Goal: Task Accomplishment & Management: Use online tool/utility

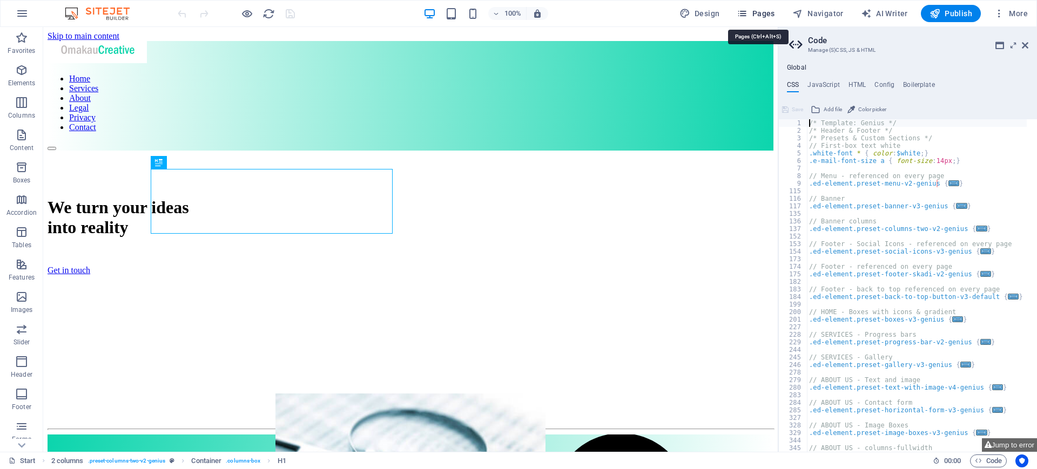
click at [761, 16] on span "Pages" at bounding box center [756, 13] width 38 height 11
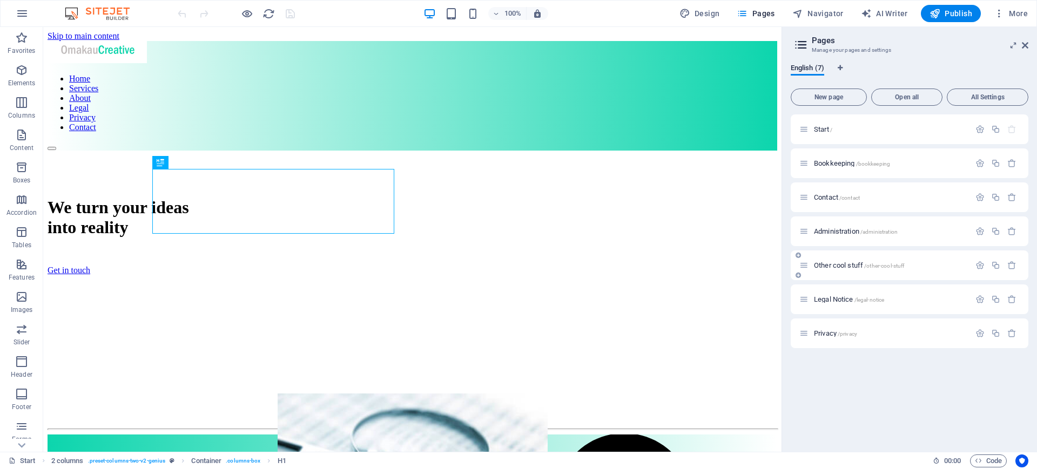
click at [863, 264] on span "Other cool stuff /other-cool-stuff" at bounding box center [859, 265] width 91 height 8
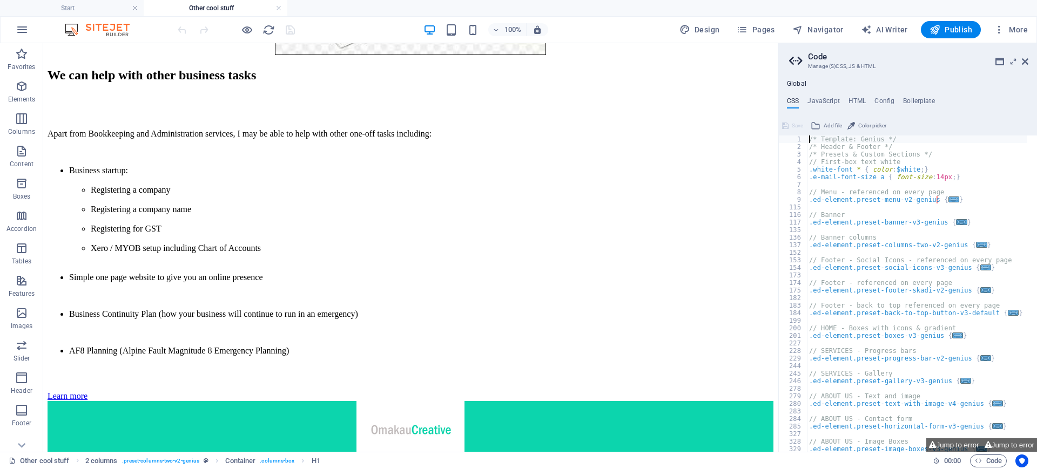
scroll to position [360, 0]
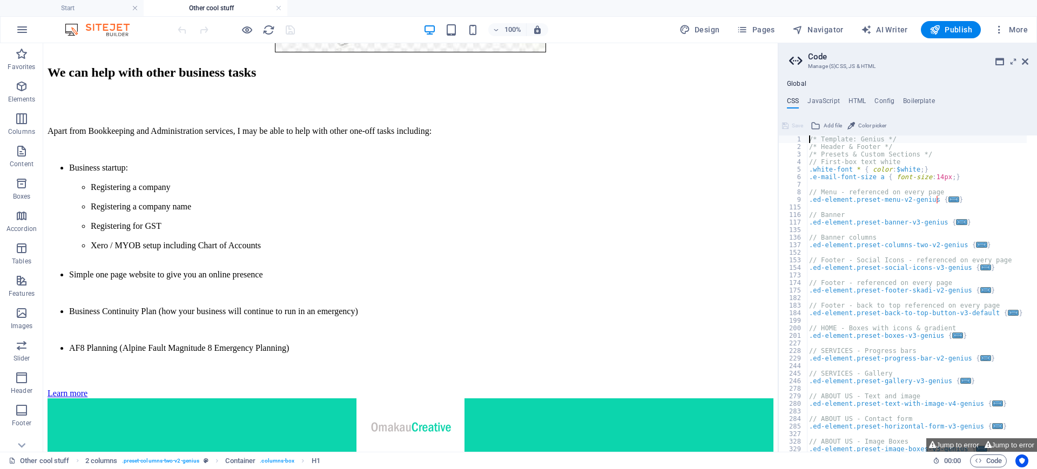
drag, startPoint x: 774, startPoint y: 125, endPoint x: 854, endPoint y: 316, distance: 206.1
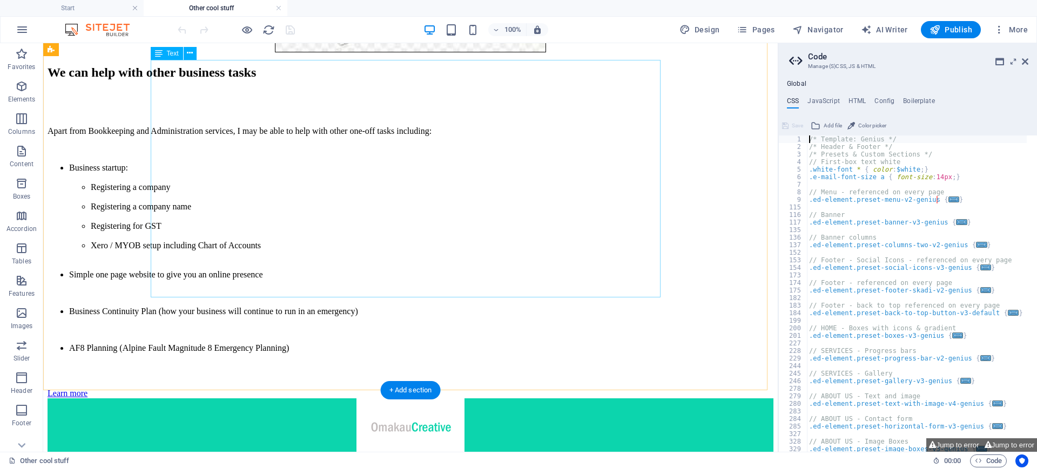
click at [403, 287] on div "Apart from Bookkeeping and Administration services, I may be able to help with …" at bounding box center [411, 239] width 726 height 227
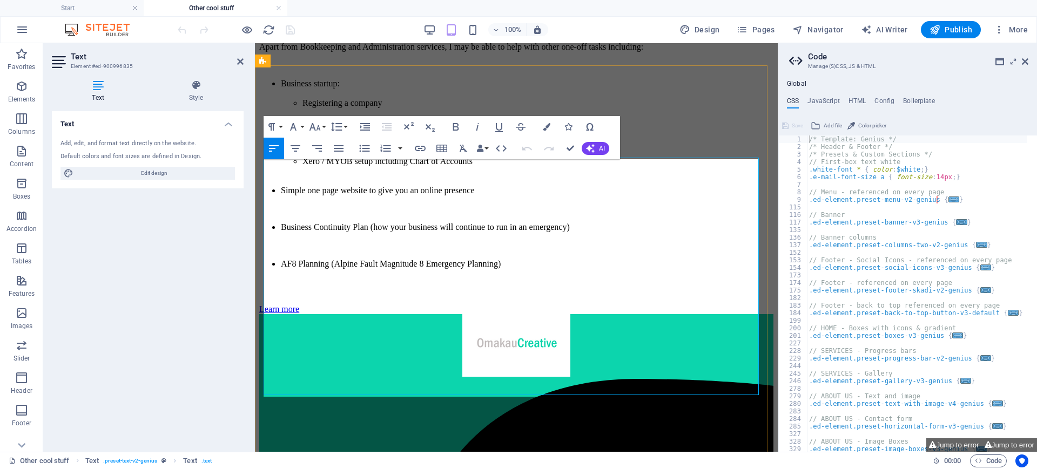
scroll to position [175, 0]
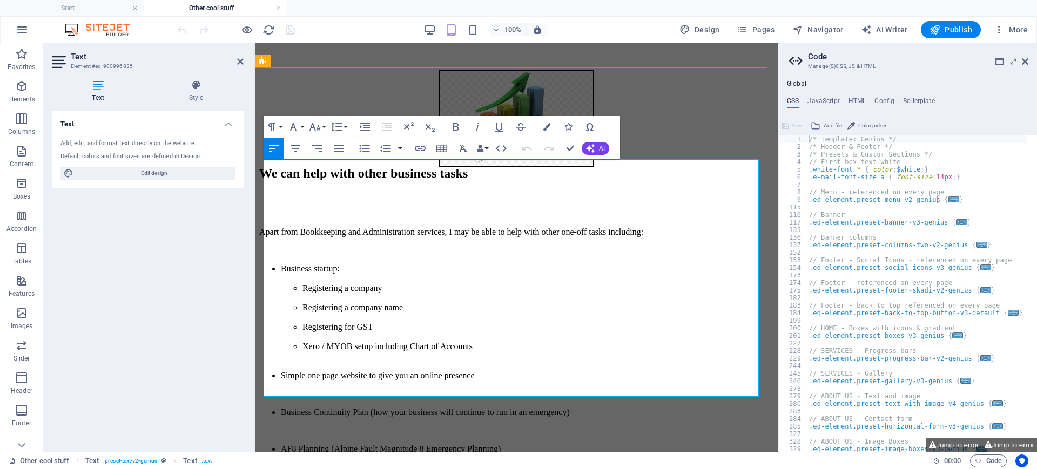
click at [525, 445] on li "AF8 Planning (Alpine Fault Magnitude 8 Emergency Planning)" at bounding box center [527, 450] width 493 height 10
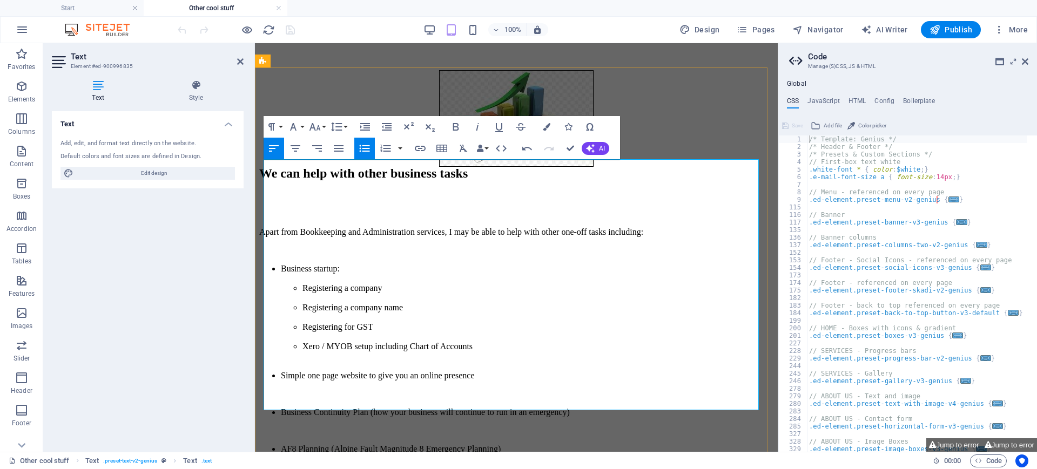
click at [344, 454] on li "New device setup (iPads, laptops, notebooks, etc.)" at bounding box center [527, 459] width 493 height 10
click at [363, 454] on li "New device setup e.g. (iPads, laptops, notebooks, etc.)" at bounding box center [527, 459] width 493 height 10
click at [344, 454] on li "New device setup e.g. iPads, laptops, notebooks, etc.)" at bounding box center [527, 459] width 493 height 10
click at [502, 454] on li "New device setup ( e.g. iPads, laptops, notebooks, etc.)" at bounding box center [527, 459] width 493 height 10
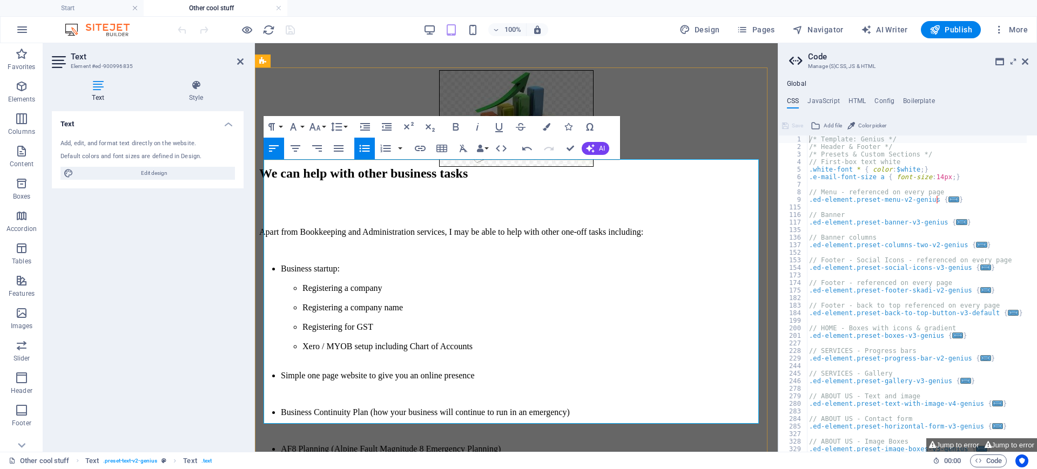
click at [513, 445] on li "AF8 Planning (Alpine Fault Magnitude 8 Emergency Planning)" at bounding box center [527, 450] width 493 height 10
click at [519, 445] on li "AF8 Planning (Alpine Fault Magnitude 8 Emergency Planning)" at bounding box center [527, 450] width 493 height 10
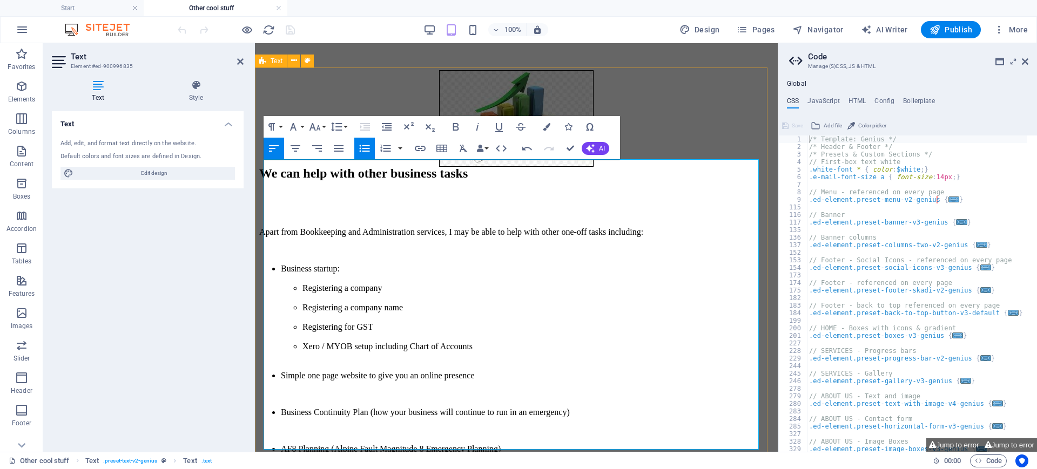
click at [710, 166] on div "We can help with other business tasks Apart from Bookkeeping and Administration…" at bounding box center [516, 361] width 514 height 390
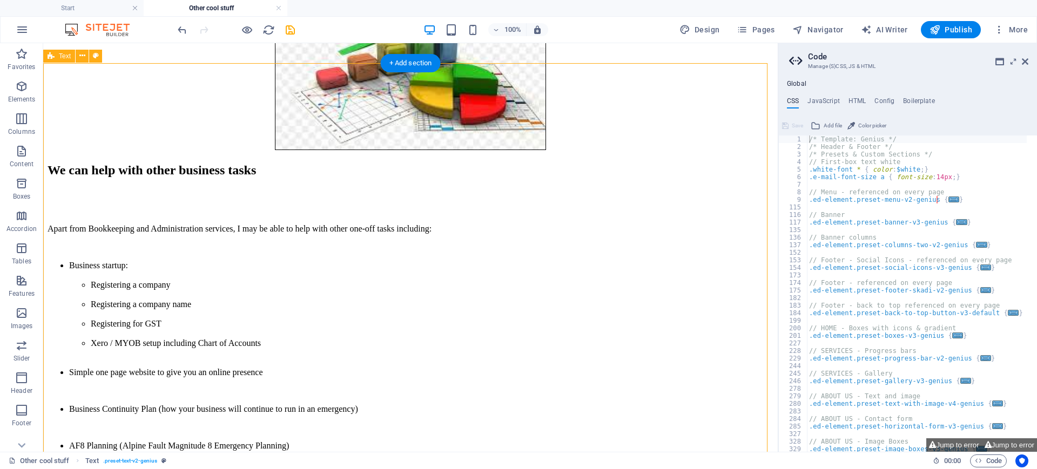
scroll to position [262, 0]
click at [285, 28] on icon "save" at bounding box center [290, 30] width 12 height 12
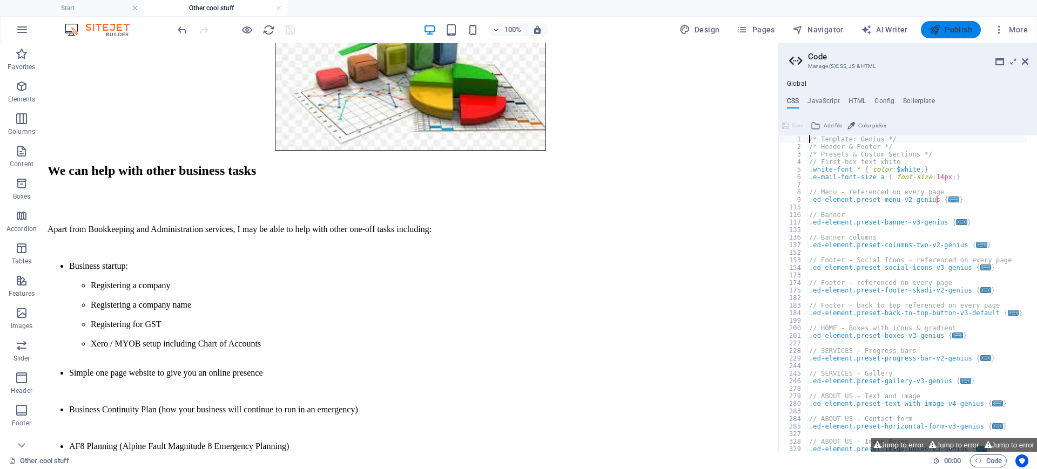
click at [955, 30] on span "Publish" at bounding box center [951, 29] width 43 height 11
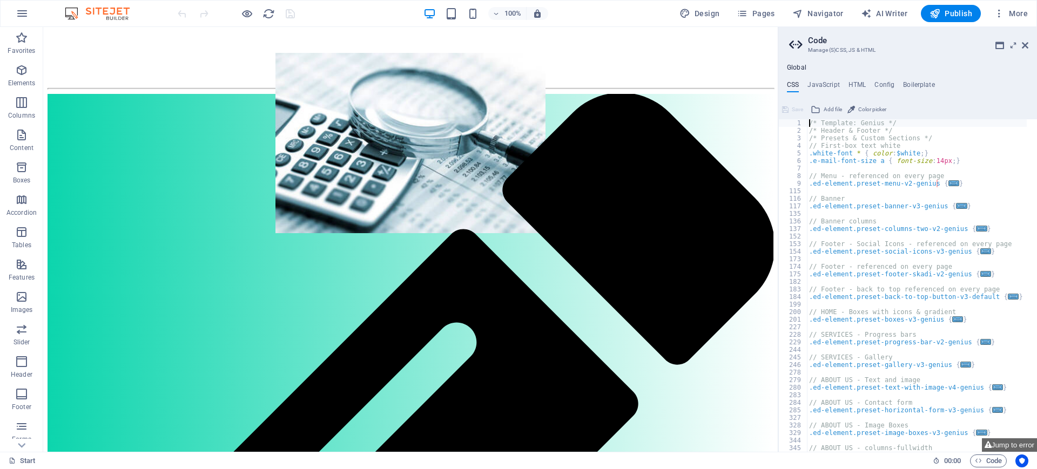
scroll to position [283, 0]
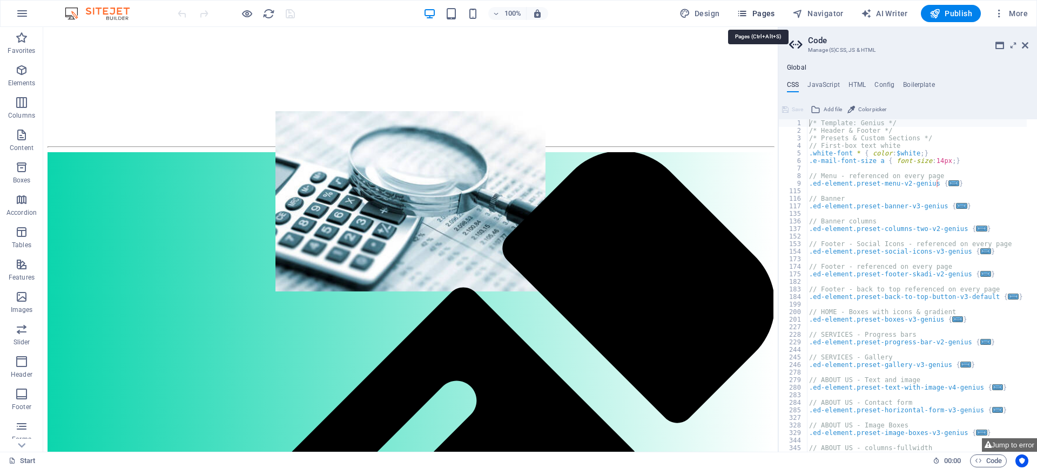
click at [760, 9] on span "Pages" at bounding box center [756, 13] width 38 height 11
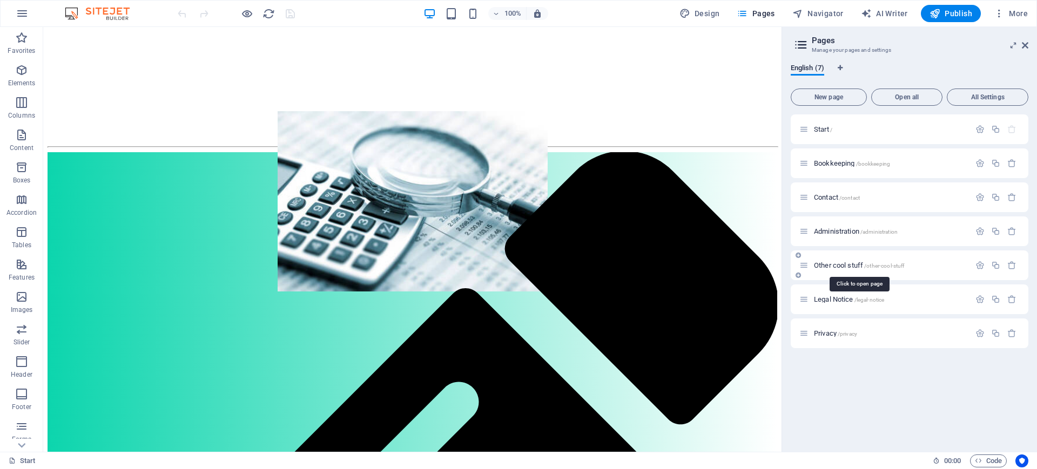
click at [845, 262] on span "Other cool stuff /other-cool-stuff" at bounding box center [859, 265] width 91 height 8
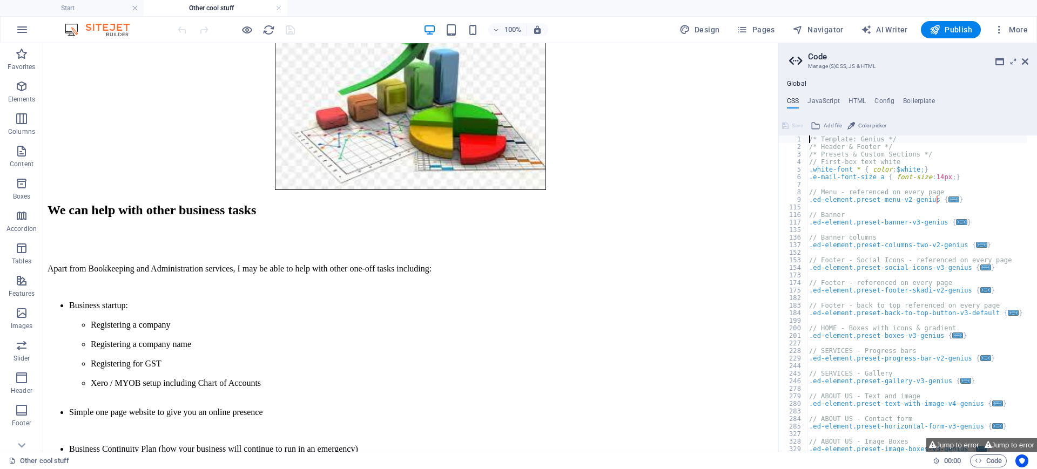
scroll to position [220, 0]
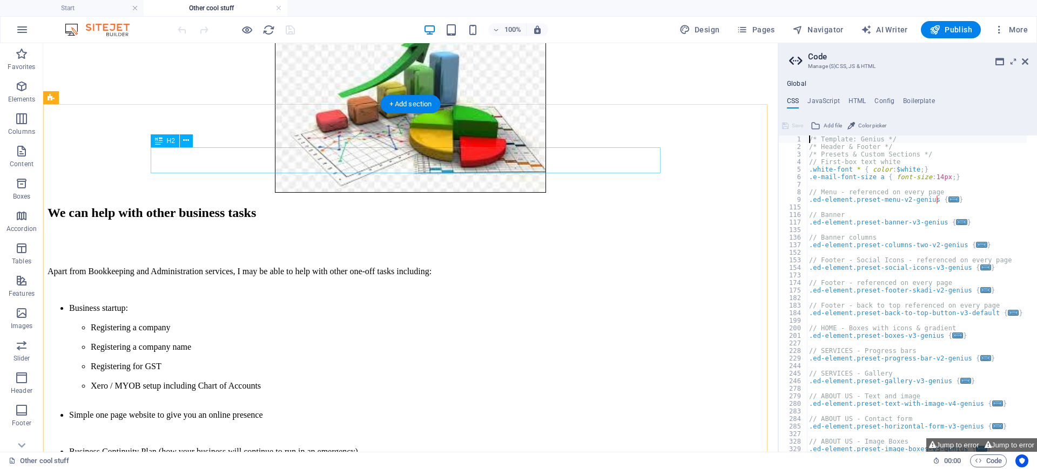
click at [498, 206] on div "We can help with other business tasks" at bounding box center [411, 213] width 726 height 15
click at [444, 206] on div "We can help with other business tasks" at bounding box center [411, 213] width 726 height 15
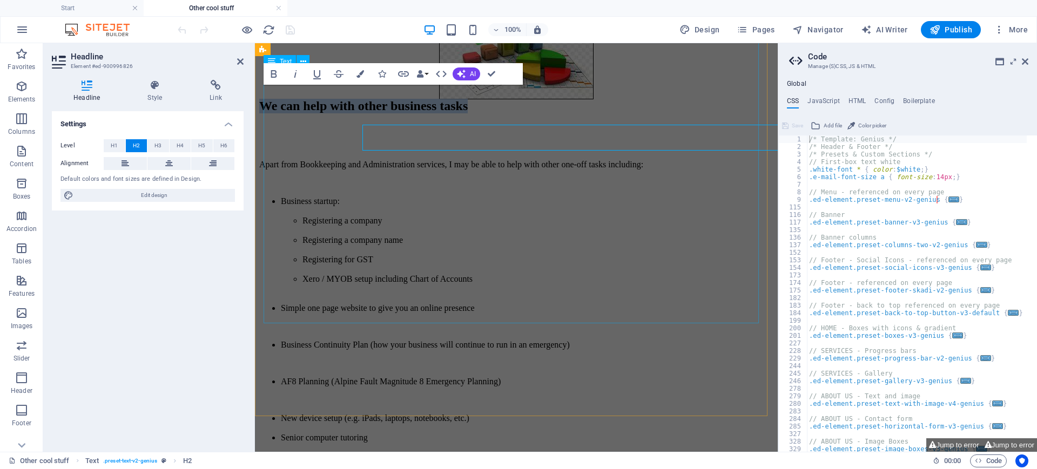
scroll to position [243, 0]
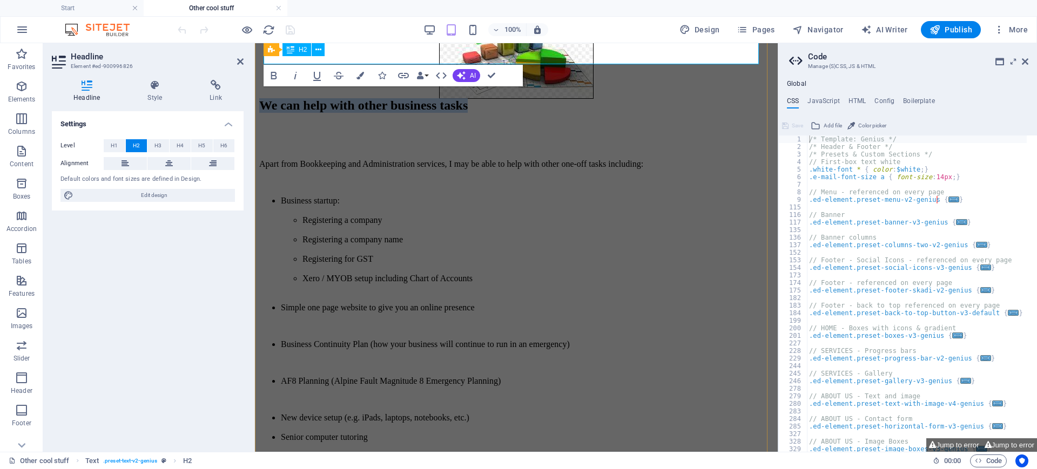
click at [508, 98] on h2 "We can help with other business tasks" at bounding box center [516, 105] width 514 height 15
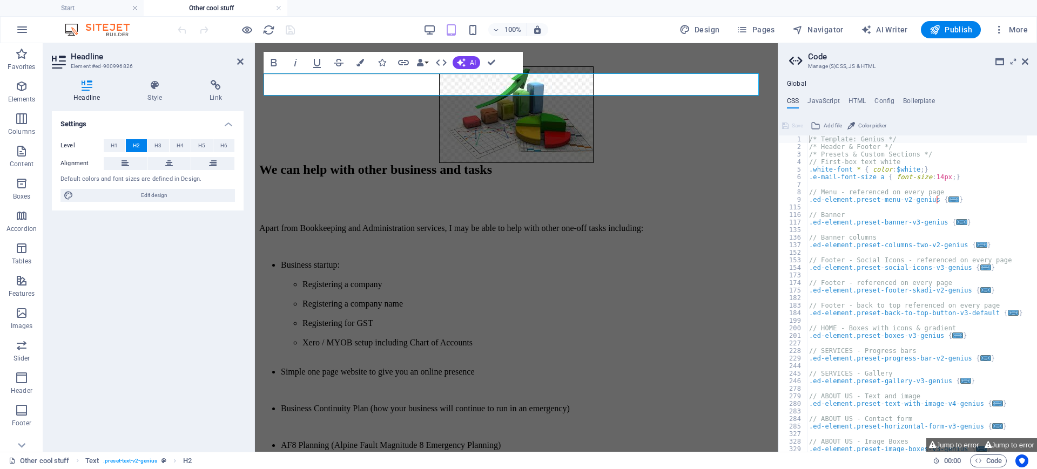
scroll to position [152, 0]
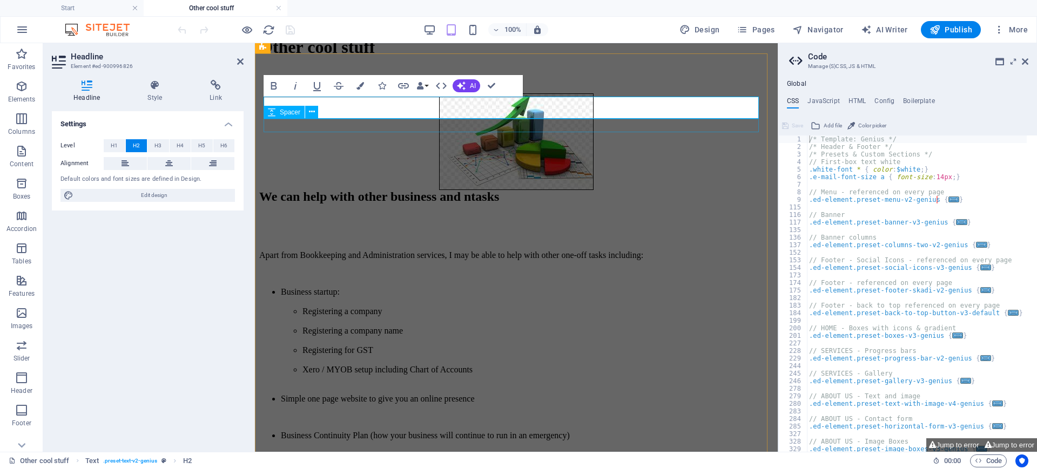
click at [603, 215] on div at bounding box center [516, 222] width 514 height 14
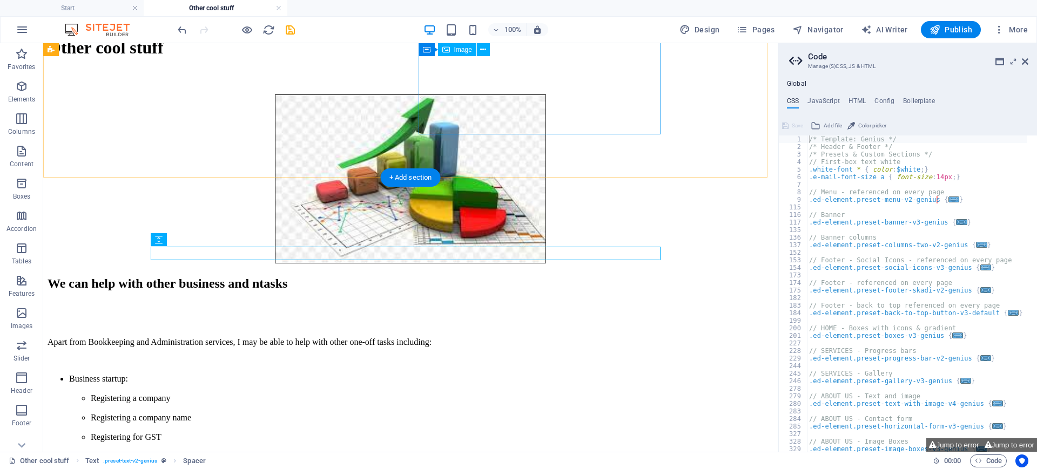
scroll to position [147, 0]
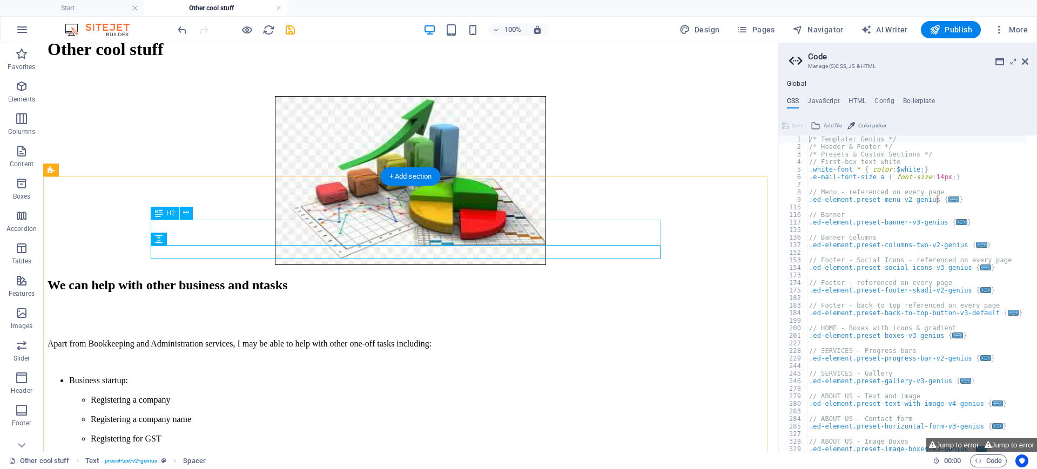
click at [520, 278] on div "We can help with other business and ntasks" at bounding box center [411, 285] width 726 height 15
click at [507, 278] on div "We can help with other business and ntasks" at bounding box center [411, 285] width 726 height 15
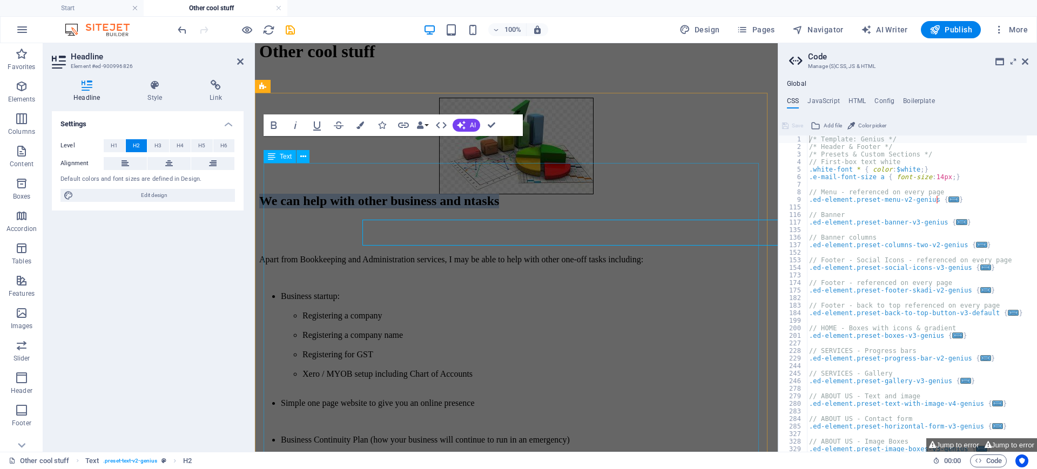
click at [507, 255] on div "Apart from Bookkeeping and Administration services, I may be able to help with …" at bounding box center [516, 396] width 514 height 283
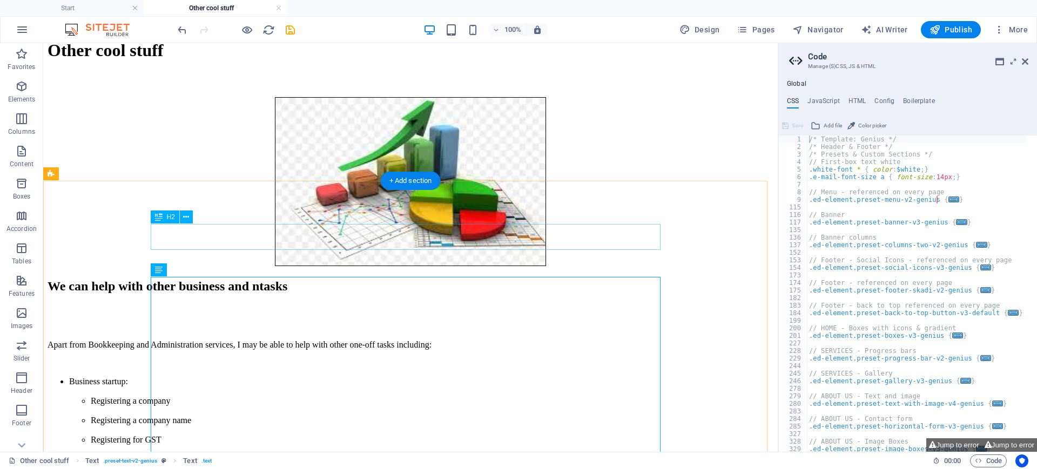
scroll to position [145, 0]
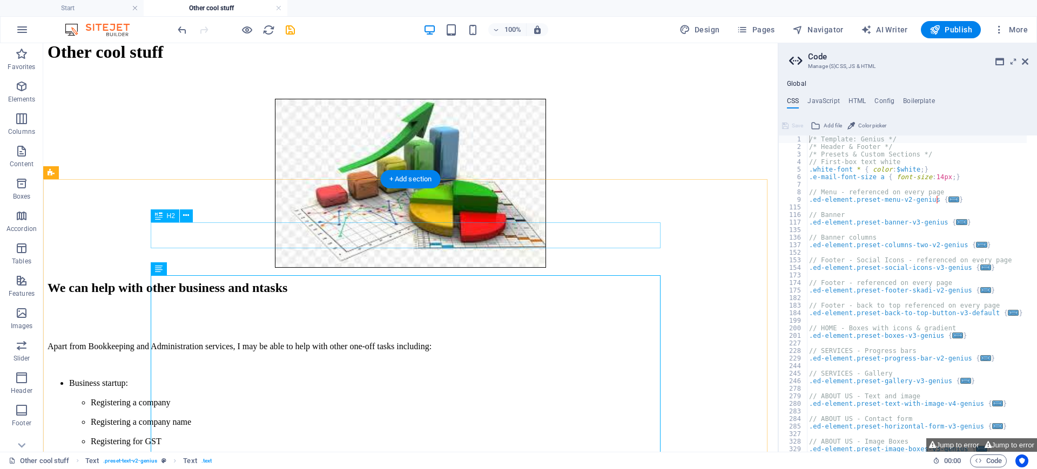
click at [492, 281] on div "We can help with other business and ntasks" at bounding box center [411, 288] width 726 height 15
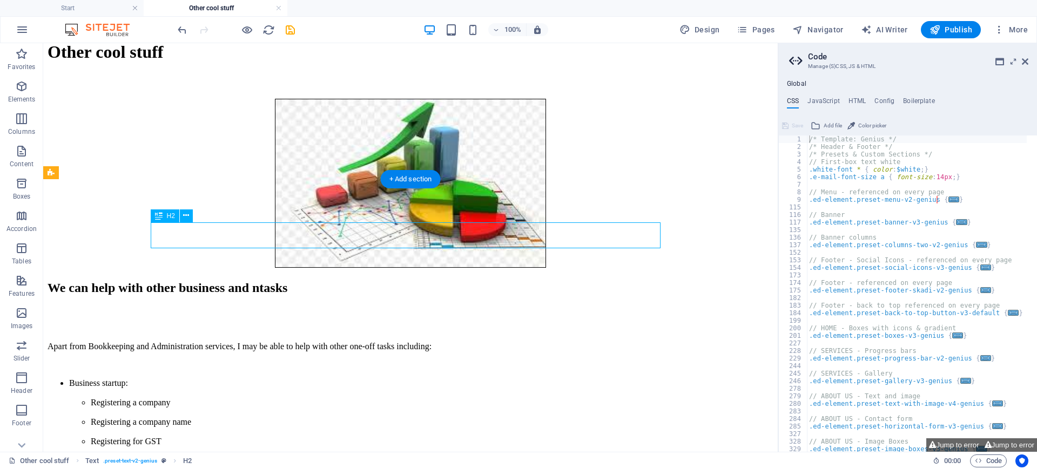
click at [490, 281] on div "We can help with other business and ntasks" at bounding box center [411, 288] width 726 height 15
click at [489, 281] on div "We can help with other business and ntasks" at bounding box center [411, 288] width 726 height 15
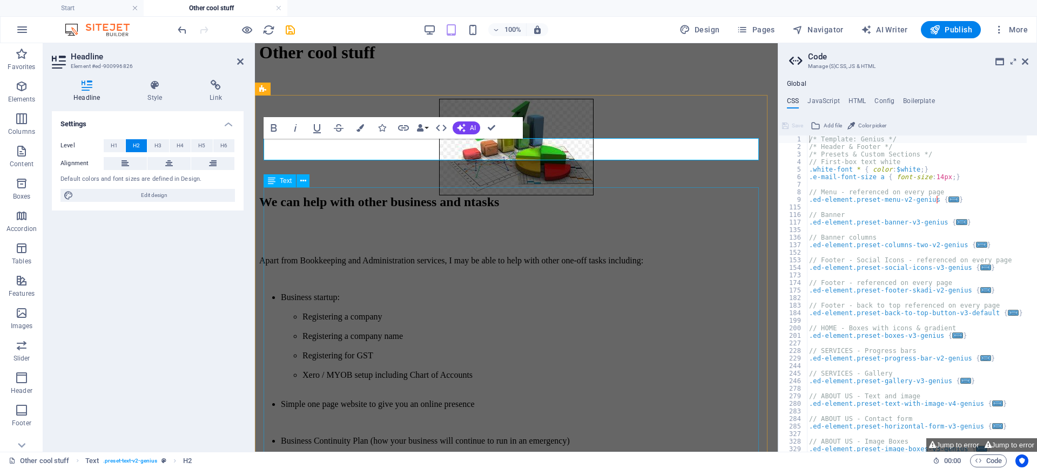
scroll to position [147, 0]
click at [552, 194] on h2 "We can help with other business and ntasks" at bounding box center [516, 201] width 514 height 15
drag, startPoint x: 563, startPoint y: 267, endPoint x: 776, endPoint y: 266, distance: 212.3
click at [774, 266] on div "We can help with other business and non-business stuff Apart from Bookkeeping a…" at bounding box center [516, 389] width 514 height 390
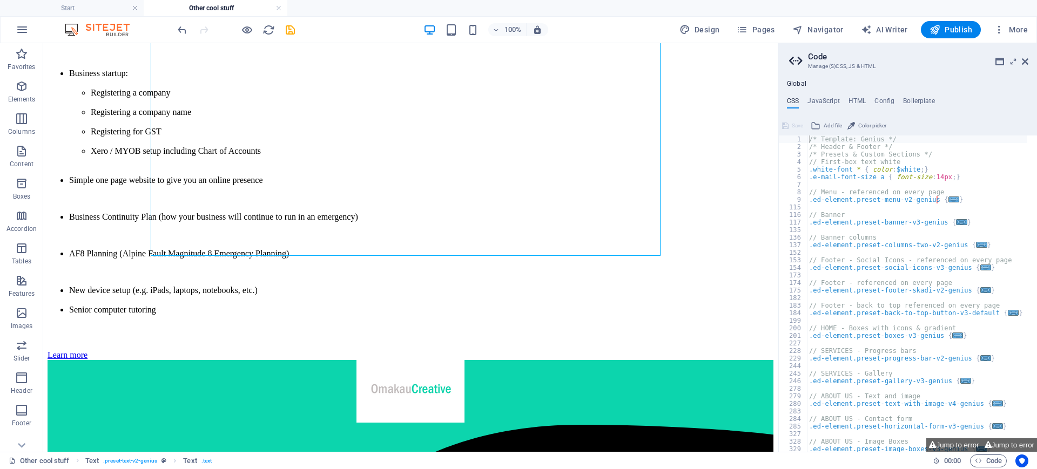
scroll to position [457, 0]
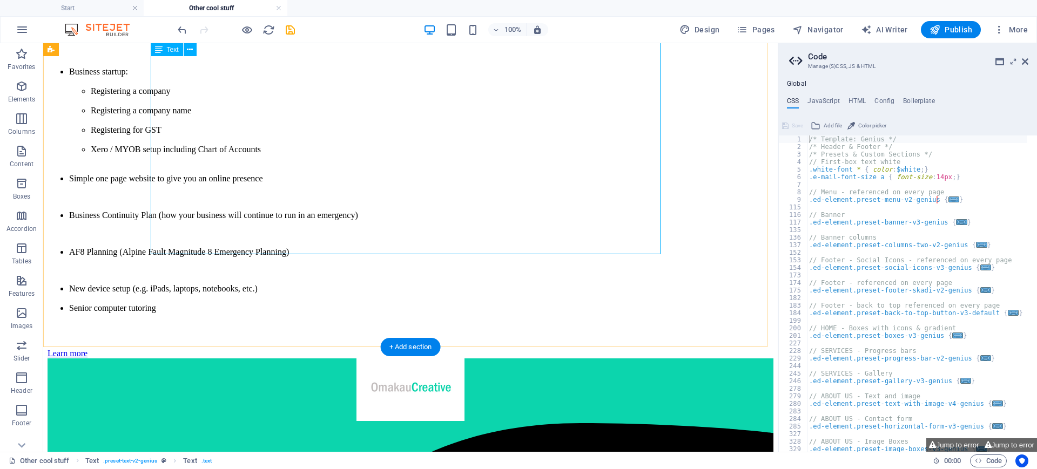
click at [203, 136] on div "Apart from Bookkeeping and Administration services, I may be able to help with …" at bounding box center [411, 171] width 726 height 283
click at [206, 141] on div "Apart from Bookkeeping and Administration services, I may be able to help with …" at bounding box center [411, 171] width 726 height 283
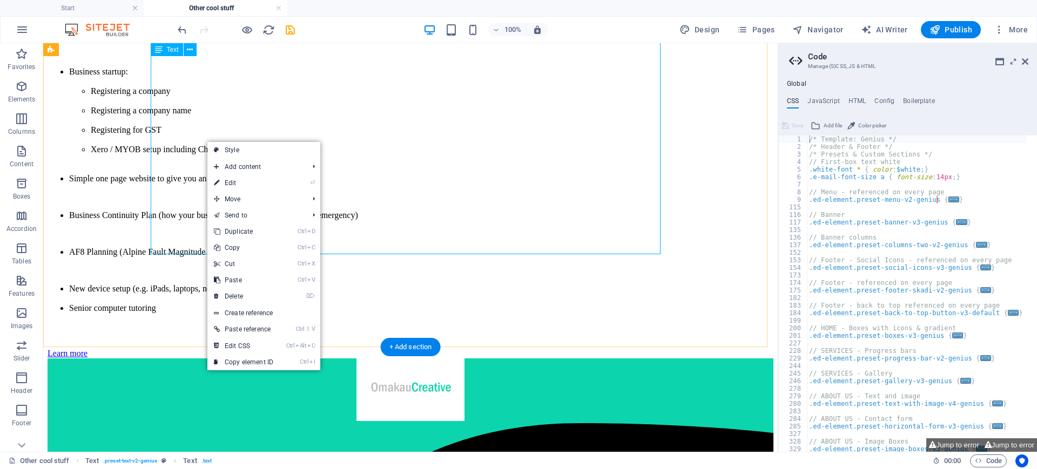
click at [203, 143] on div "Apart from Bookkeeping and Administration services, I may be able to help with …" at bounding box center [411, 171] width 726 height 283
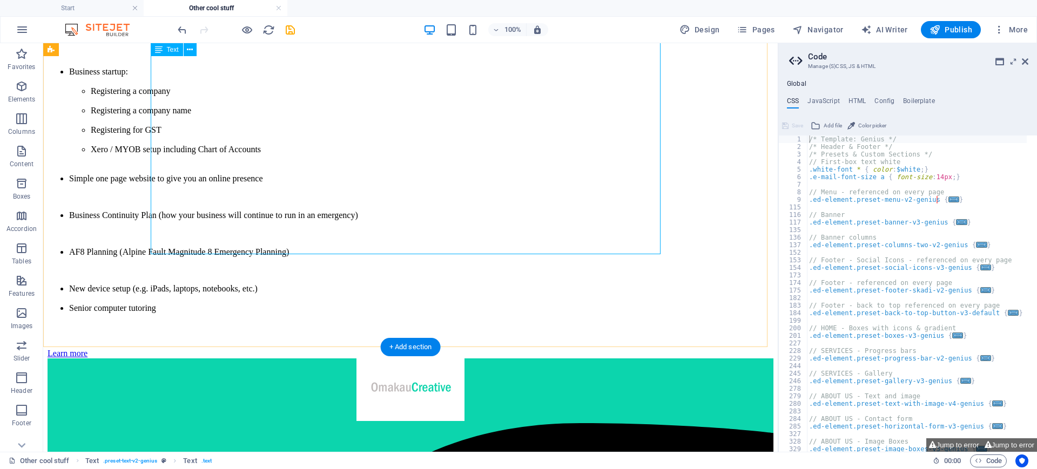
click at [206, 142] on div "Apart from Bookkeeping and Administration services, I may be able to help with …" at bounding box center [411, 171] width 726 height 283
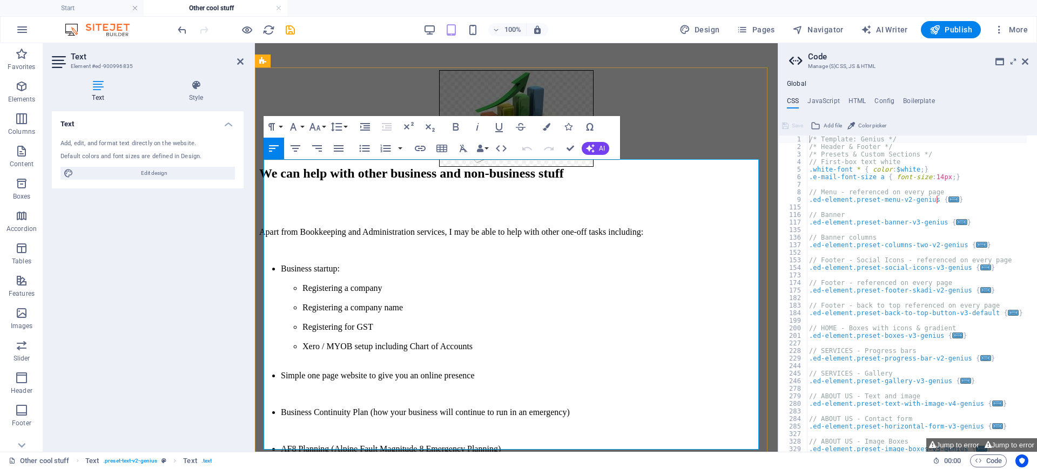
click at [318, 371] on li "Simple one page website to give you an online presence" at bounding box center [527, 376] width 493 height 10
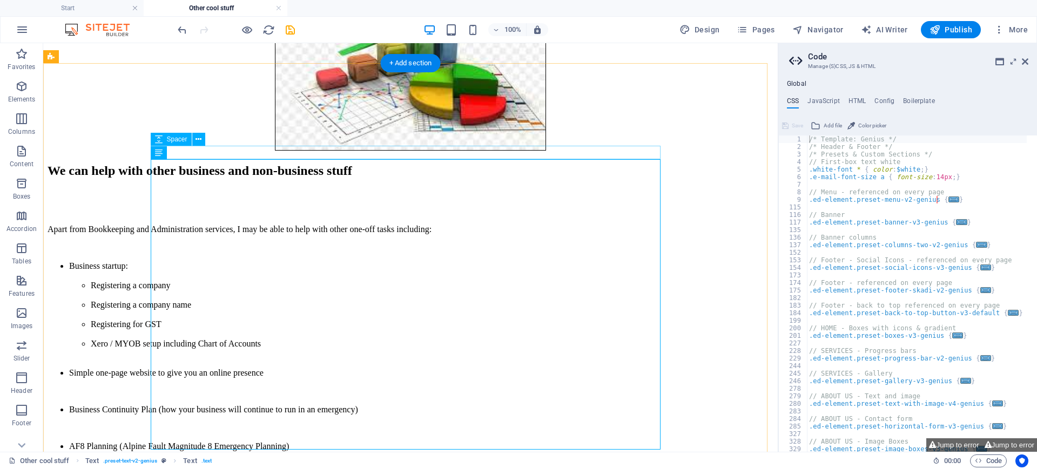
scroll to position [261, 0]
click at [696, 164] on div "We can help with other business and non-business stuff Apart from Bookkeeping a…" at bounding box center [411, 359] width 726 height 390
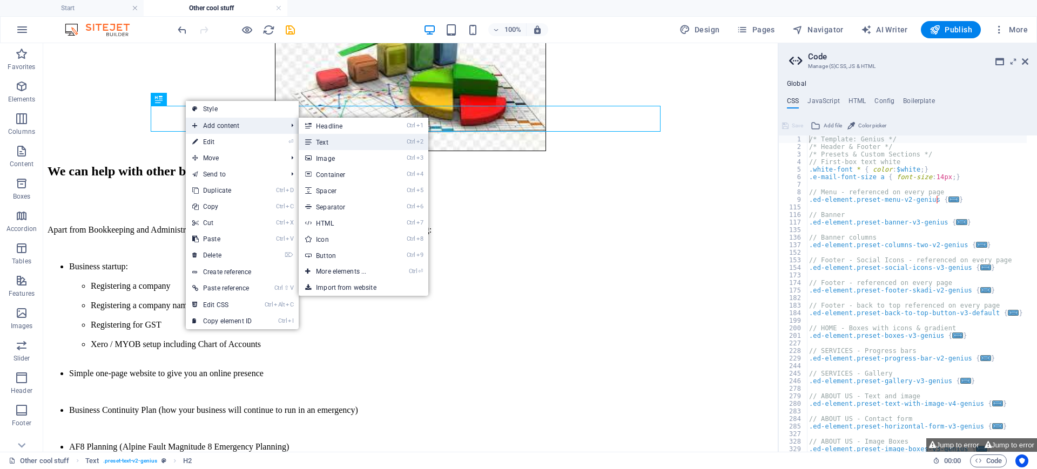
click at [344, 143] on link "Ctrl 2 Text" at bounding box center [343, 142] width 89 height 16
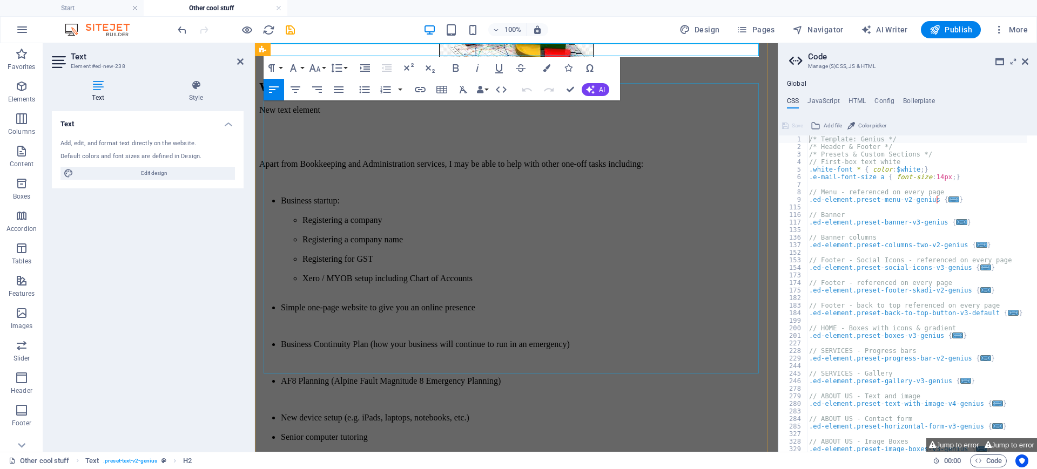
scroll to position [263, 0]
click at [98, 85] on icon at bounding box center [98, 85] width 92 height 11
click at [193, 88] on icon at bounding box center [196, 85] width 95 height 11
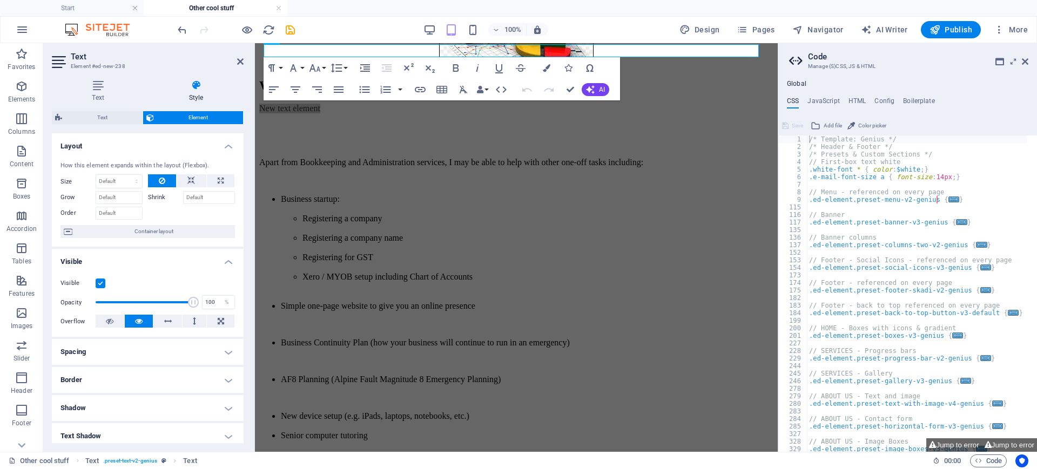
click at [239, 66] on header "Text Element #ed-new-238" at bounding box center [148, 57] width 192 height 28
click at [238, 63] on icon at bounding box center [240, 61] width 6 height 9
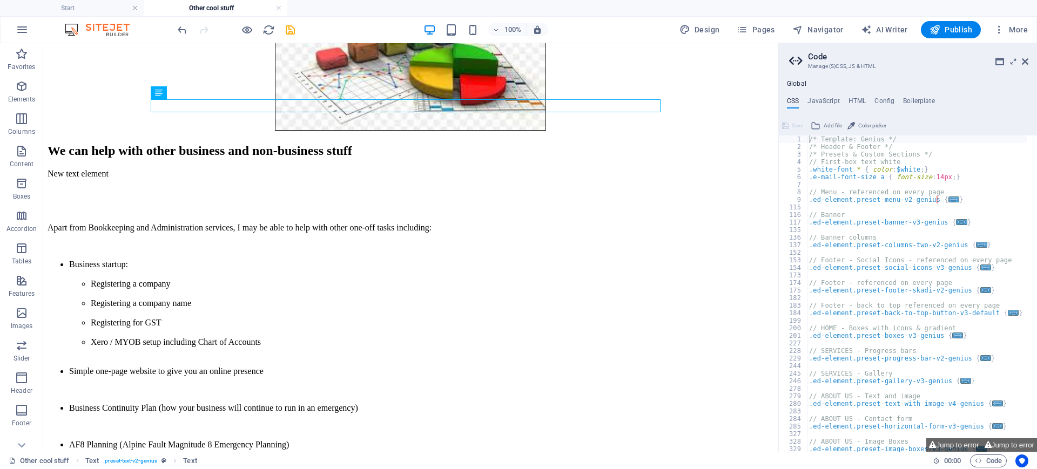
scroll to position [271, 0]
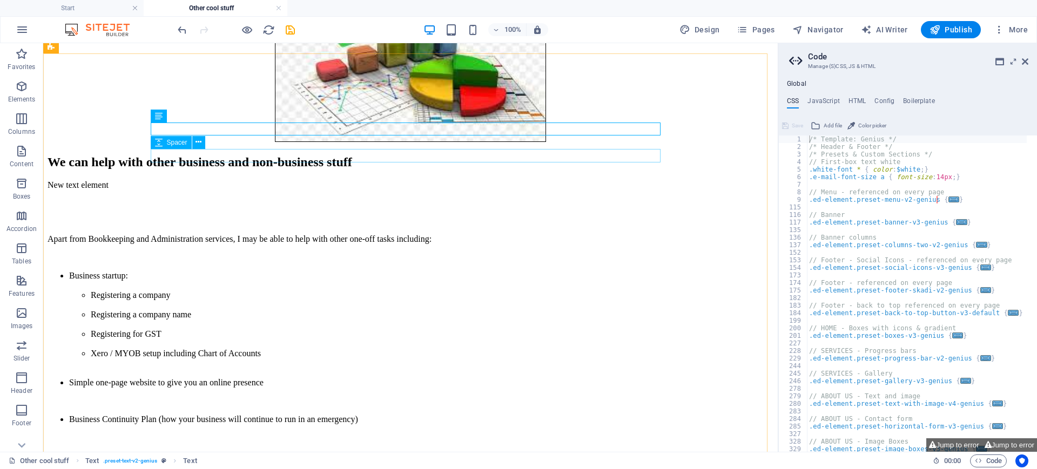
drag, startPoint x: 176, startPoint y: 118, endPoint x: 178, endPoint y: 144, distance: 26.1
click at [178, 144] on div "H1 2 columns Container Container Image Container Text H2 Spacer Spacer Text Ref…" at bounding box center [410, 113] width 735 height 680
click at [219, 180] on div "New text element" at bounding box center [411, 185] width 726 height 10
click at [231, 180] on div "New text element" at bounding box center [411, 185] width 726 height 10
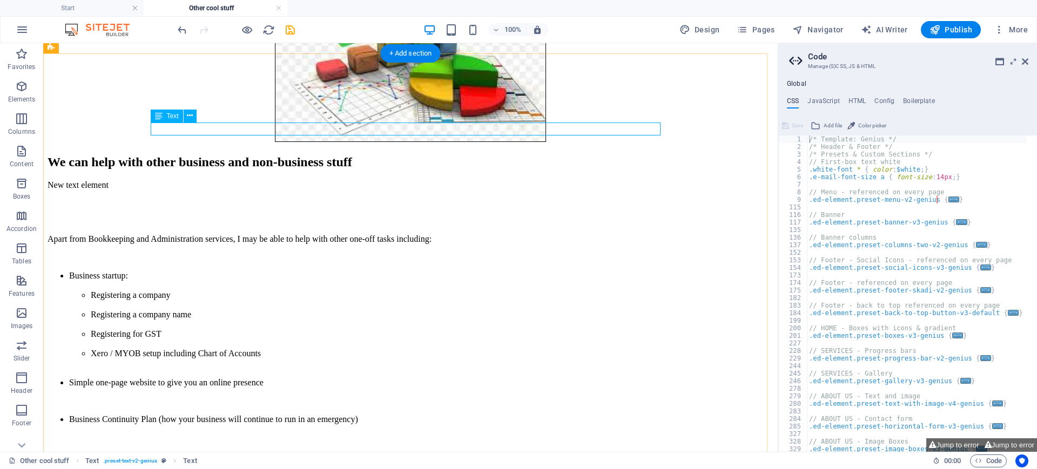
scroll to position [24, 0]
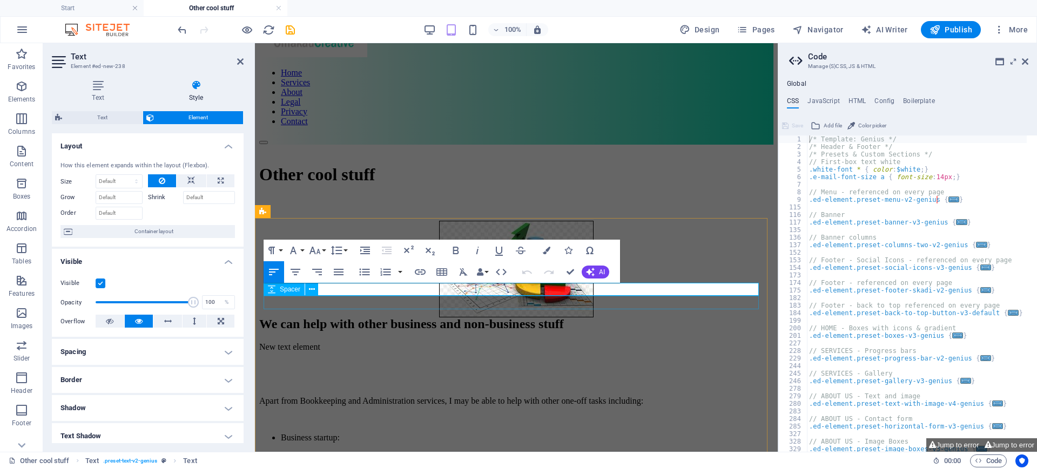
click at [353, 361] on div at bounding box center [516, 368] width 514 height 14
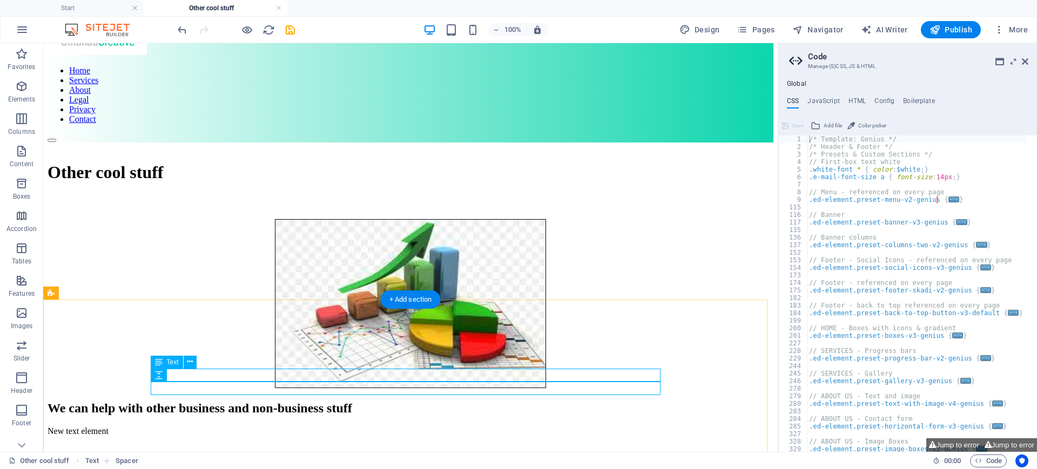
click at [233, 427] on div "New text element" at bounding box center [411, 432] width 726 height 10
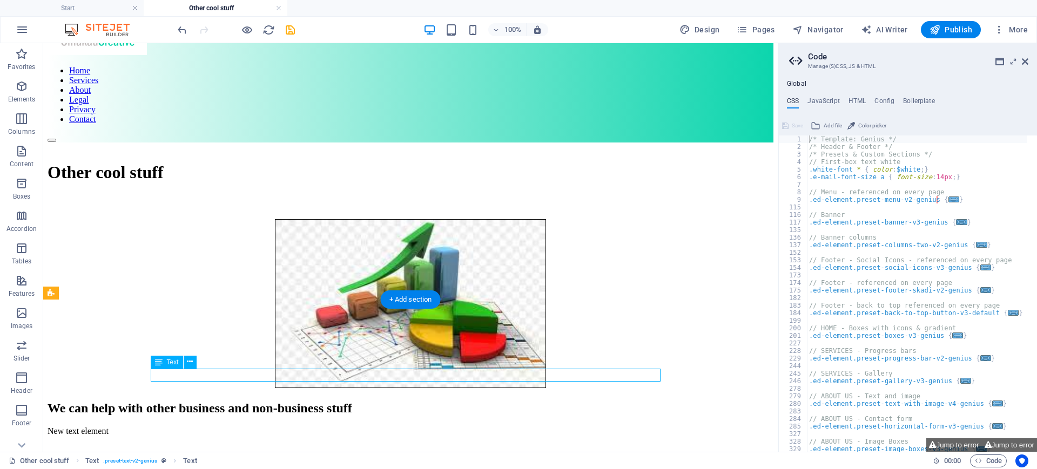
click at [221, 427] on div "New text element" at bounding box center [411, 432] width 726 height 10
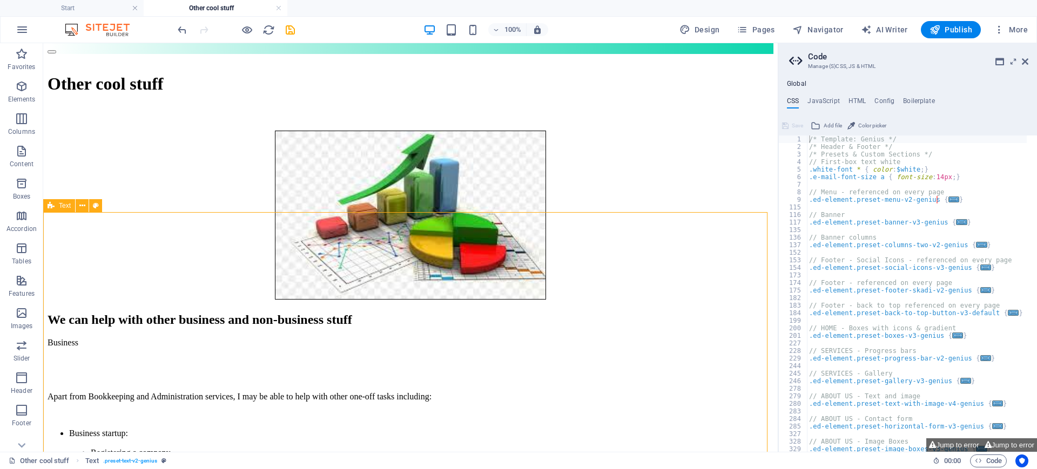
scroll to position [112, 0]
click at [177, 274] on span "Text" at bounding box center [173, 274] width 12 height 6
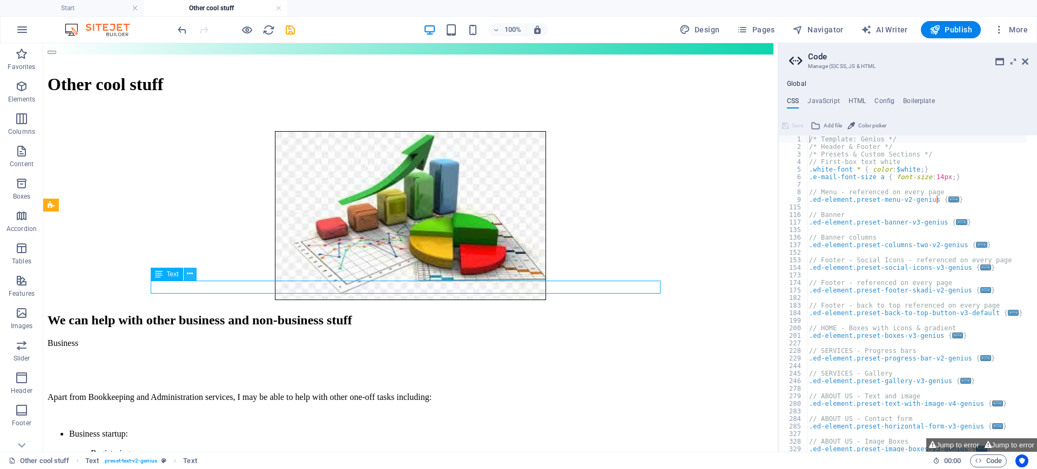
click at [191, 276] on icon at bounding box center [190, 274] width 6 height 11
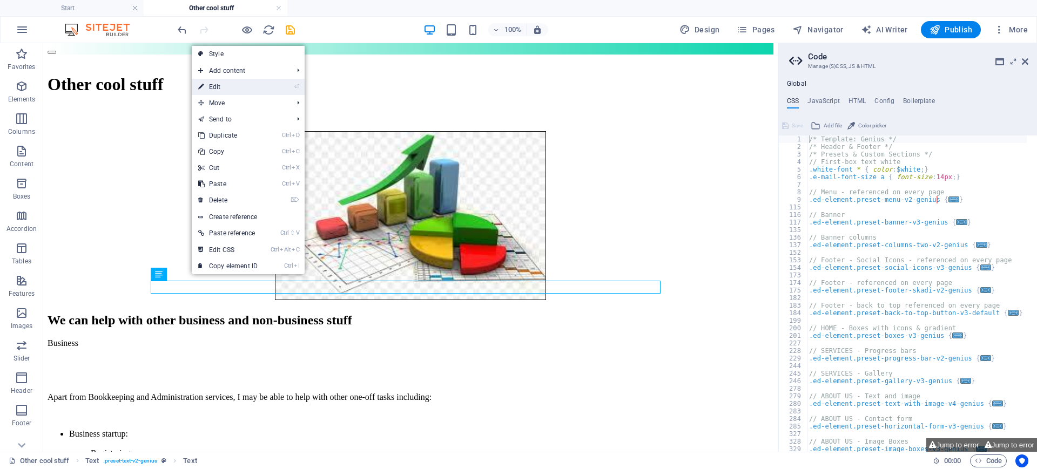
click at [218, 86] on link "⏎ Edit" at bounding box center [228, 87] width 72 height 16
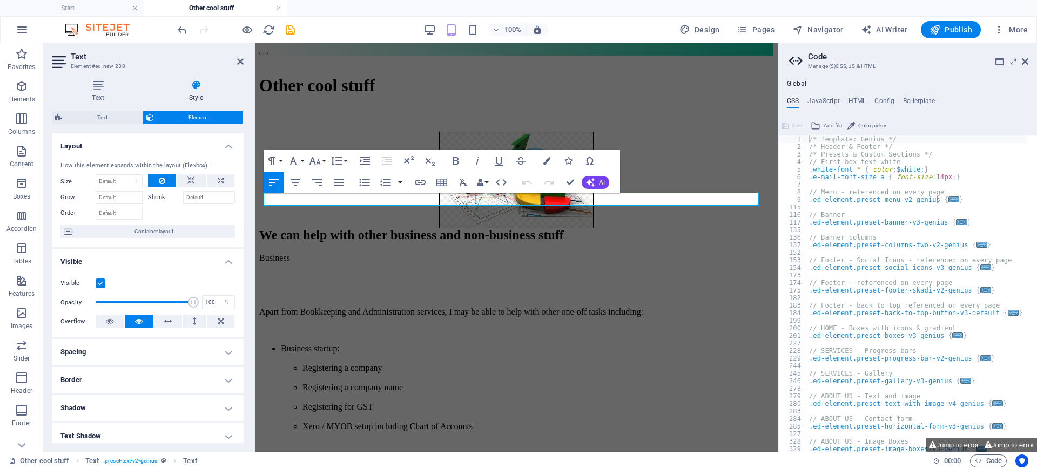
scroll to position [114, 0]
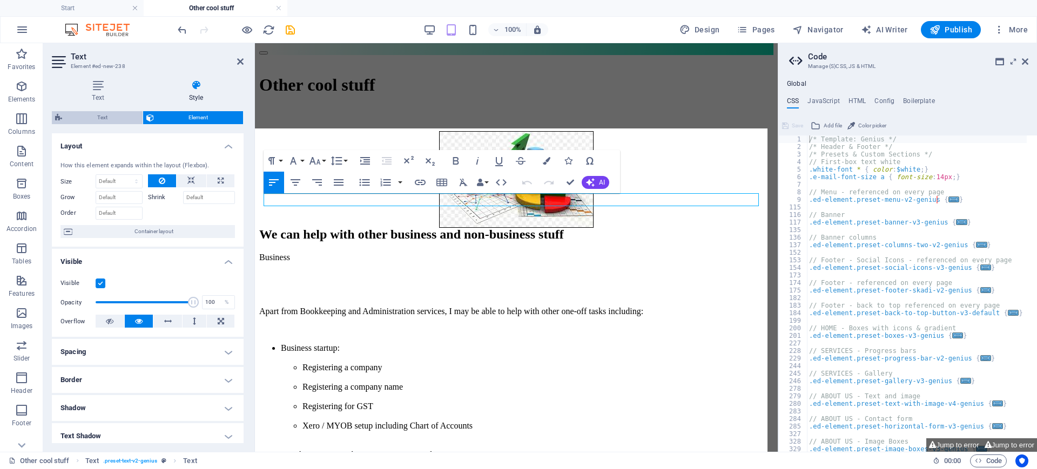
click at [92, 116] on span "Text" at bounding box center [102, 117] width 74 height 13
select select "rem"
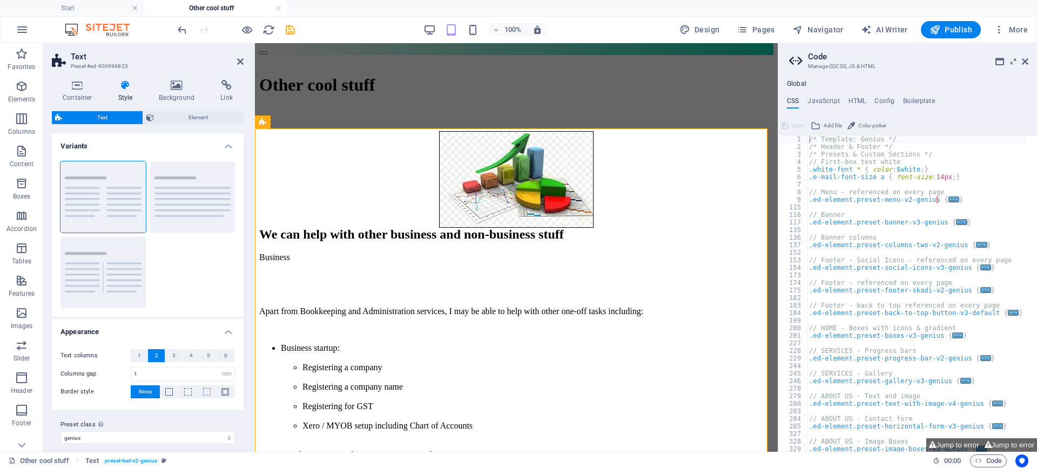
click at [129, 88] on icon at bounding box center [126, 85] width 36 height 11
click at [83, 88] on icon at bounding box center [77, 85] width 51 height 11
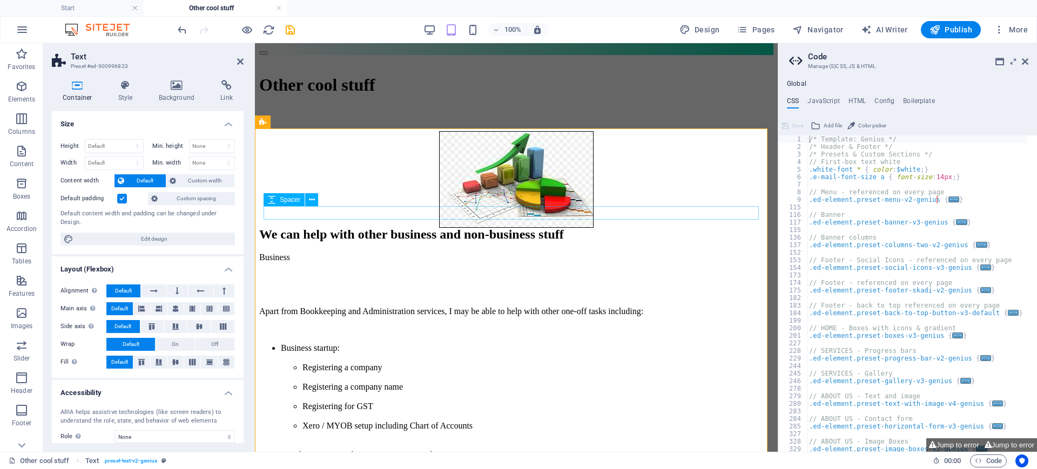
click at [292, 202] on span "Spacer" at bounding box center [290, 200] width 21 height 6
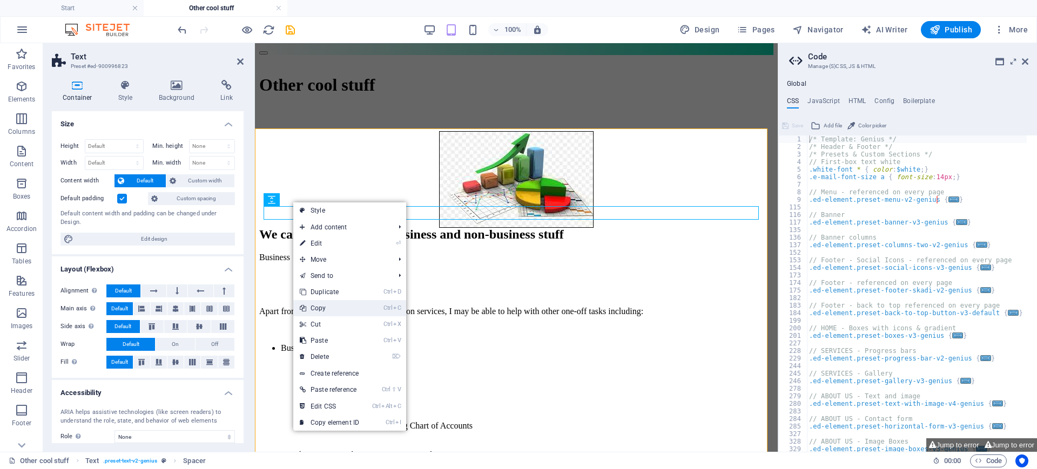
click at [326, 305] on link "Ctrl C Copy" at bounding box center [329, 308] width 72 height 16
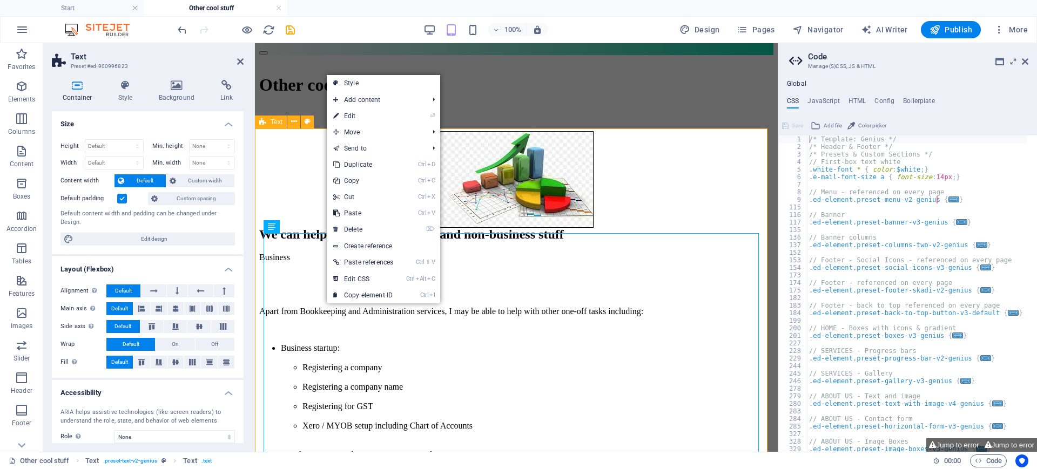
click at [263, 227] on div "We can help with other business and non-business stuff Business Apart from Book…" at bounding box center [516, 431] width 514 height 408
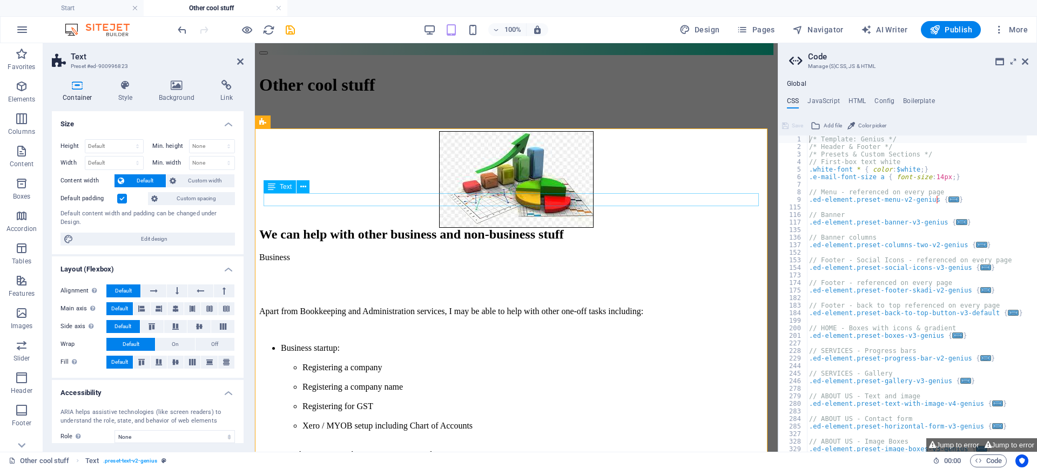
click at [285, 185] on span "Text" at bounding box center [286, 187] width 12 height 6
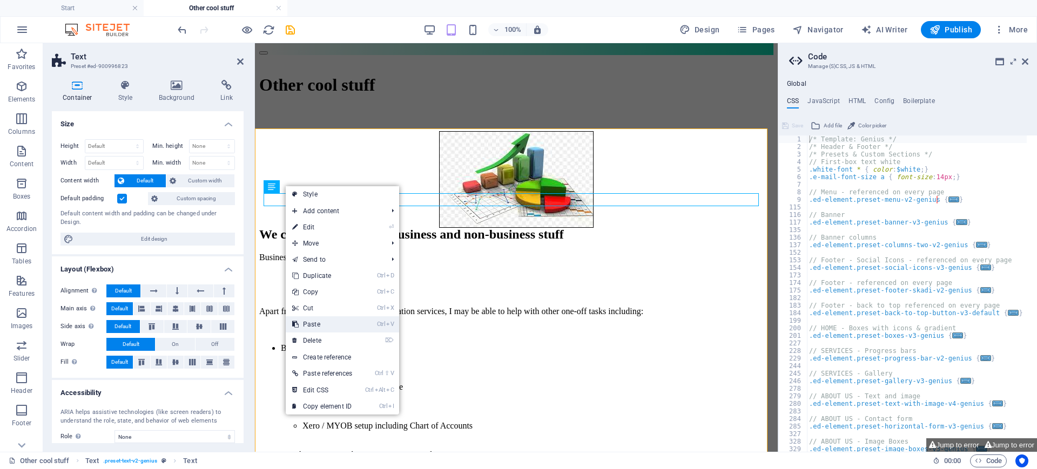
click at [314, 320] on link "Ctrl V Paste" at bounding box center [322, 325] width 73 height 16
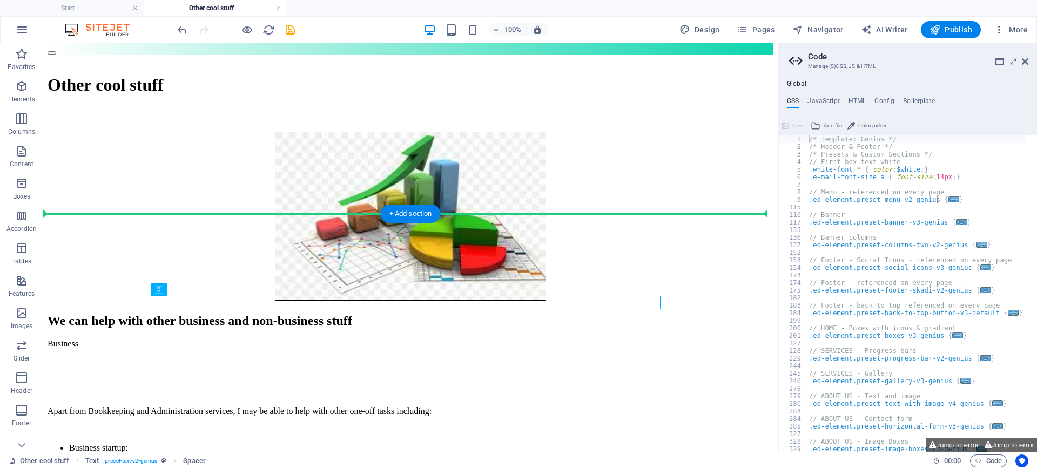
scroll to position [110, 0]
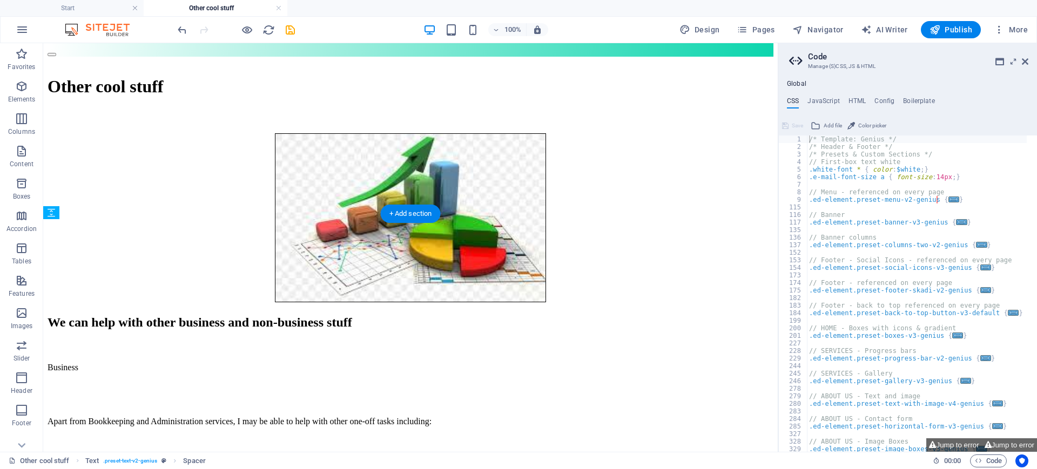
drag, startPoint x: 332, startPoint y: 239, endPoint x: 303, endPoint y: 291, distance: 58.8
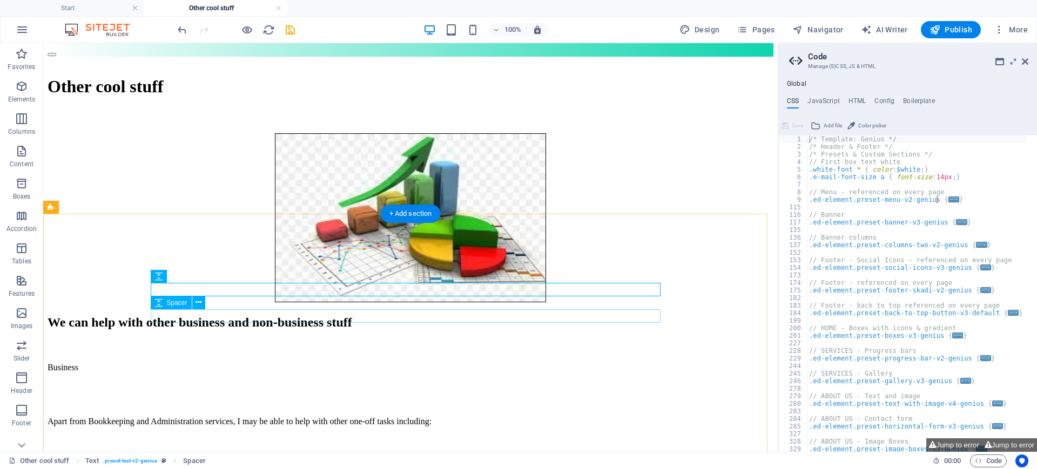
click at [187, 381] on div at bounding box center [411, 388] width 726 height 14
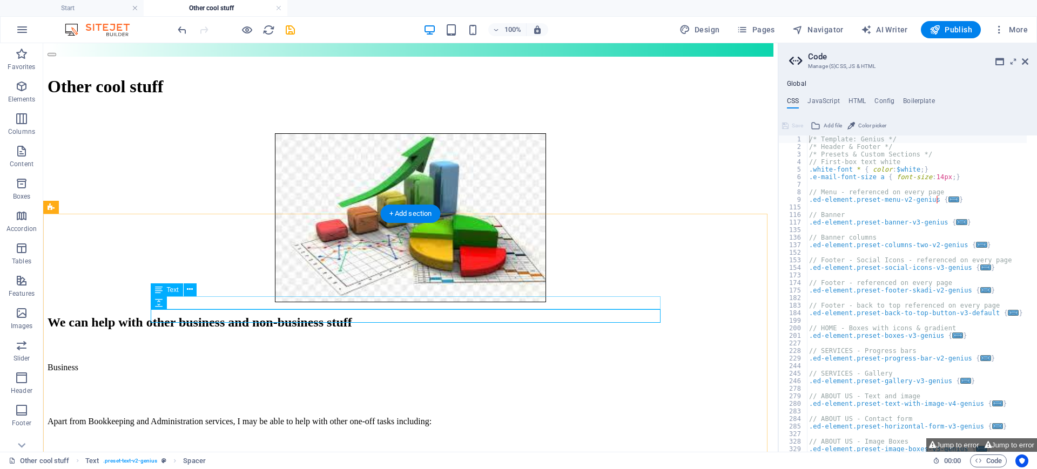
click at [245, 363] on div "Business" at bounding box center [411, 368] width 726 height 10
click at [187, 291] on icon at bounding box center [190, 289] width 6 height 11
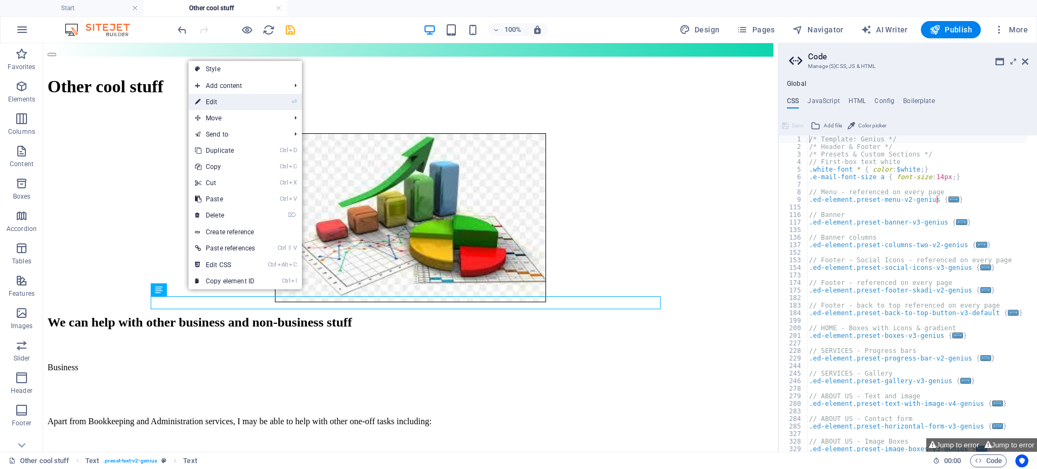
click at [217, 97] on link "⏎ Edit" at bounding box center [225, 102] width 73 height 16
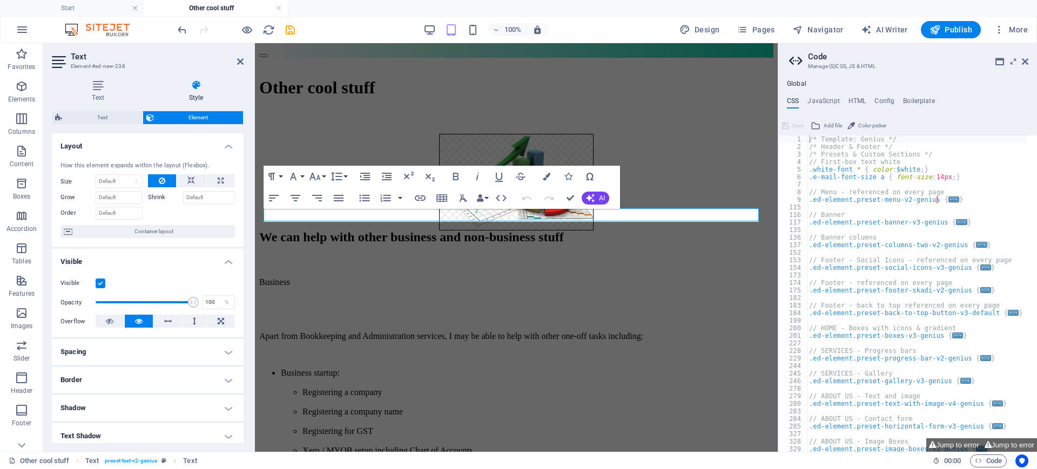
scroll to position [112, 0]
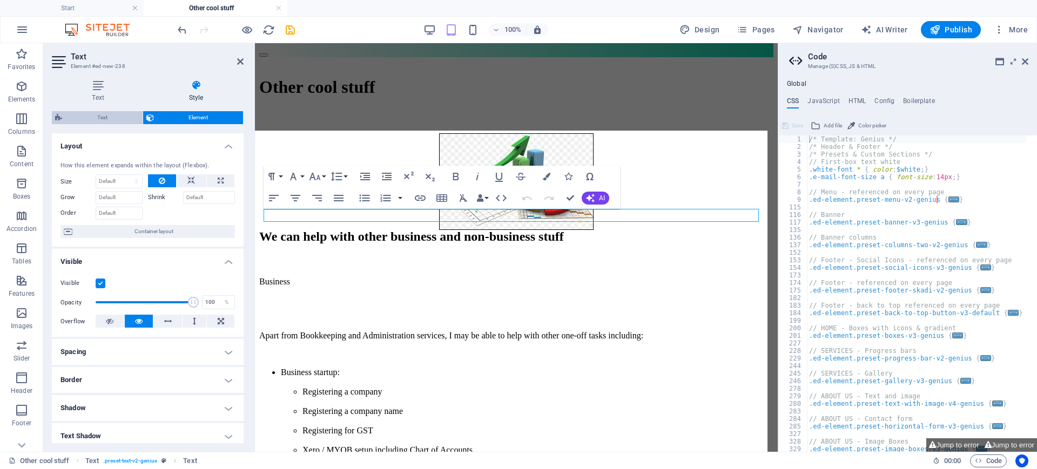
click at [115, 116] on span "Text" at bounding box center [102, 117] width 74 height 13
select select "rem"
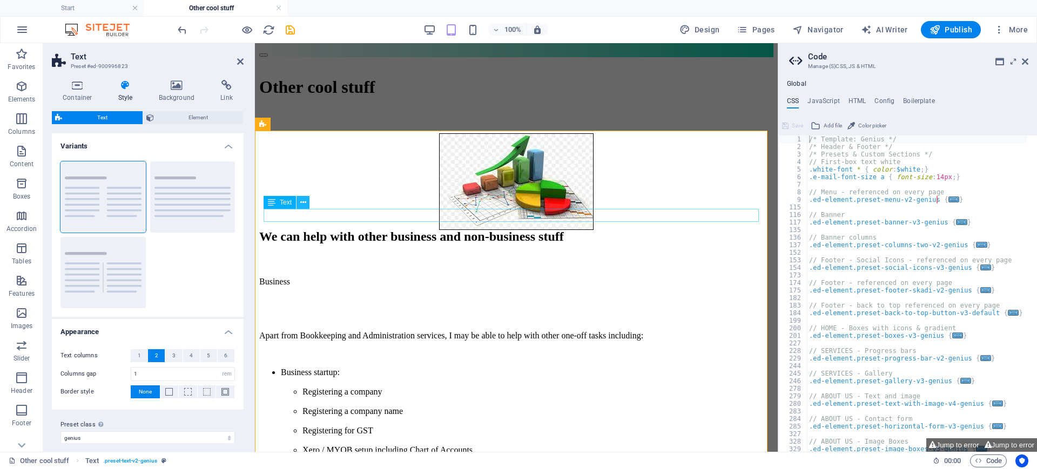
click at [303, 198] on icon at bounding box center [303, 202] width 6 height 11
click at [305, 204] on icon at bounding box center [303, 202] width 6 height 11
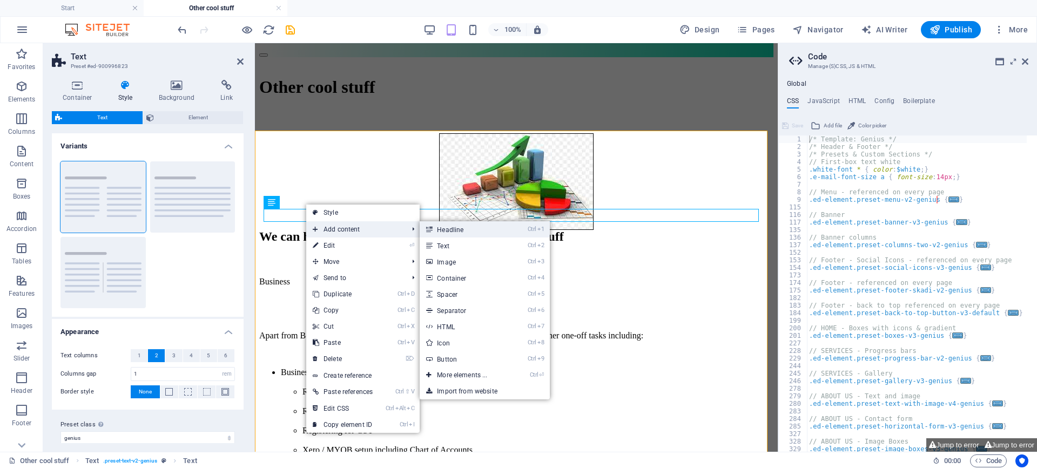
click at [458, 231] on link "Ctrl 1 Headline" at bounding box center [464, 229] width 89 height 16
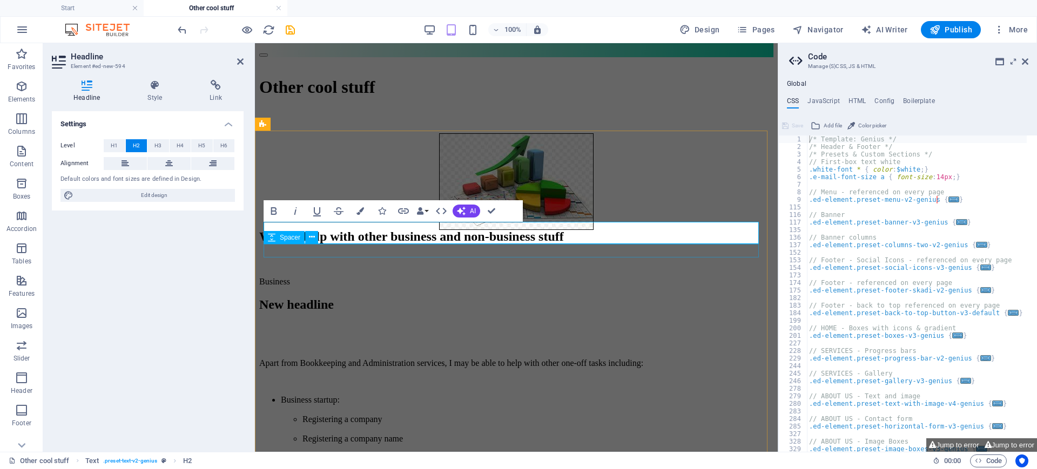
click at [379, 323] on div at bounding box center [516, 330] width 514 height 14
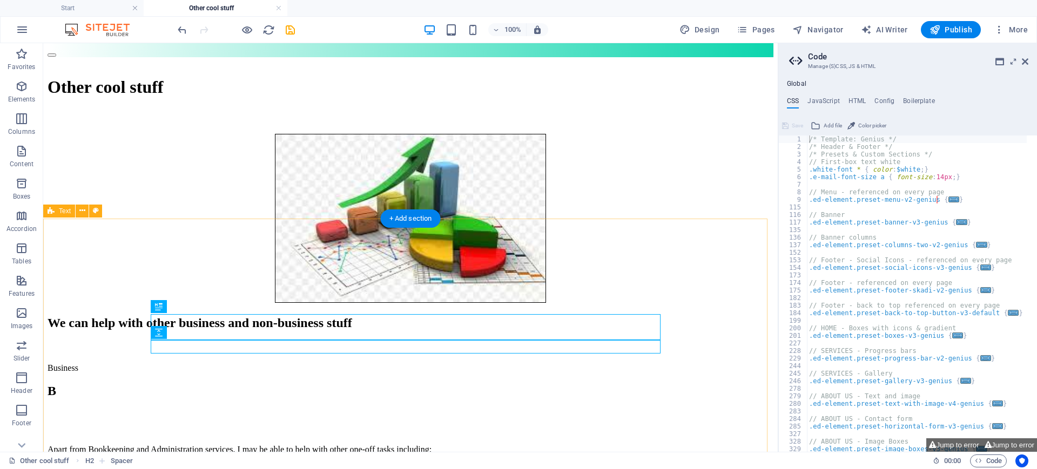
scroll to position [108, 0]
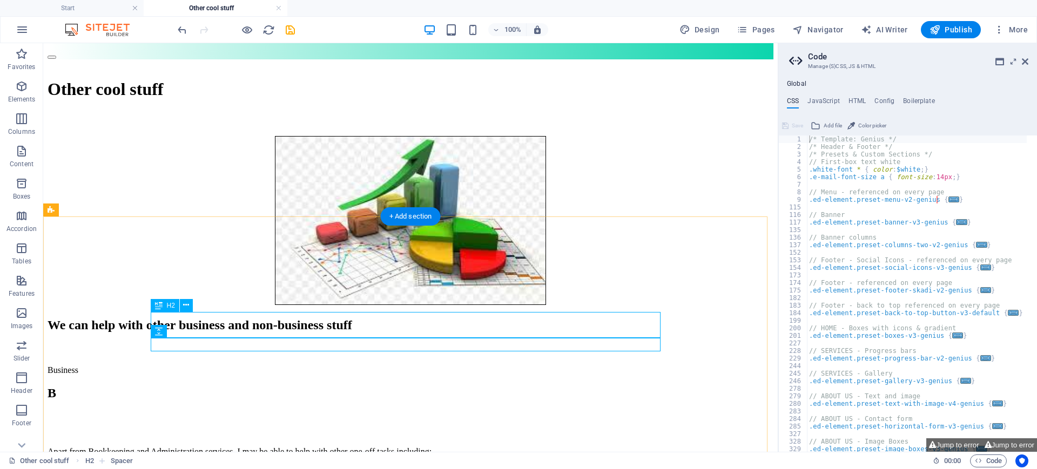
click at [258, 386] on div "B" at bounding box center [411, 393] width 726 height 15
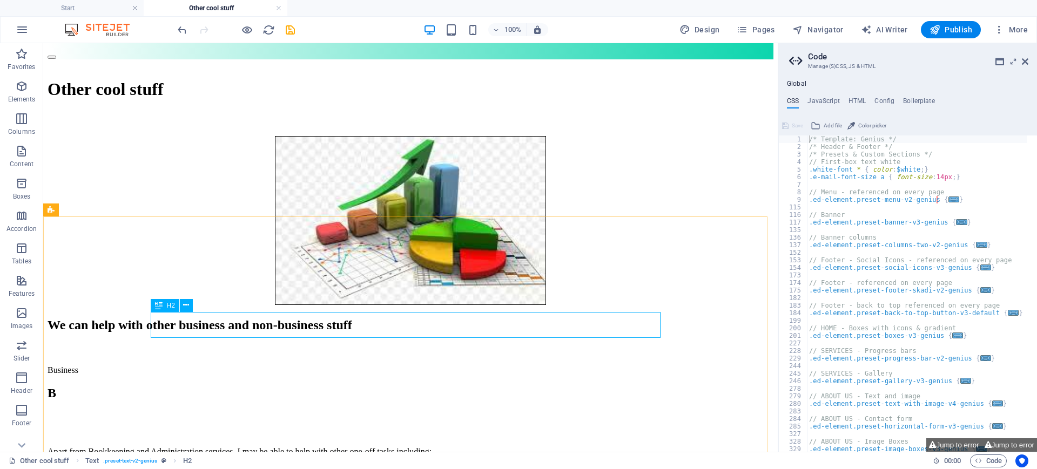
click at [171, 303] on span "H2" at bounding box center [171, 306] width 8 height 6
click at [185, 303] on icon at bounding box center [186, 305] width 6 height 11
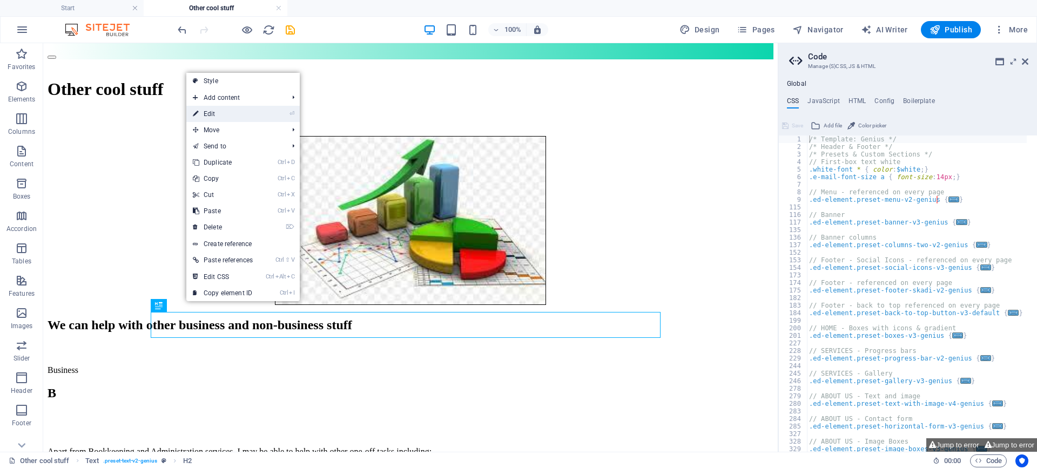
click at [212, 113] on link "⏎ Edit" at bounding box center [222, 114] width 73 height 16
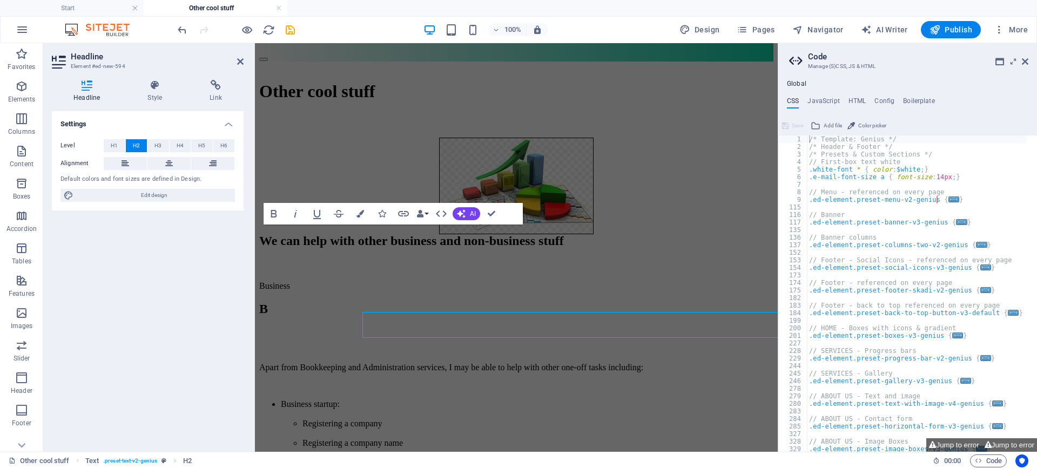
scroll to position [109, 0]
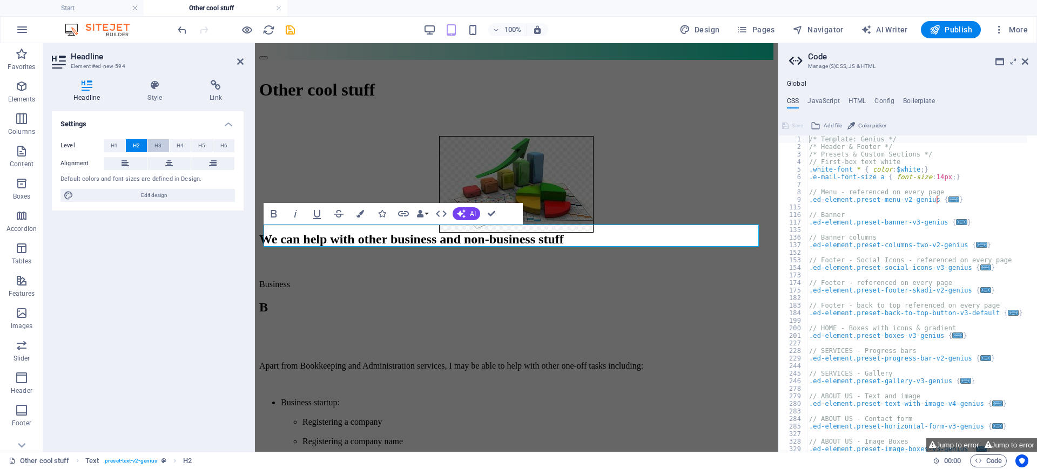
click at [159, 146] on span "H3" at bounding box center [158, 145] width 7 height 13
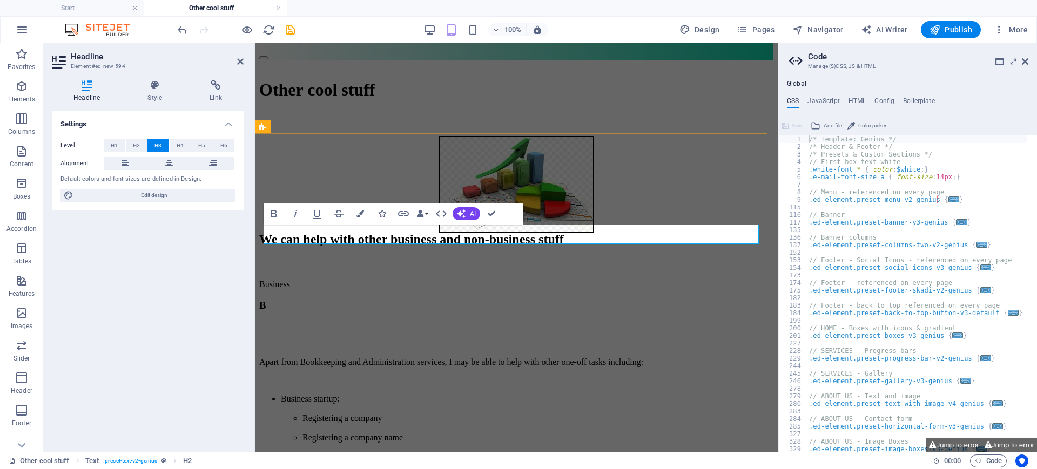
click at [283, 300] on h3 "B" at bounding box center [516, 306] width 514 height 12
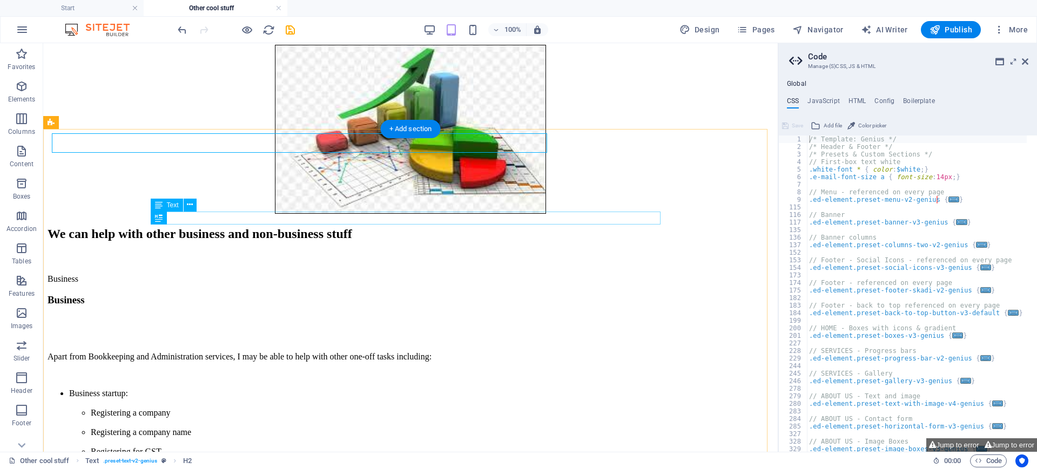
scroll to position [196, 0]
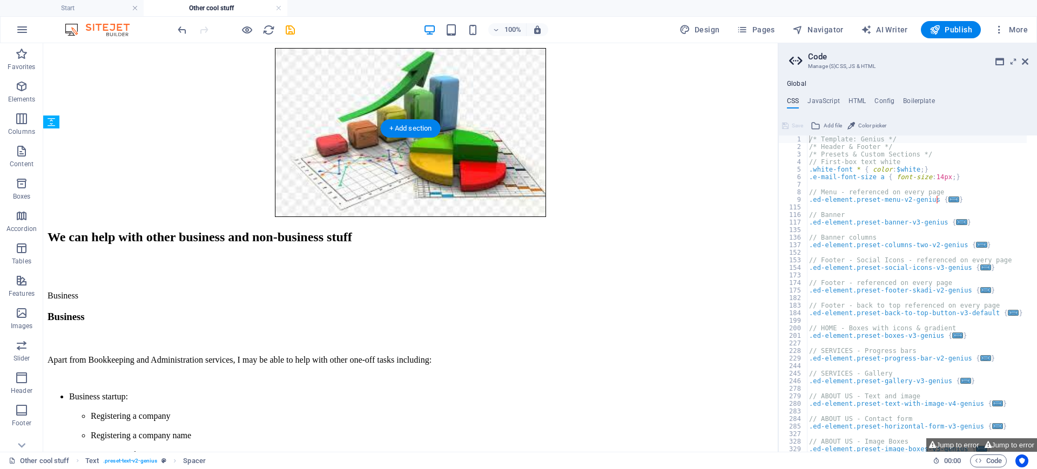
drag, startPoint x: 219, startPoint y: 298, endPoint x: 172, endPoint y: 219, distance: 92.3
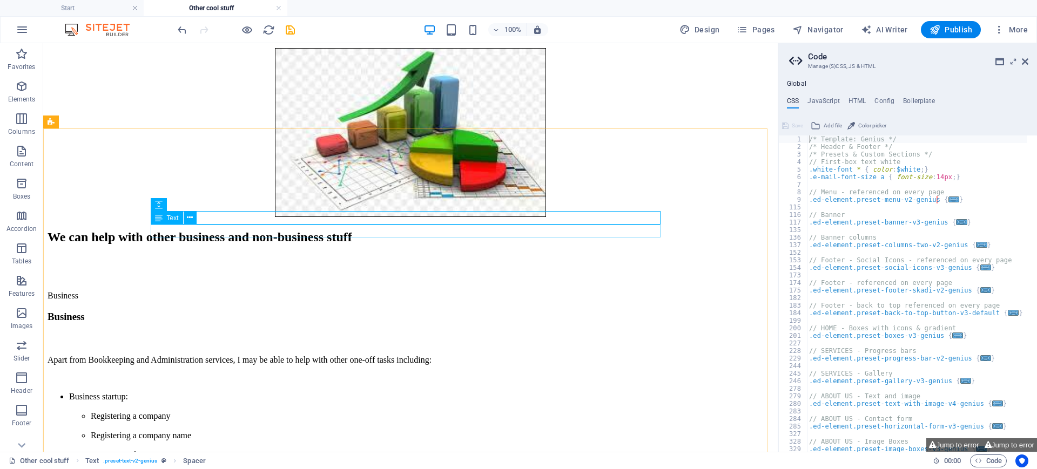
click at [174, 220] on span "Text" at bounding box center [173, 218] width 12 height 6
click at [189, 218] on icon at bounding box center [190, 217] width 6 height 11
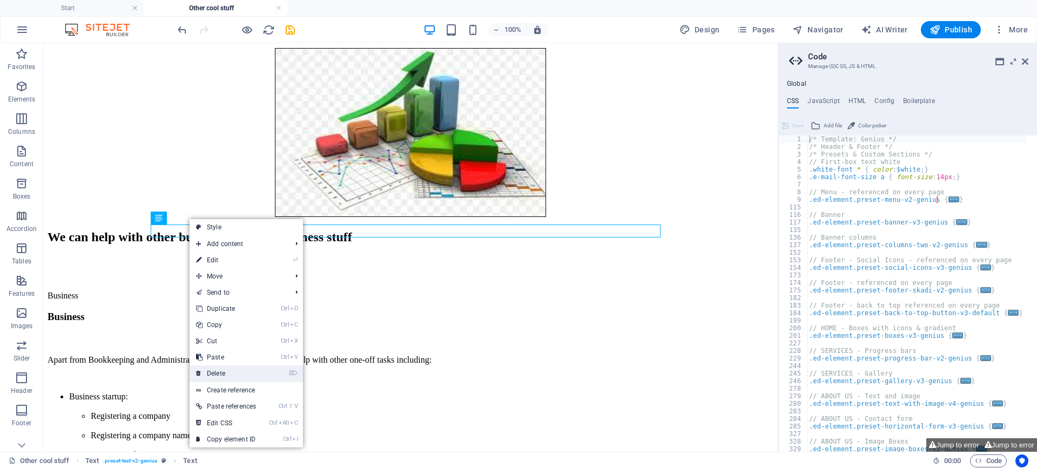
click at [230, 370] on link "⌦ Delete" at bounding box center [226, 374] width 73 height 16
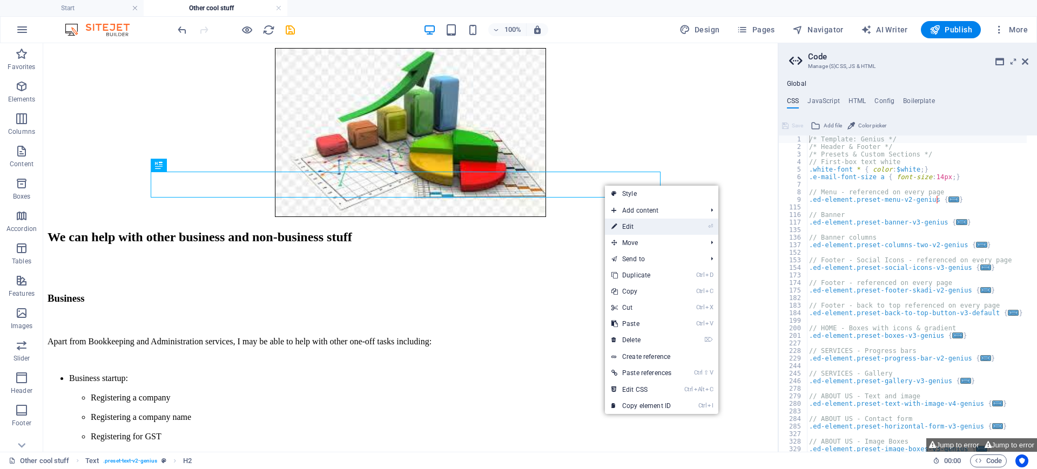
click at [629, 227] on link "⏎ Edit" at bounding box center [641, 227] width 73 height 16
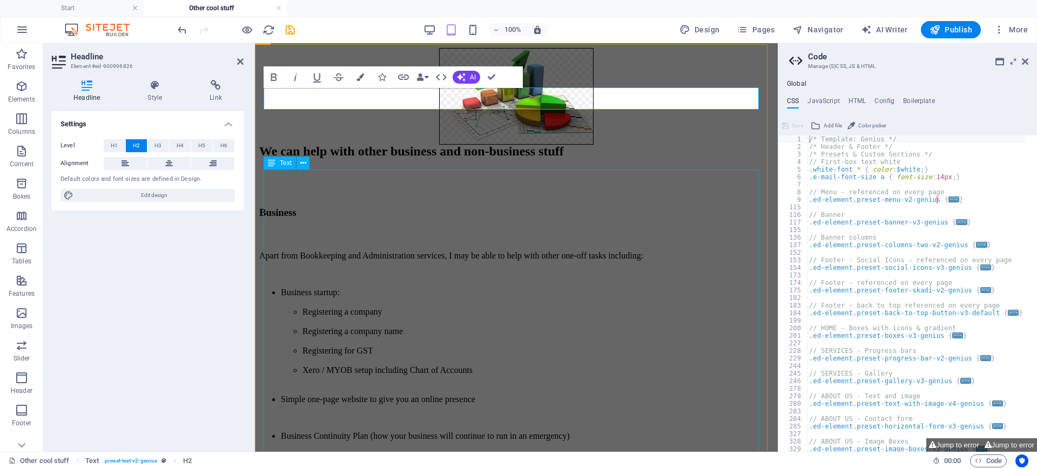
scroll to position [198, 0]
drag, startPoint x: 271, startPoint y: 92, endPoint x: 644, endPoint y: 88, distance: 372.8
click at [644, 144] on h2 "We can help with other business and non-business stuff" at bounding box center [516, 151] width 514 height 15
click at [472, 144] on h2 "There's other stuff" at bounding box center [516, 151] width 514 height 15
click at [379, 229] on div at bounding box center [516, 236] width 514 height 14
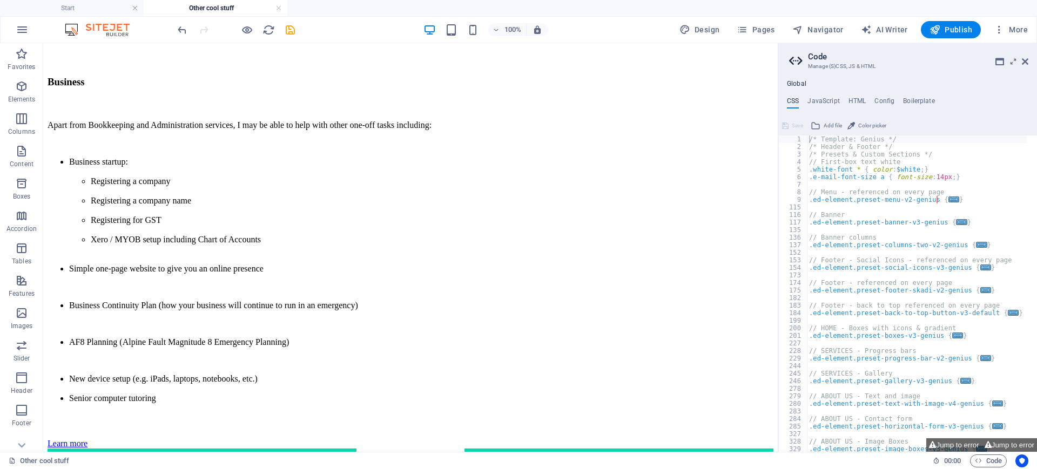
scroll to position [414, 0]
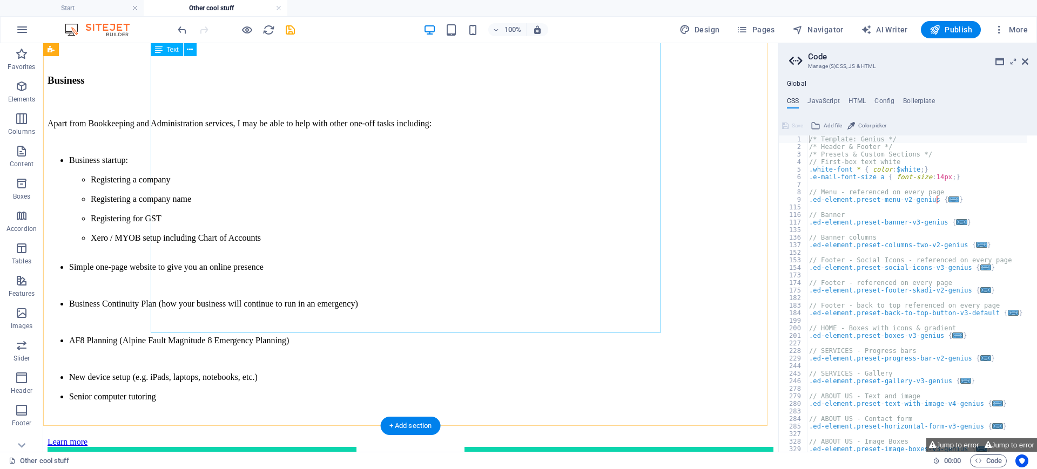
click at [229, 326] on div "Apart from Bookkeeping and Administration services, I may be able to help with …" at bounding box center [411, 260] width 726 height 283
click at [219, 325] on div "Apart from Bookkeeping and Administration services, I may be able to help with …" at bounding box center [411, 260] width 726 height 283
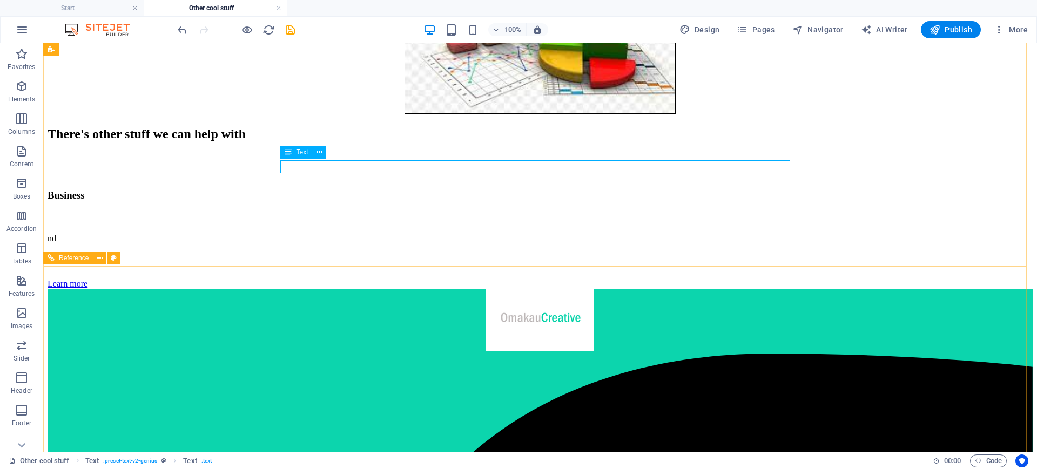
scroll to position [298, 0]
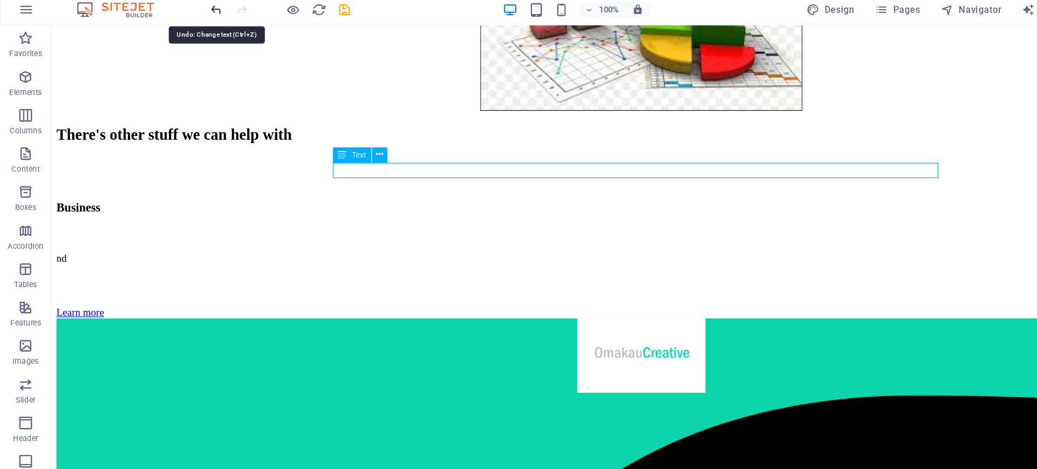
click at [176, 32] on icon "undo" at bounding box center [182, 30] width 12 height 12
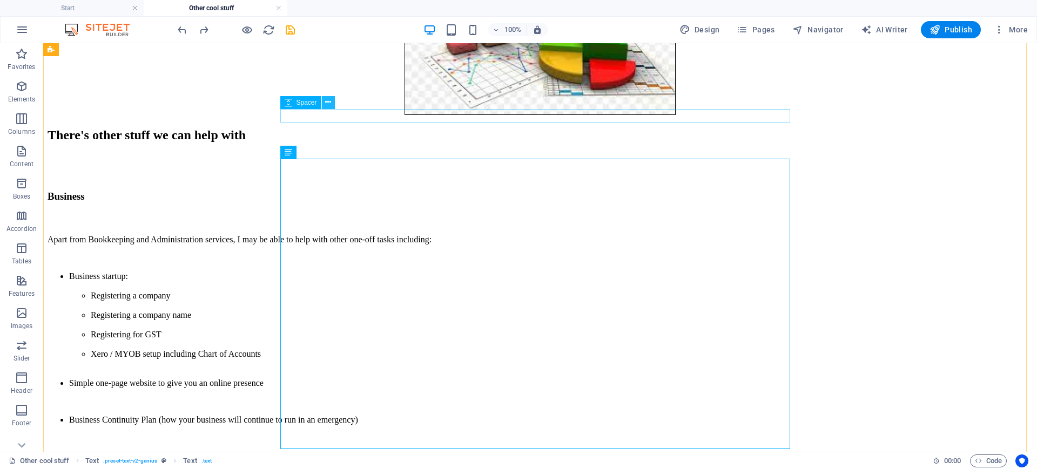
click at [330, 99] on icon at bounding box center [328, 102] width 6 height 11
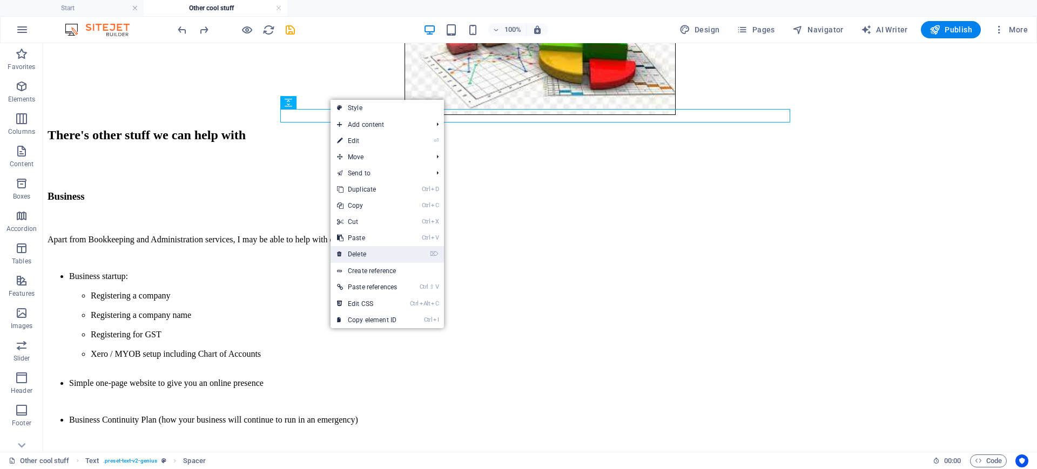
click at [374, 249] on link "⌦ Delete" at bounding box center [367, 254] width 73 height 16
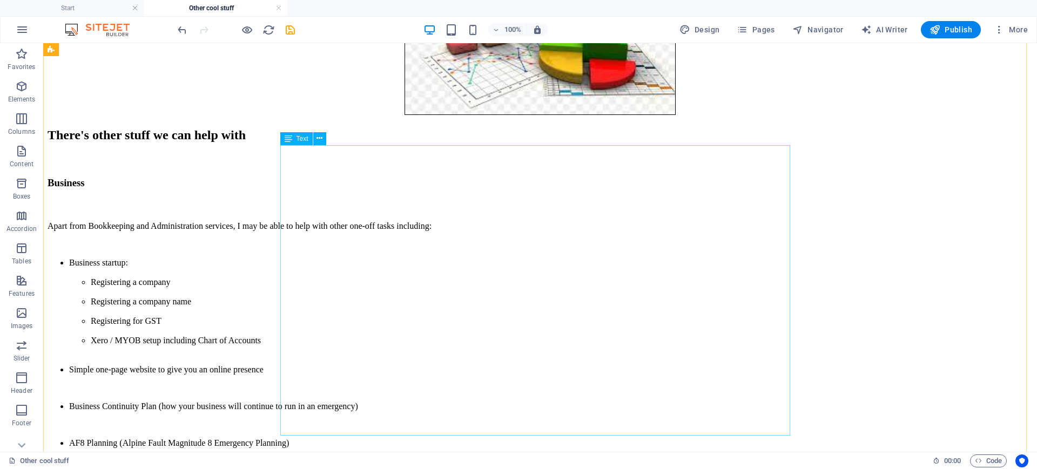
click at [368, 425] on div "There's other stuff we can help with Business Apart from Bookkeeping and Admini…" at bounding box center [540, 338] width 985 height 421
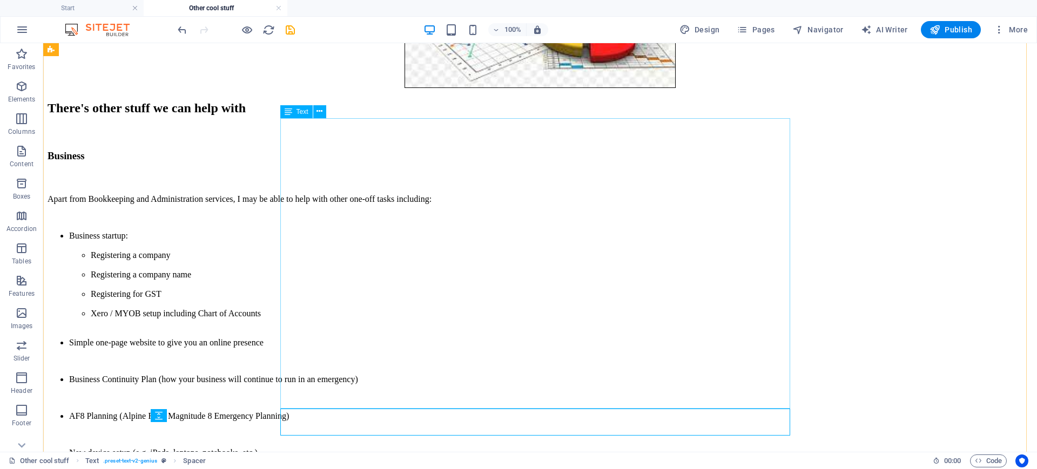
click at [319, 403] on div "Apart from Bookkeeping and Administration services, I may be able to help with …" at bounding box center [540, 335] width 985 height 283
click at [319, 400] on div "Apart from Bookkeeping and Administration services, I may be able to help with …" at bounding box center [540, 335] width 985 height 283
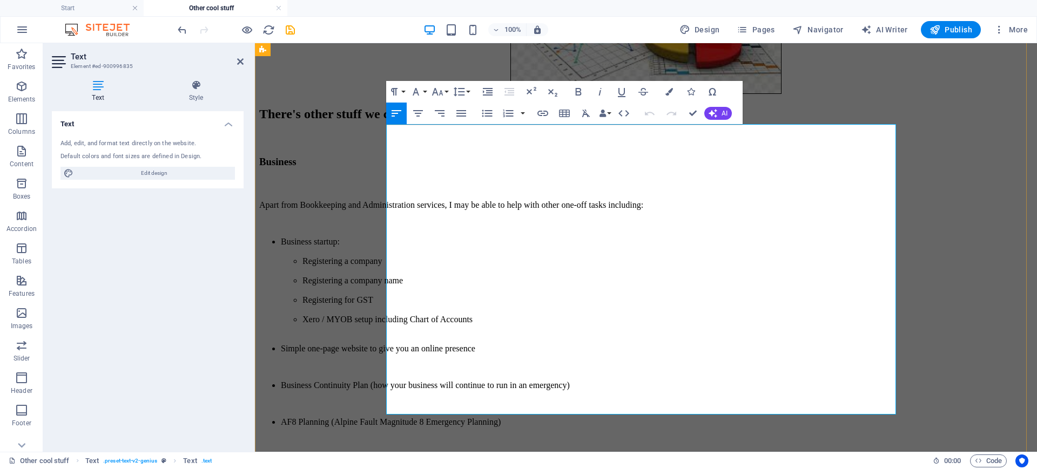
click at [719, 315] on li "Xero / MYOB setup including Chart of Accounts" at bounding box center [668, 329] width 730 height 29
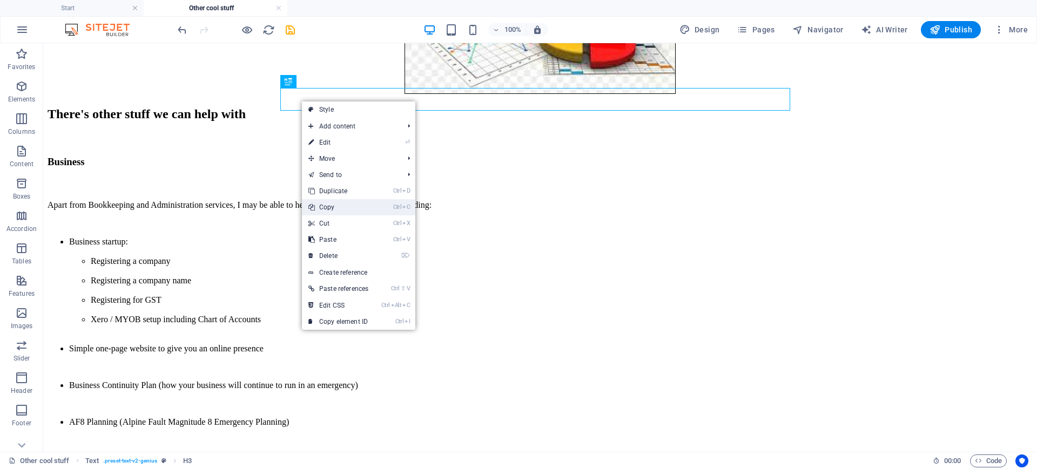
click at [329, 205] on link "Ctrl C Copy" at bounding box center [338, 207] width 73 height 16
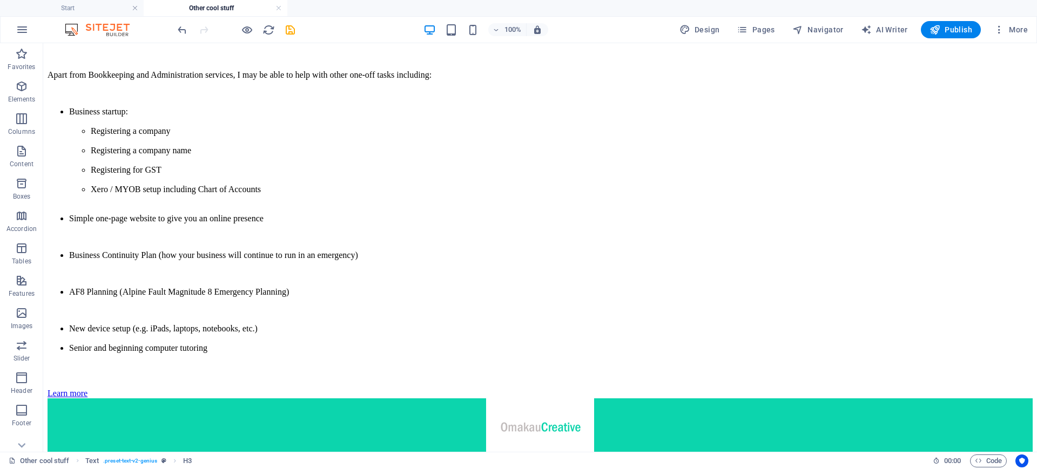
scroll to position [460, 0]
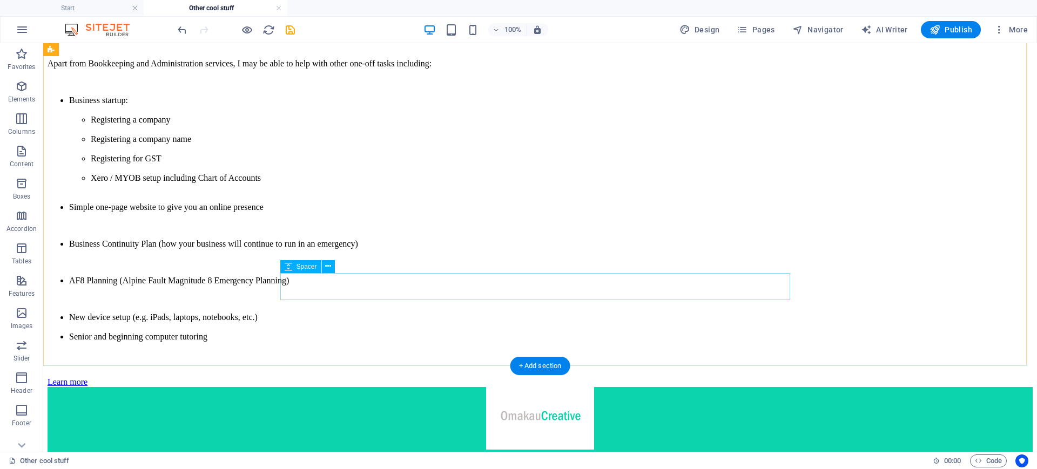
click at [294, 351] on div at bounding box center [540, 364] width 985 height 27
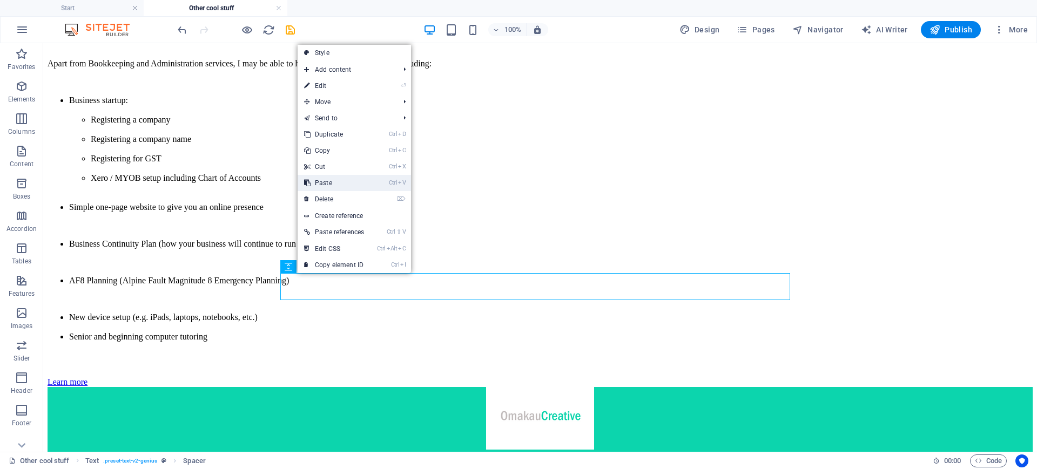
click at [344, 183] on link "Ctrl V Paste" at bounding box center [334, 183] width 73 height 16
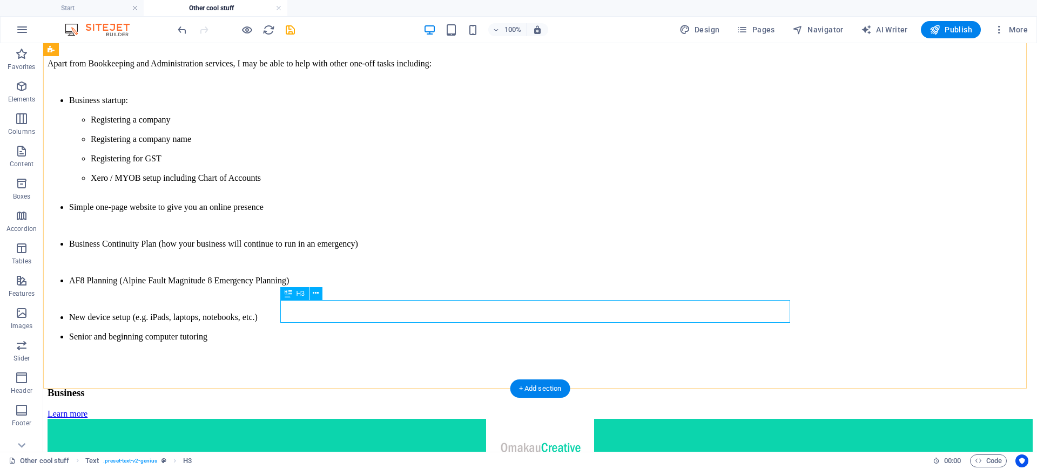
click at [349, 387] on div "Business" at bounding box center [540, 393] width 985 height 12
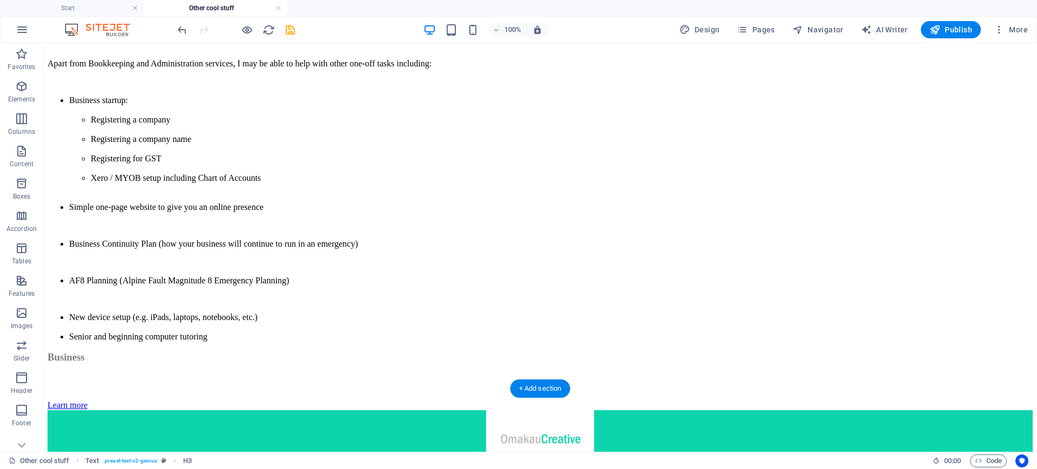
drag, startPoint x: 336, startPoint y: 340, endPoint x: 293, endPoint y: 285, distance: 69.6
click at [289, 271] on icon at bounding box center [289, 266] width 8 height 13
click at [310, 264] on button at bounding box center [316, 266] width 13 height 13
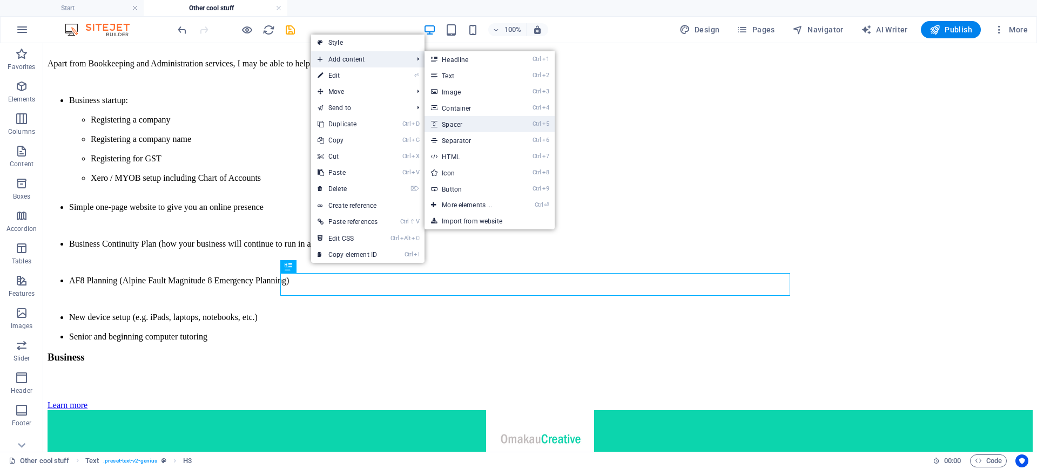
click at [475, 123] on link "Ctrl 5 Spacer" at bounding box center [469, 124] width 89 height 16
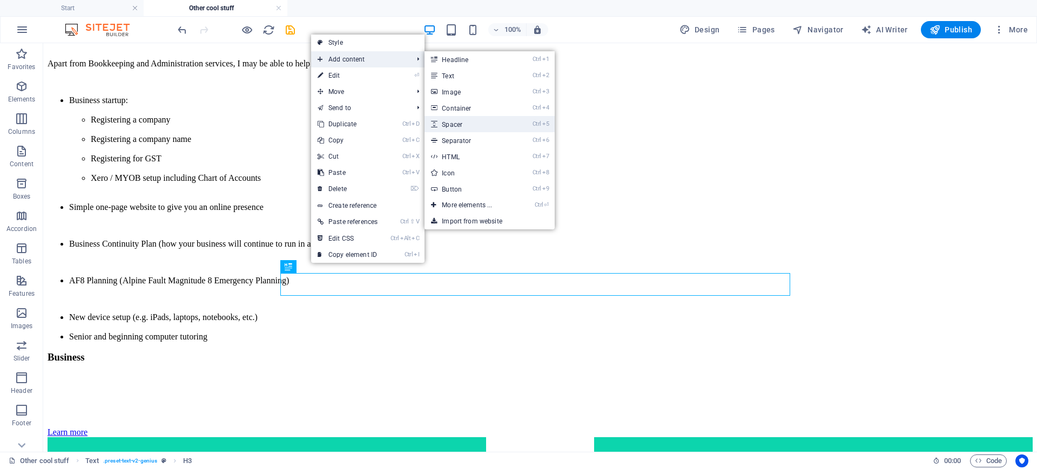
select select "px"
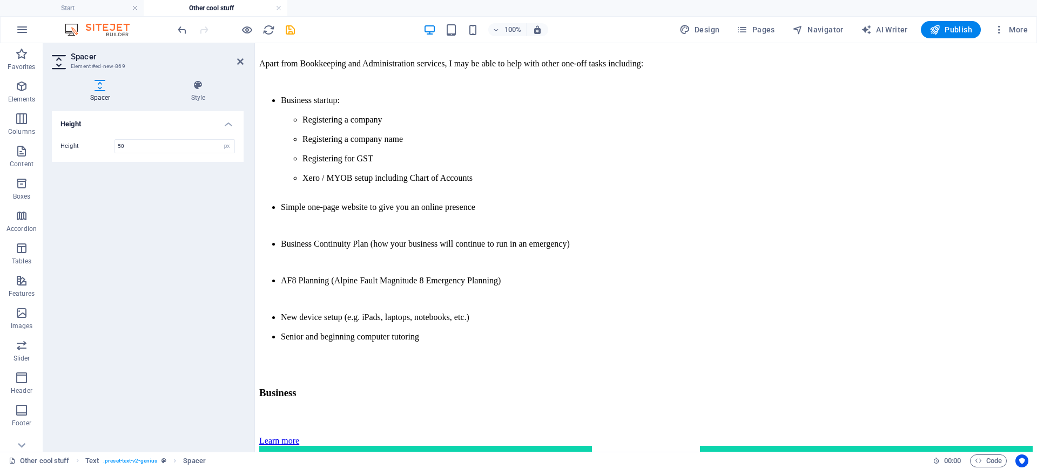
drag, startPoint x: 664, startPoint y: 333, endPoint x: 405, endPoint y: 277, distance: 265.2
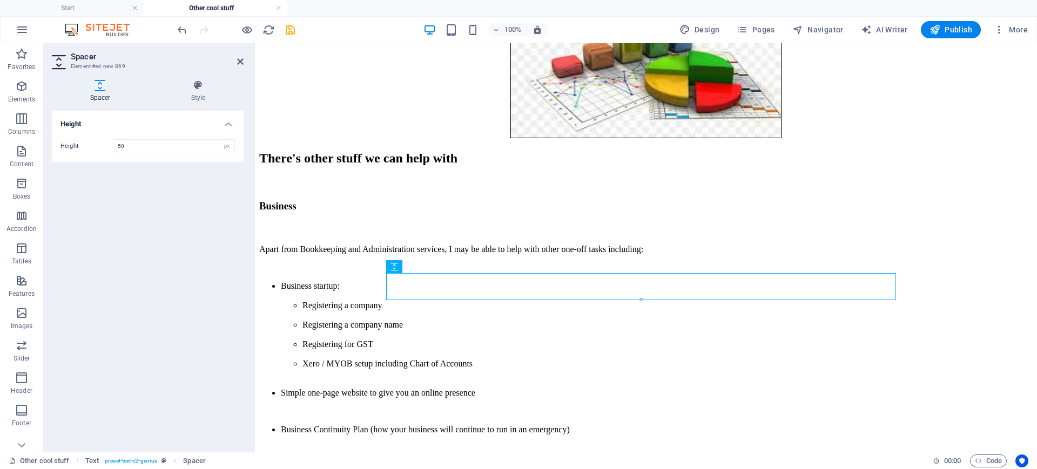
scroll to position [272, 0]
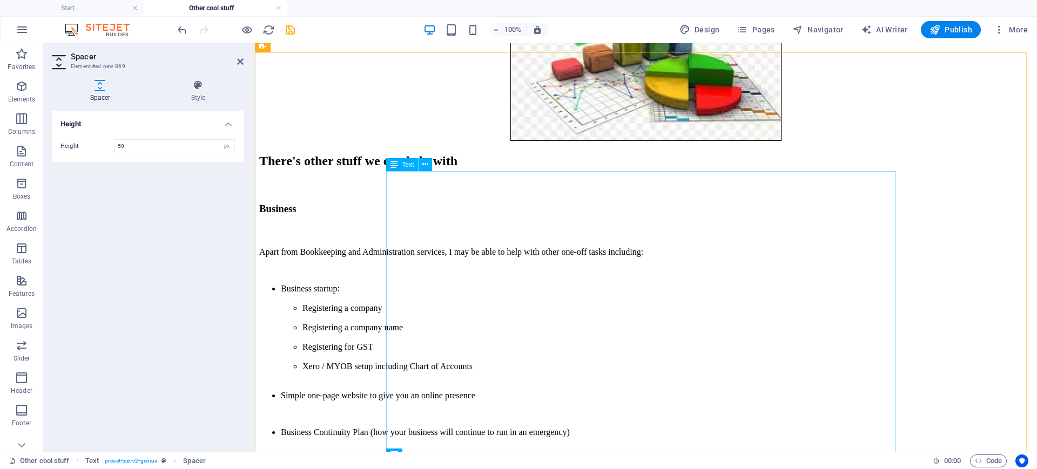
click at [400, 165] on div "Text" at bounding box center [402, 164] width 32 height 13
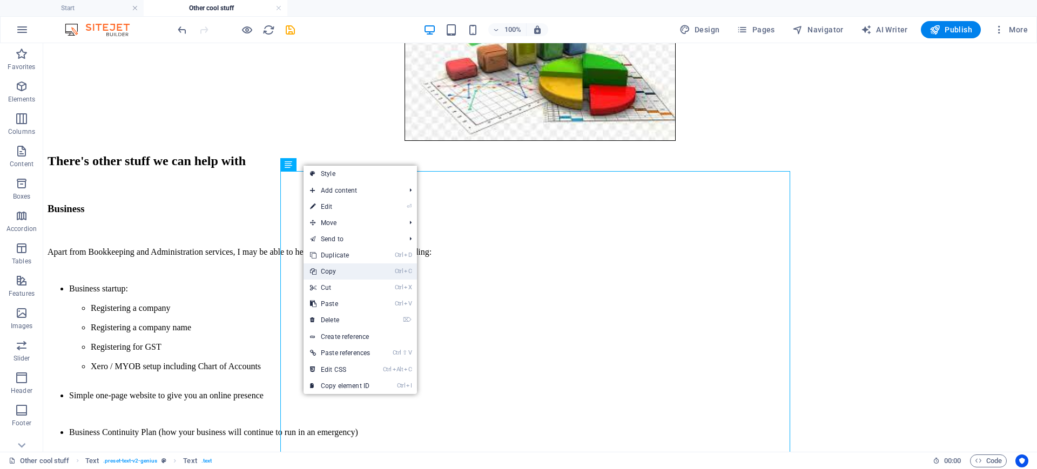
click at [337, 276] on link "Ctrl C Copy" at bounding box center [340, 272] width 73 height 16
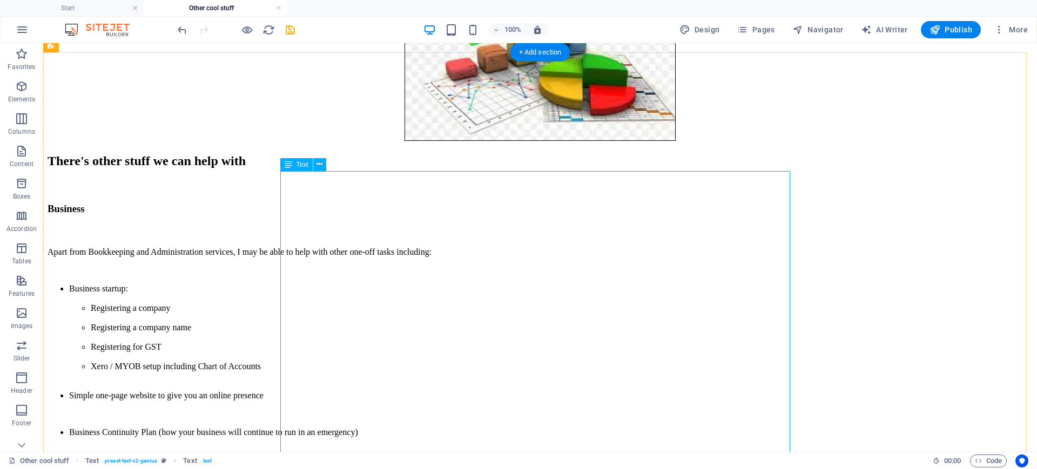
click at [337, 276] on div "Apart from Bookkeeping and Administration services, I may be able to help with …" at bounding box center [540, 388] width 985 height 283
click at [125, 276] on div "There's other stuff we can help with Business Apart from Bookkeeping and Admini…" at bounding box center [540, 394] width 985 height 481
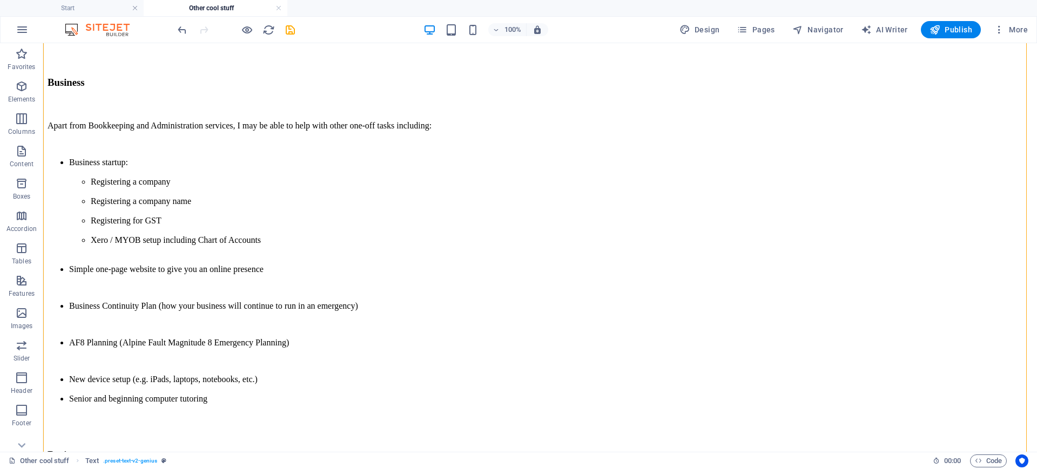
scroll to position [408, 0]
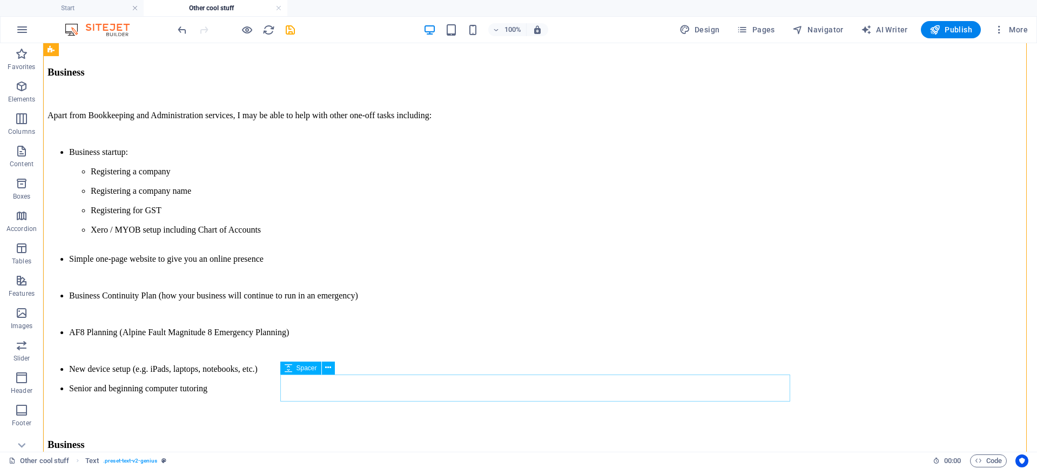
click at [291, 461] on div at bounding box center [540, 474] width 985 height 27
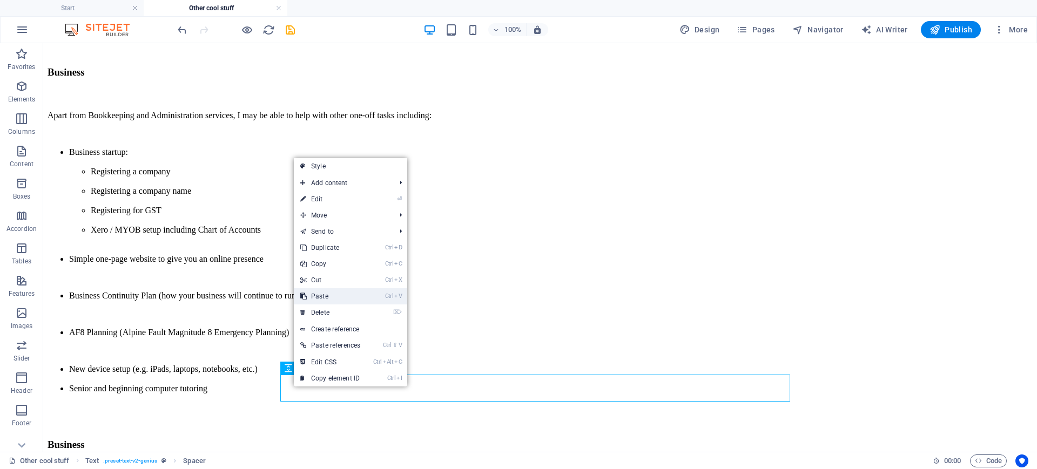
click at [328, 292] on link "Ctrl V Paste" at bounding box center [330, 296] width 73 height 16
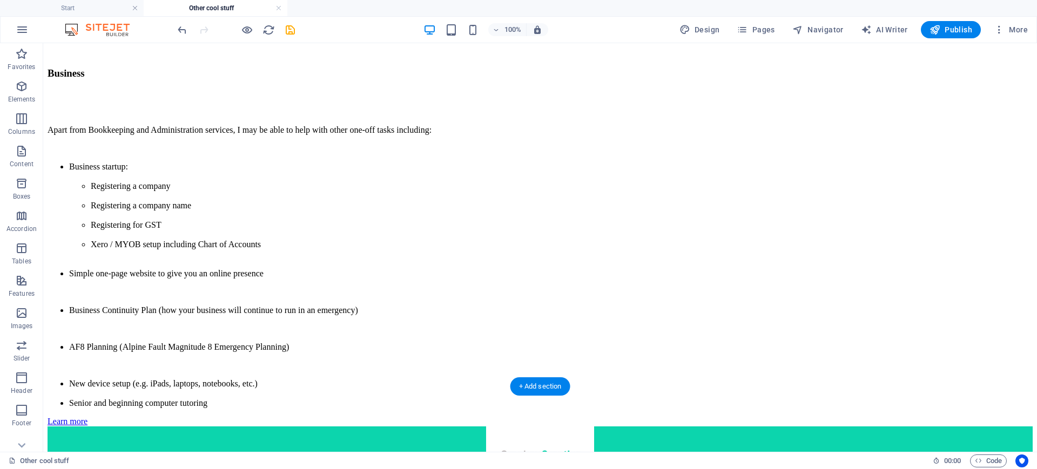
scroll to position [753, 0]
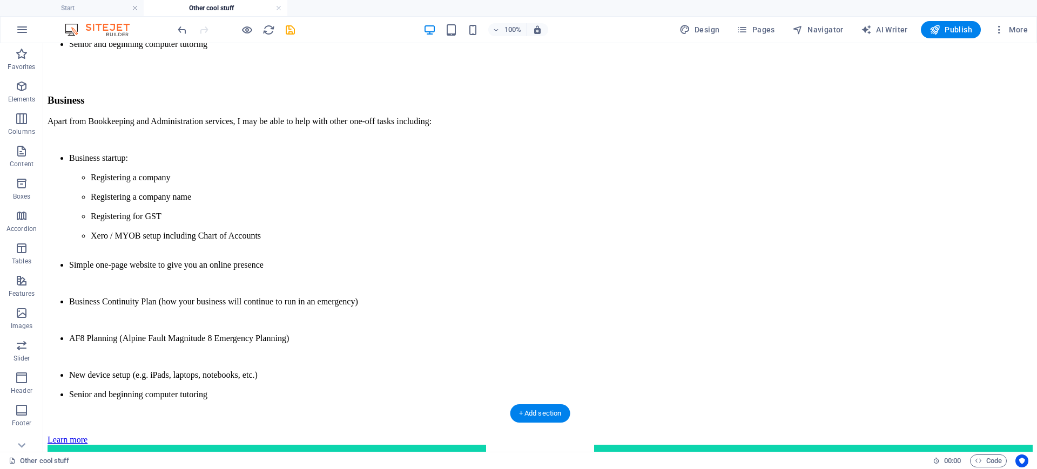
drag, startPoint x: 348, startPoint y: 415, endPoint x: 293, endPoint y: 316, distance: 114.1
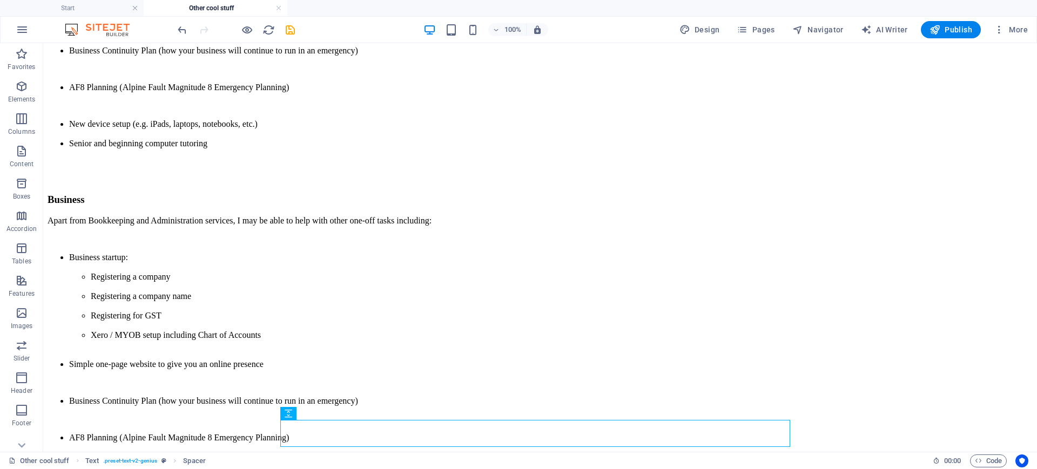
scroll to position [648, 0]
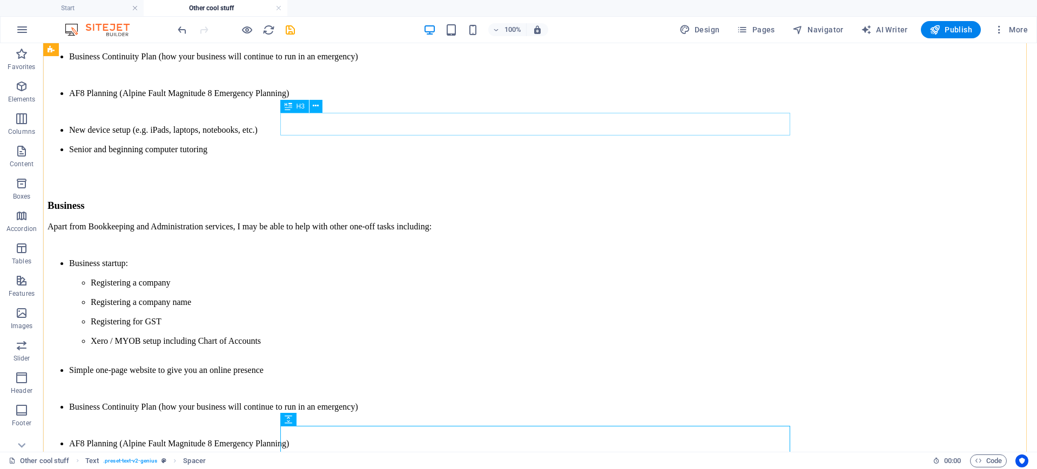
click at [325, 200] on div "Business" at bounding box center [540, 206] width 985 height 12
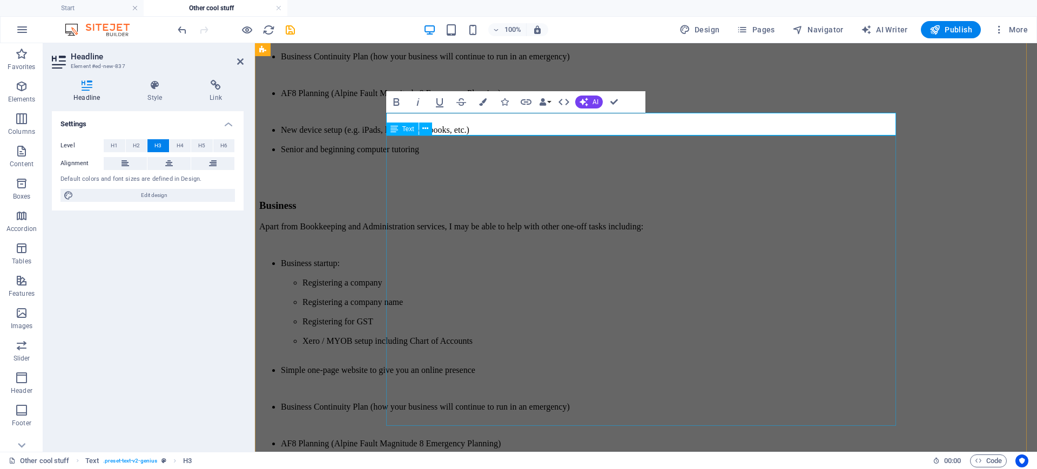
click at [437, 222] on div "Apart from Bookkeeping and Administration services, I may be able to help with …" at bounding box center [646, 363] width 774 height 283
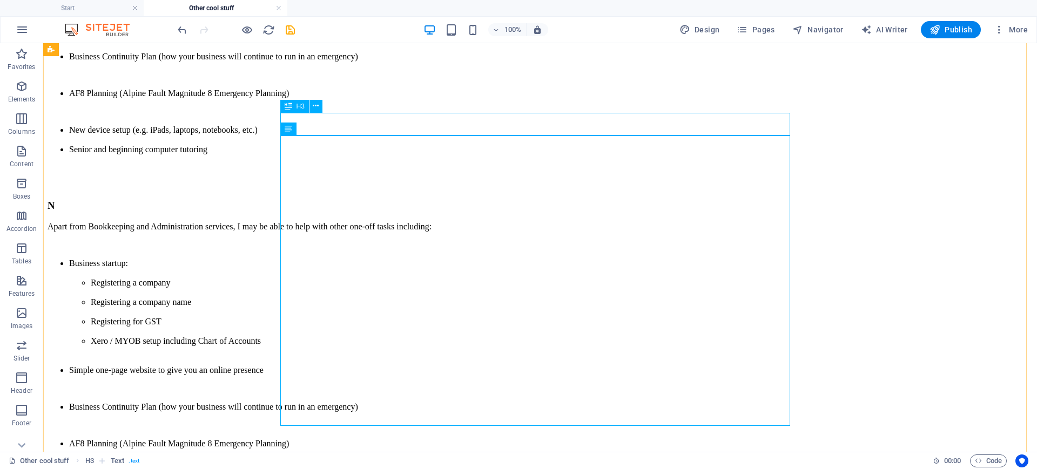
click at [378, 200] on div "N" at bounding box center [540, 206] width 985 height 12
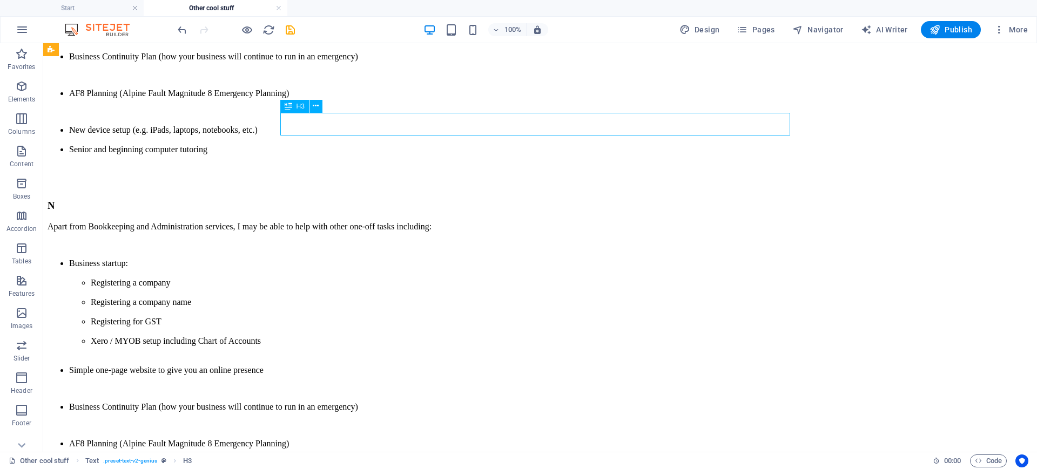
click at [304, 200] on div "N" at bounding box center [540, 206] width 985 height 12
click at [301, 200] on div "N" at bounding box center [540, 206] width 985 height 12
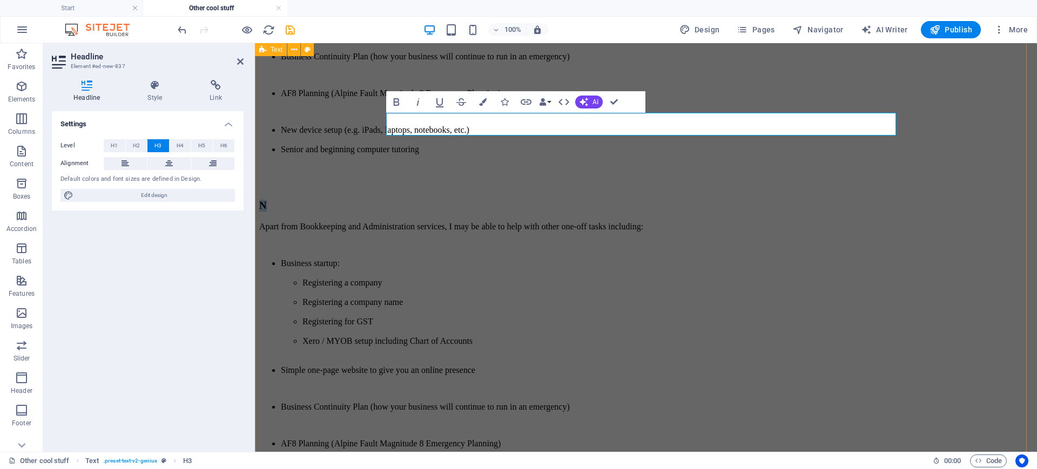
click at [301, 119] on div "There's other stuff we can help with Business Apart from Bookkeeping and Admini…" at bounding box center [646, 164] width 774 height 773
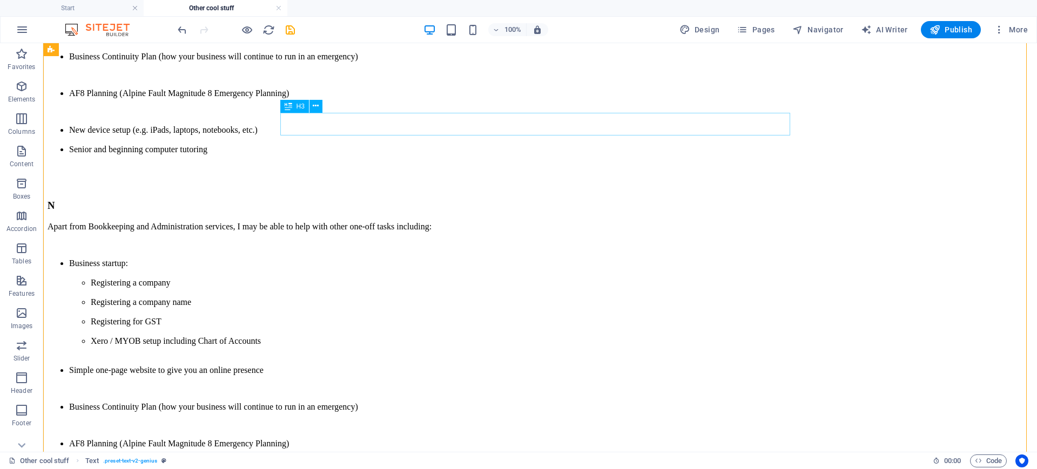
click at [351, 200] on div "N" at bounding box center [540, 206] width 985 height 12
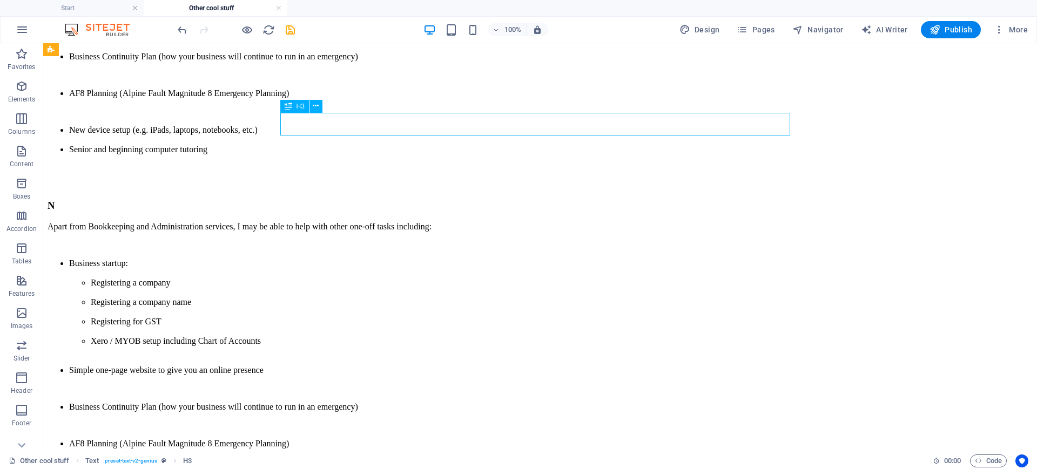
click at [320, 200] on div "N" at bounding box center [540, 206] width 985 height 12
click at [306, 200] on div "N" at bounding box center [540, 206] width 985 height 12
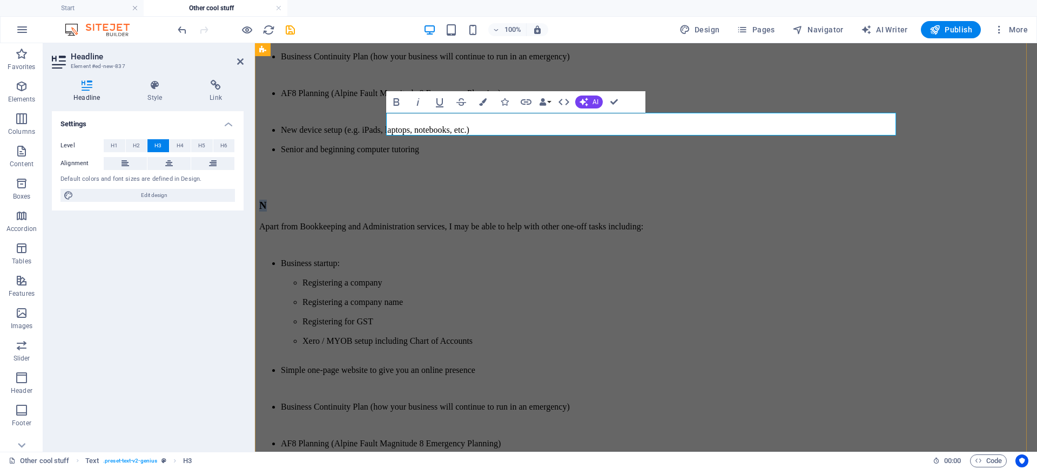
click at [402, 200] on h3 "N" at bounding box center [646, 206] width 774 height 12
click at [271, 196] on div "There's other stuff we can help with Business Apart from Bookkeeping and Admini…" at bounding box center [646, 164] width 774 height 773
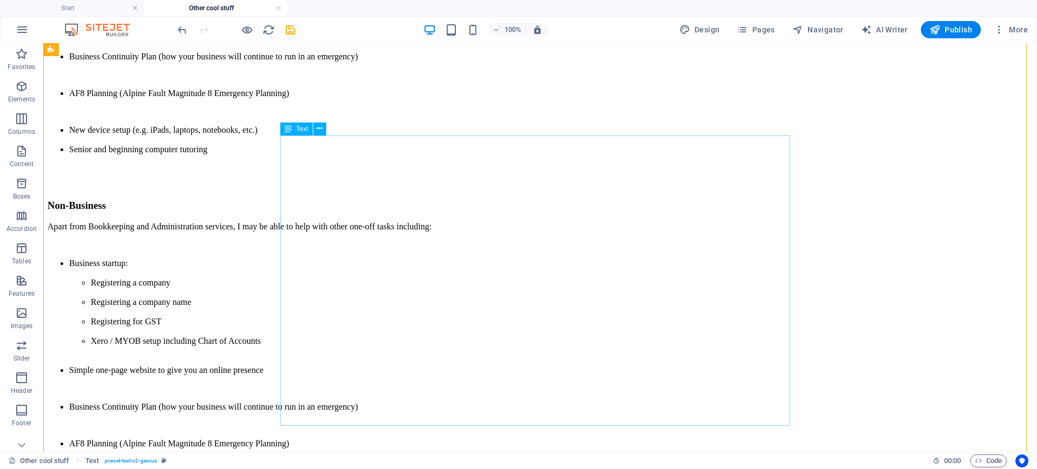
click at [314, 222] on div "Apart from Bookkeeping and Administration services, I may be able to help with …" at bounding box center [540, 363] width 985 height 283
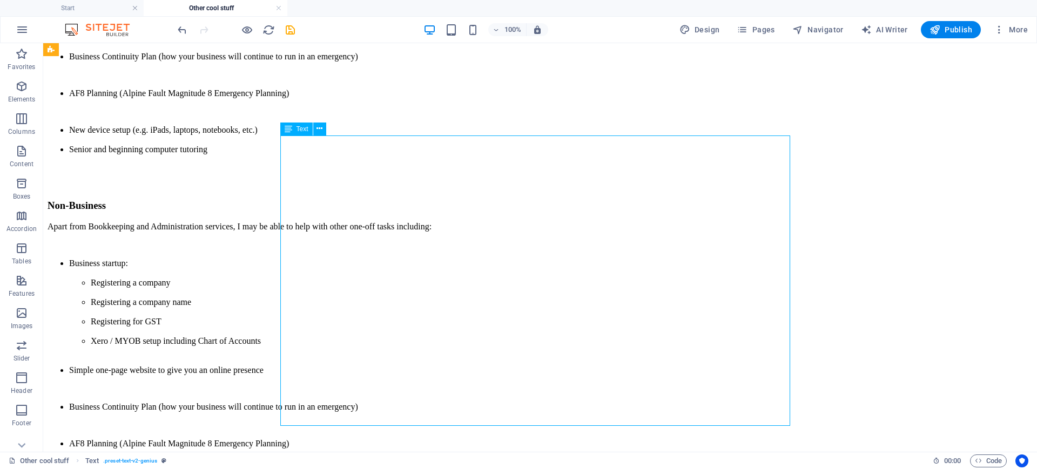
click at [314, 222] on div "Apart from Bookkeeping and Administration services, I may be able to help with …" at bounding box center [540, 363] width 985 height 283
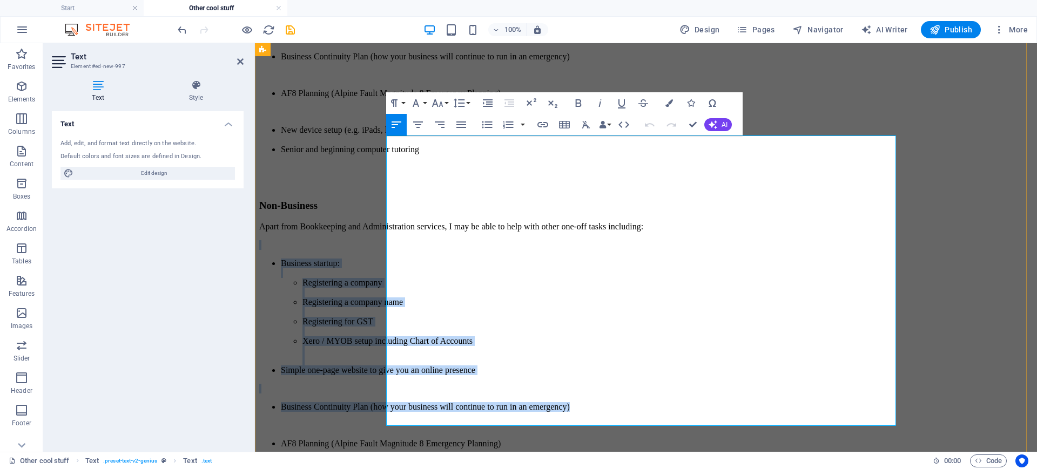
drag, startPoint x: 406, startPoint y: 157, endPoint x: 757, endPoint y: 339, distance: 396.3
click at [757, 339] on div "Apart from Bookkeeping and Administration services, I may be able to help with …" at bounding box center [646, 363] width 774 height 283
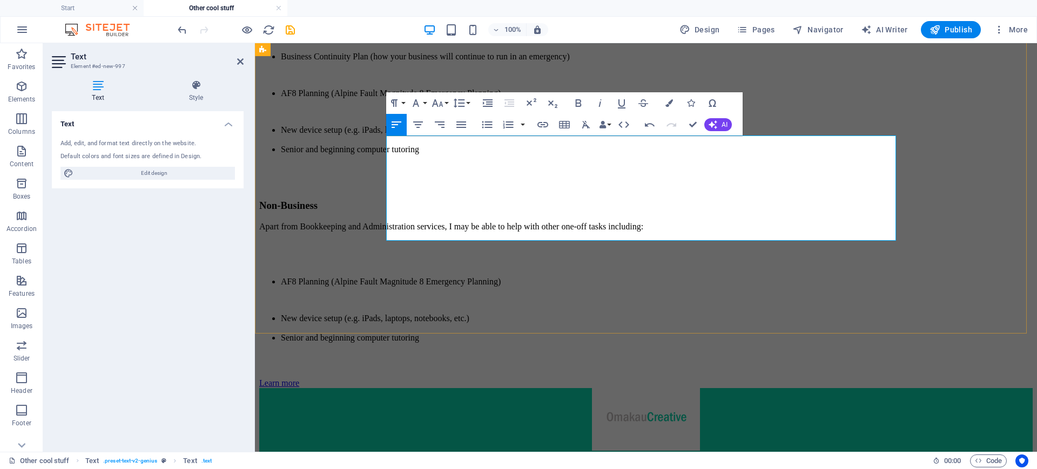
click at [555, 333] on li "Senior and beginning computer tutoring" at bounding box center [657, 338] width 752 height 10
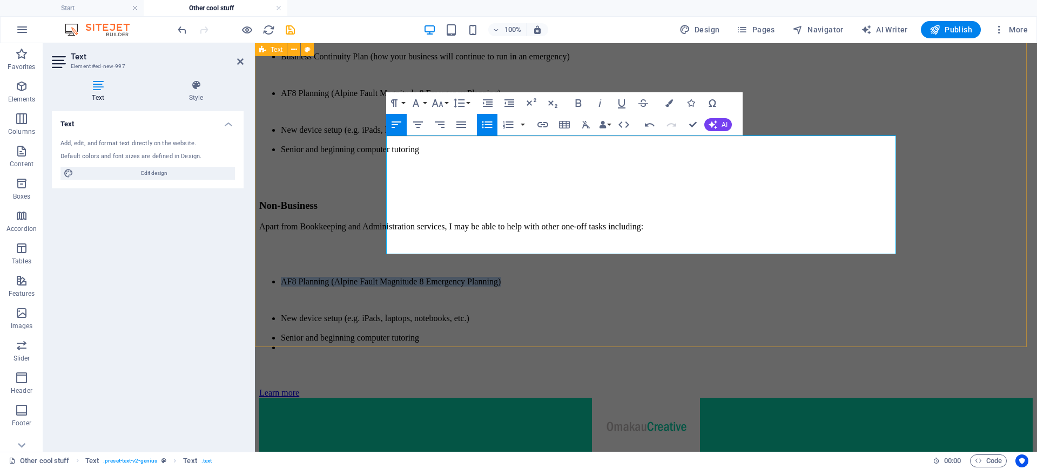
drag, startPoint x: 639, startPoint y: 186, endPoint x: 383, endPoint y: 184, distance: 256.1
click at [383, 184] on div "There's other stuff we can help with Business Apart from Bookkeeping and Admini…" at bounding box center [646, 88] width 774 height 620
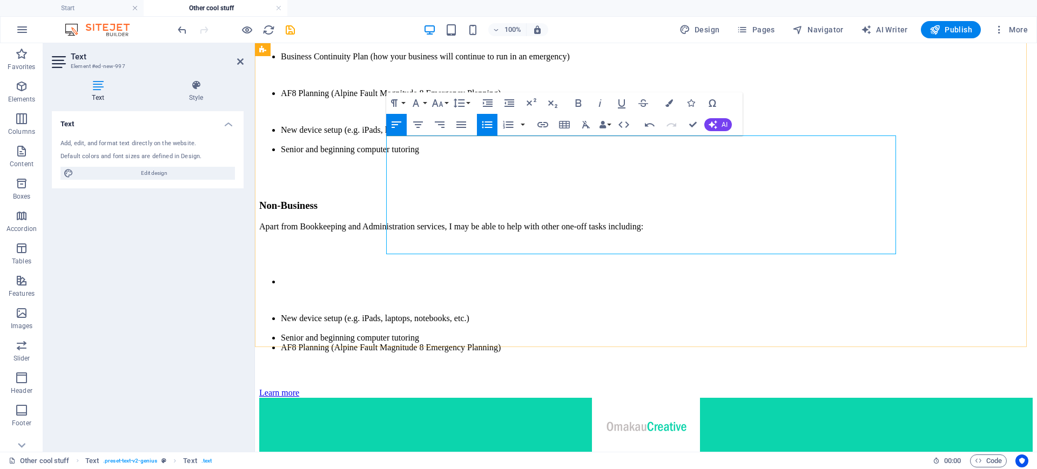
click at [547, 333] on li "Senior and beginning computer tutoring" at bounding box center [657, 338] width 752 height 10
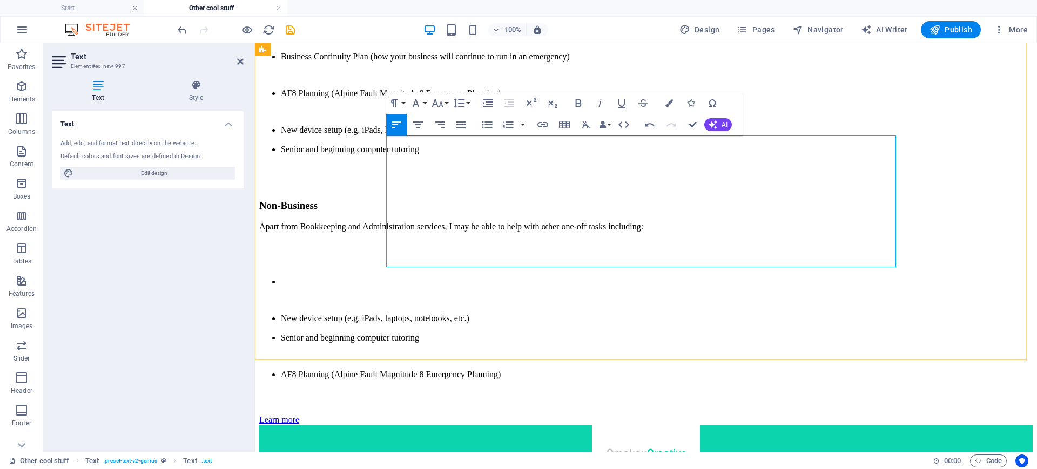
click at [419, 277] on li at bounding box center [657, 282] width 752 height 10
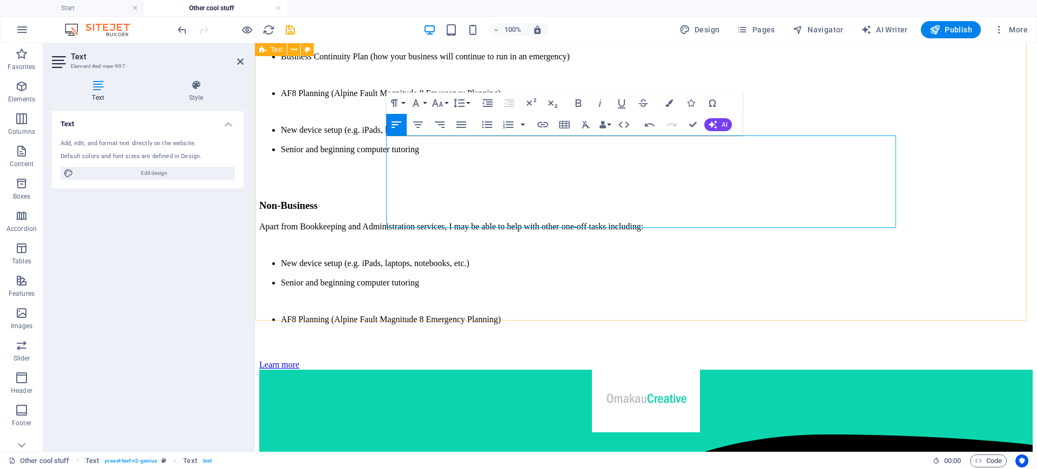
drag, startPoint x: 808, startPoint y: 140, endPoint x: 374, endPoint y: 145, distance: 433.8
click at [374, 145] on div "There's other stuff we can help with Business Apart from Bookkeeping and Admini…" at bounding box center [646, 74] width 774 height 592
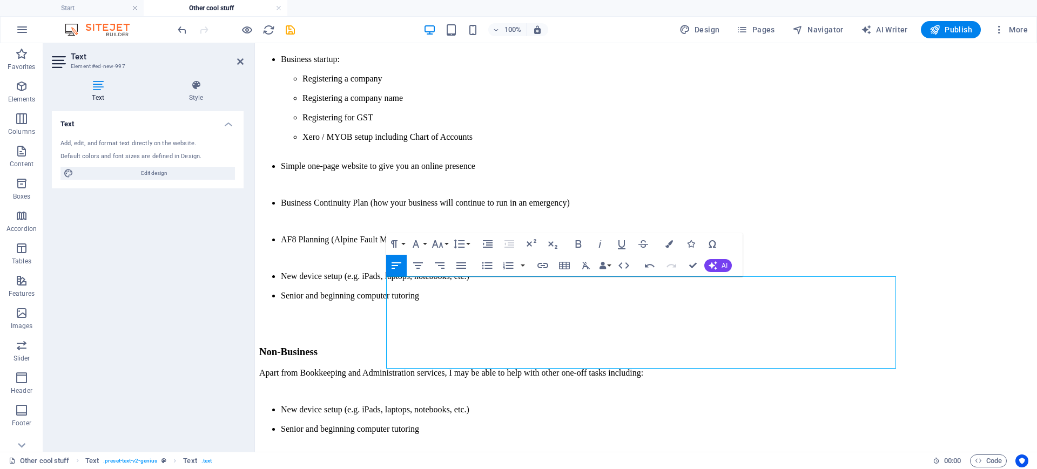
scroll to position [510, 0]
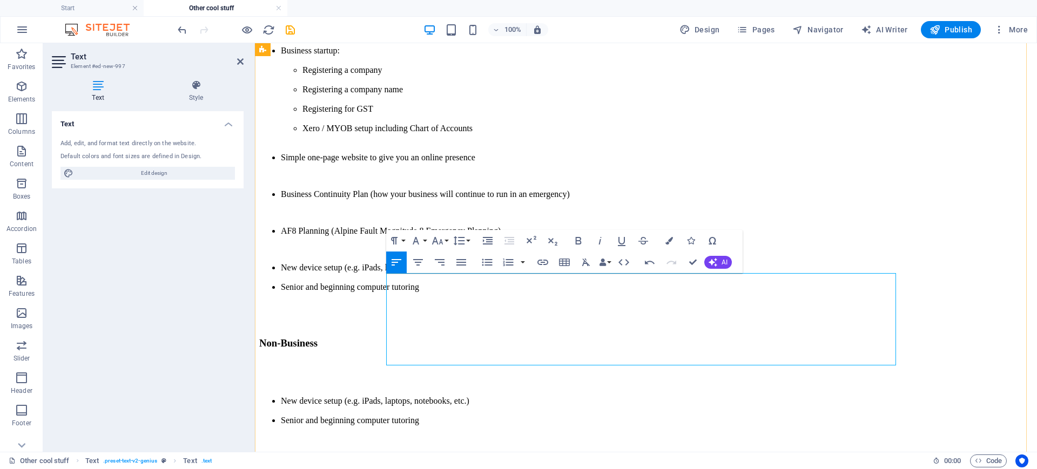
click at [402, 360] on p "​" at bounding box center [646, 365] width 774 height 10
click at [397, 360] on p "​" at bounding box center [646, 365] width 774 height 10
click at [928, 214] on div "There's other stuff we can help with Business Apart from Bookkeeping and Admini…" at bounding box center [646, 212] width 774 height 592
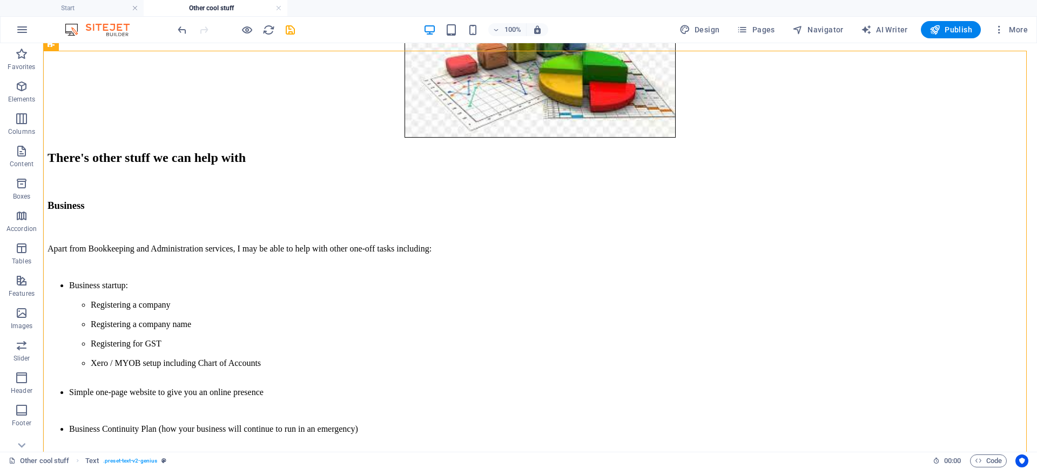
scroll to position [272, 0]
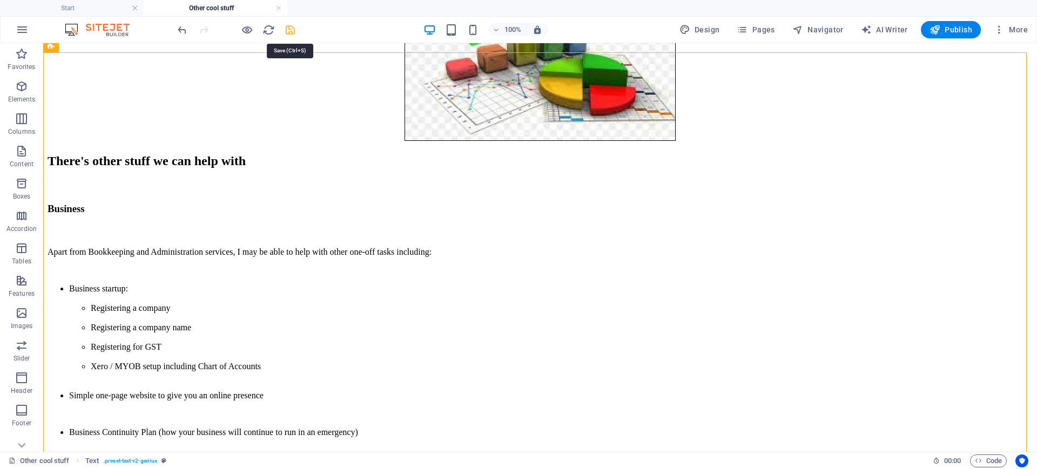
click at [293, 28] on icon "save" at bounding box center [290, 30] width 12 height 12
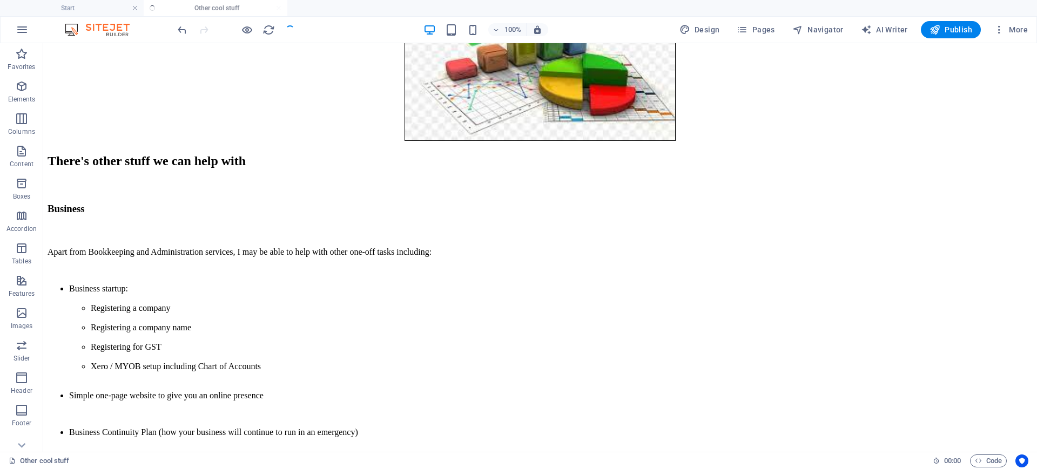
click at [293, 28] on div at bounding box center [236, 29] width 121 height 17
click at [954, 29] on span "Publish" at bounding box center [951, 29] width 43 height 11
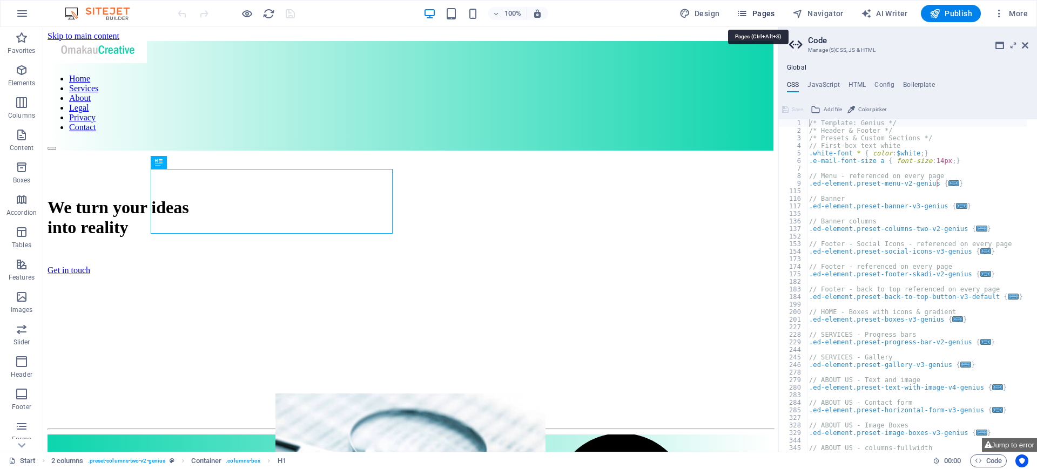
click at [767, 10] on span "Pages" at bounding box center [756, 13] width 38 height 11
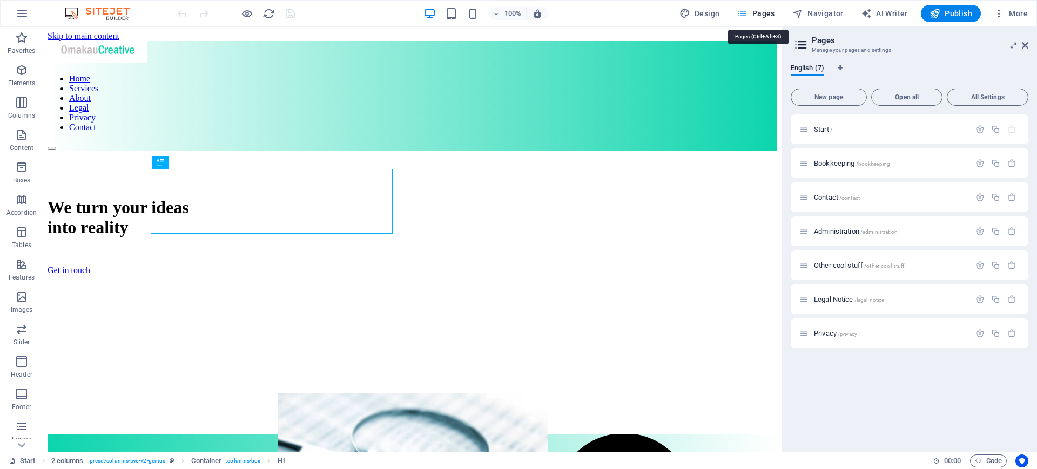
click at [767, 10] on span "Pages" at bounding box center [756, 13] width 38 height 11
click at [842, 269] on span "Other cool stuff /other-cool-stuff" at bounding box center [859, 265] width 91 height 8
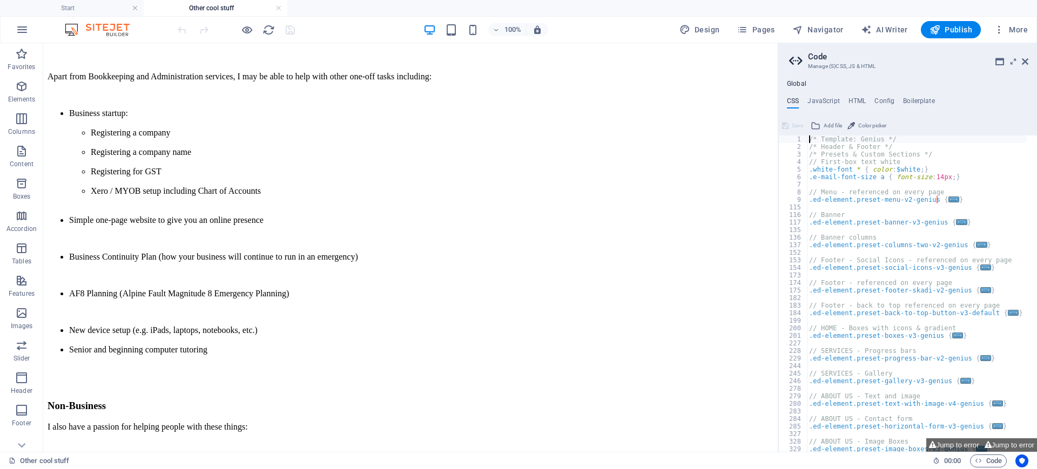
scroll to position [413, 0]
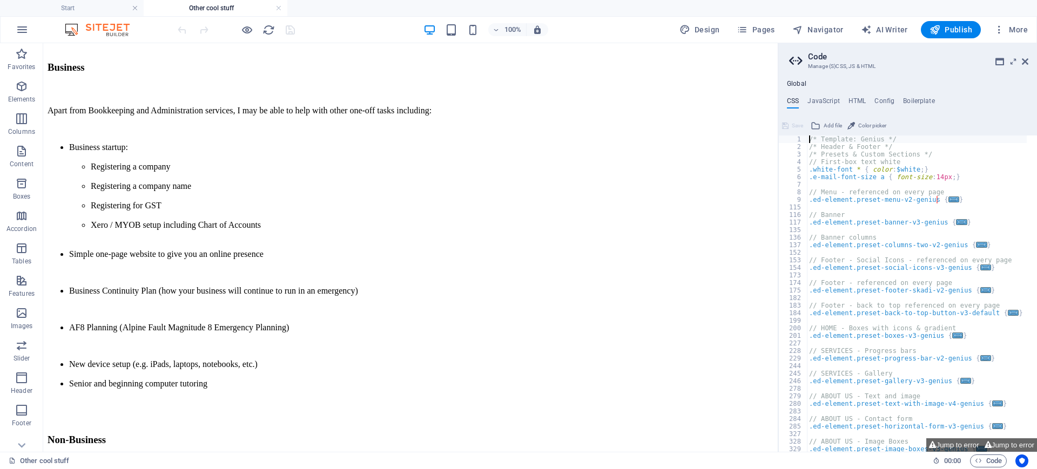
drag, startPoint x: 770, startPoint y: 173, endPoint x: 852, endPoint y: 261, distance: 120.0
click at [178, 269] on div "Apart from Bookkeeping and Administration services, I may be able to help with …" at bounding box center [411, 247] width 726 height 283
click at [178, 269] on div "Drag here to replace the existing content. Press “Ctrl” if you want to create a…" at bounding box center [410, 247] width 735 height 409
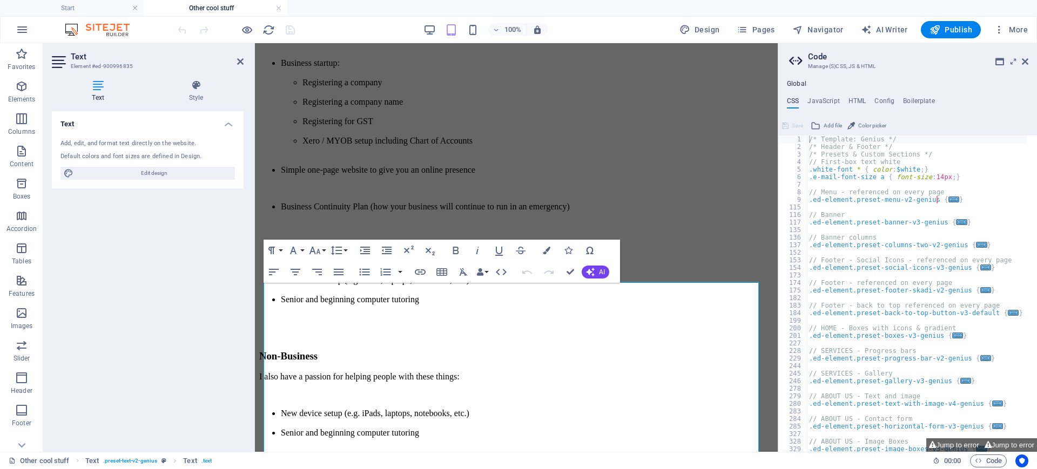
scroll to position [71, 0]
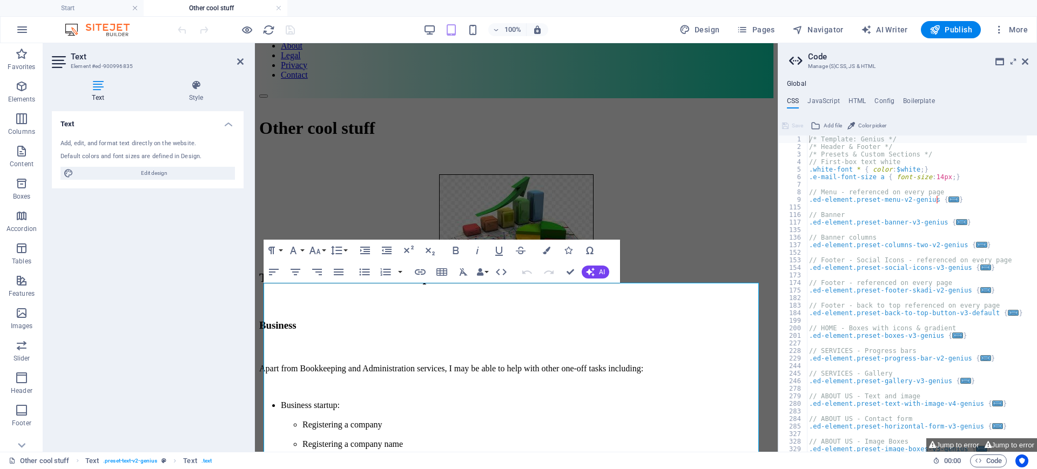
click at [156, 296] on div "Text Add, edit, and format text directly on the website. Default colors and fon…" at bounding box center [148, 277] width 192 height 332
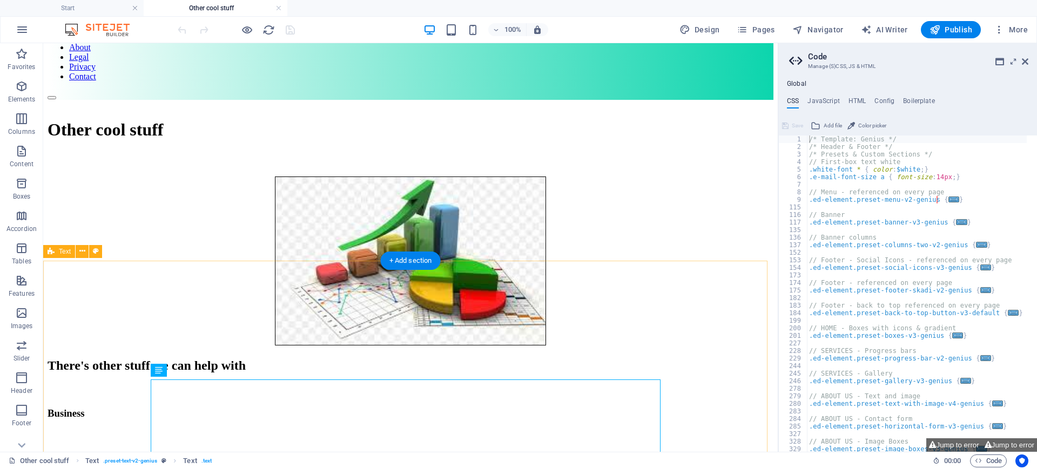
scroll to position [66, 0]
click at [1027, 58] on icon at bounding box center [1025, 61] width 6 height 9
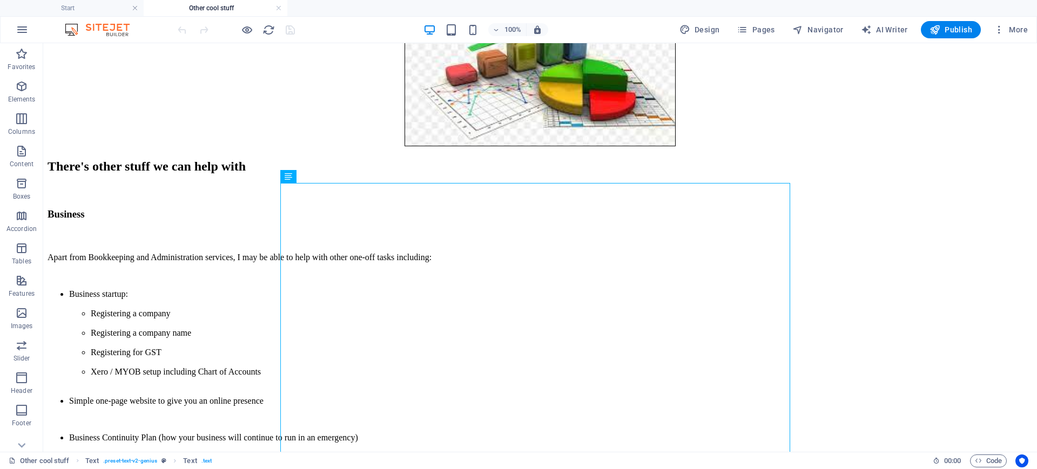
scroll to position [270, 0]
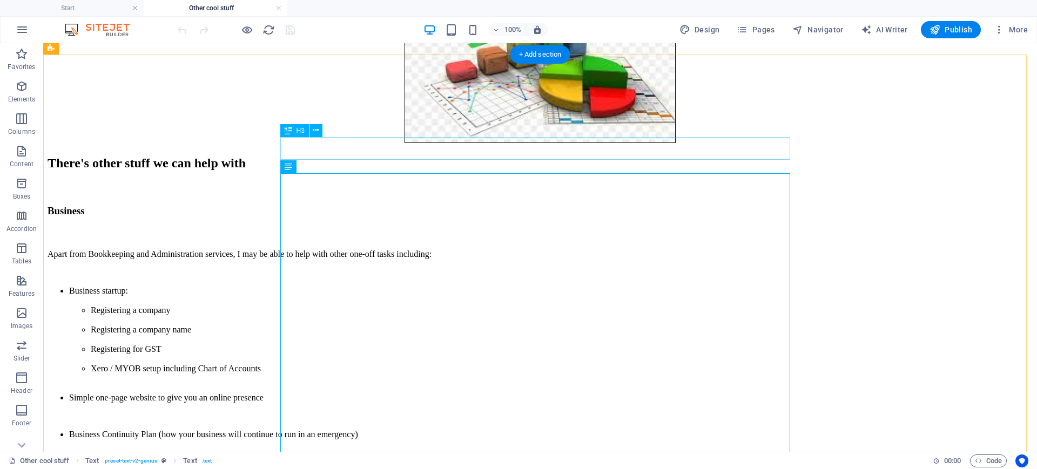
click at [405, 205] on div "Business" at bounding box center [540, 211] width 985 height 12
click at [361, 205] on div "Business" at bounding box center [540, 211] width 985 height 12
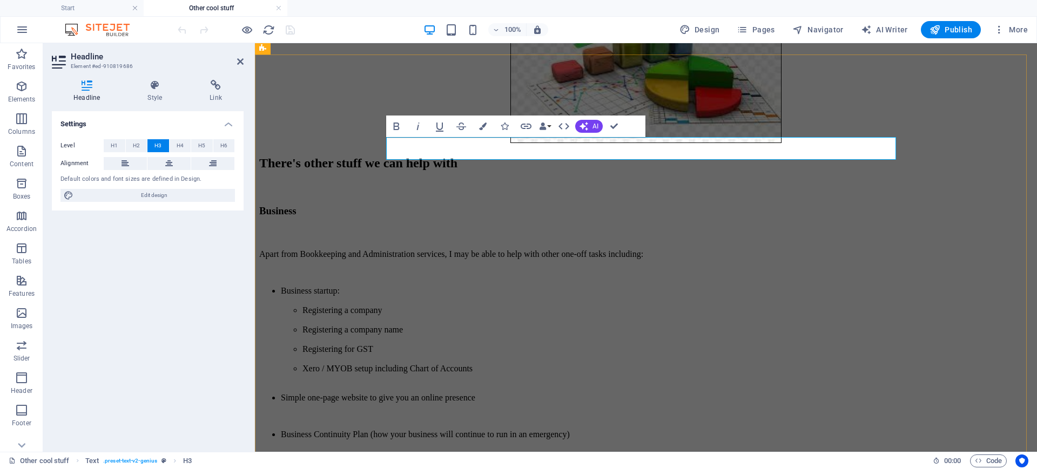
click at [489, 205] on h3 "Business" at bounding box center [646, 211] width 774 height 12
click at [308, 234] on div "There's other stuff we can help with Business Setup Apart from Bookkeeping and …" at bounding box center [646, 452] width 774 height 592
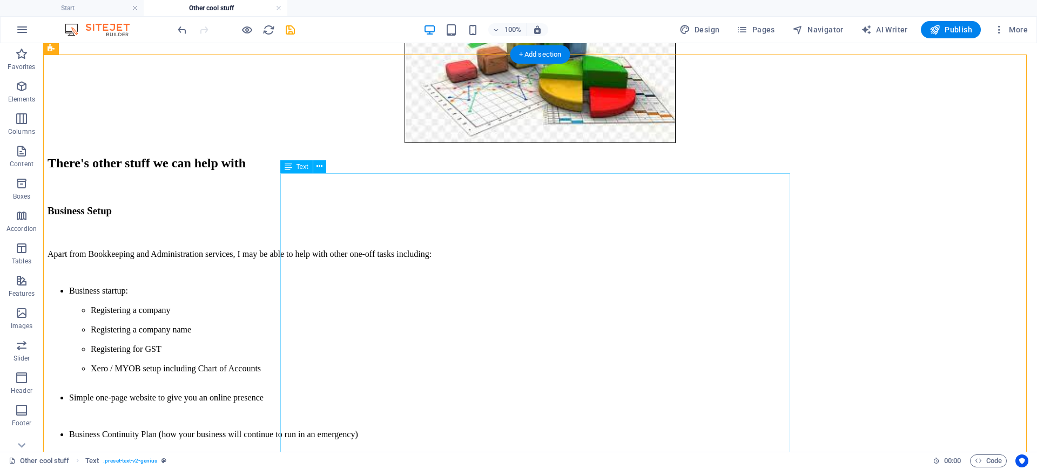
click at [703, 250] on div "Apart from Bookkeeping and Administration services, I may be able to help with …" at bounding box center [540, 391] width 985 height 283
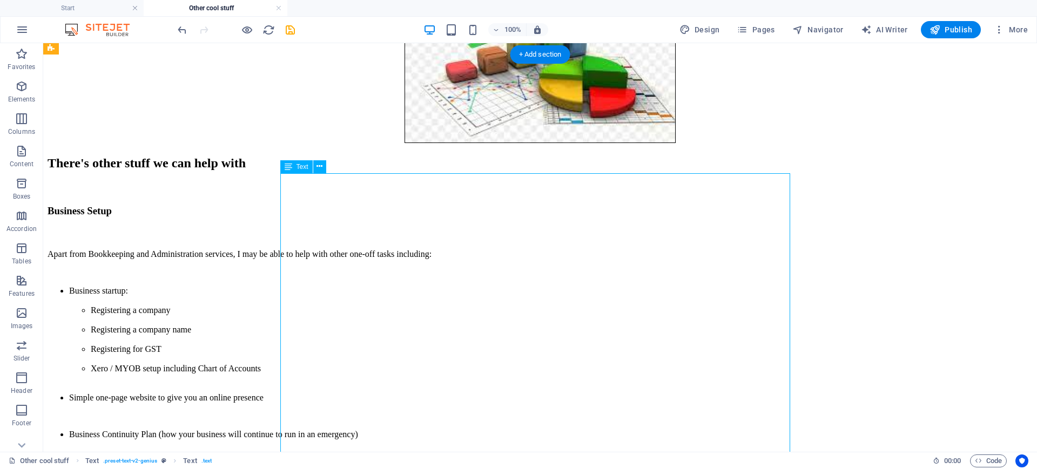
click at [697, 250] on div "Apart from Bookkeeping and Administration services, I may be able to help with …" at bounding box center [540, 391] width 985 height 283
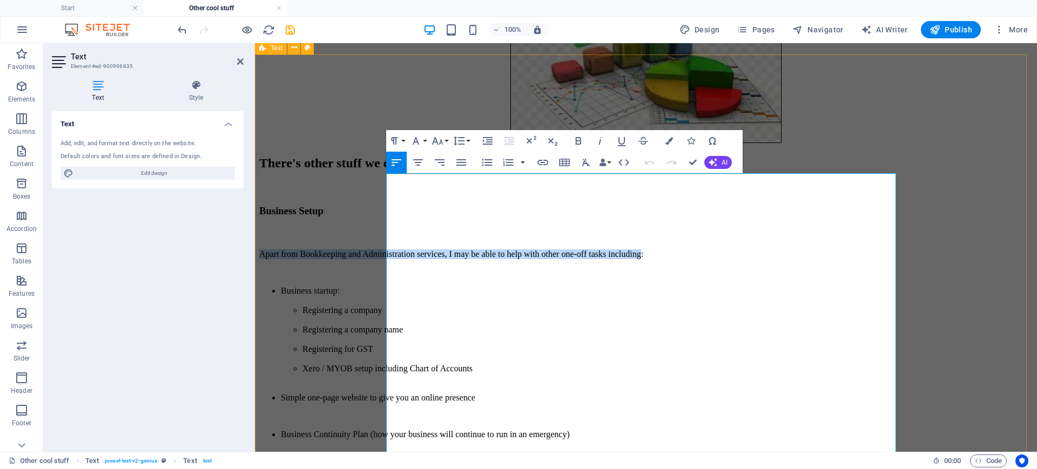
drag, startPoint x: 800, startPoint y: 182, endPoint x: 380, endPoint y: 179, distance: 420.3
click at [380, 179] on div "There's other stuff we can help with Business Setup Apart from Bookkeeping and …" at bounding box center [646, 452] width 774 height 592
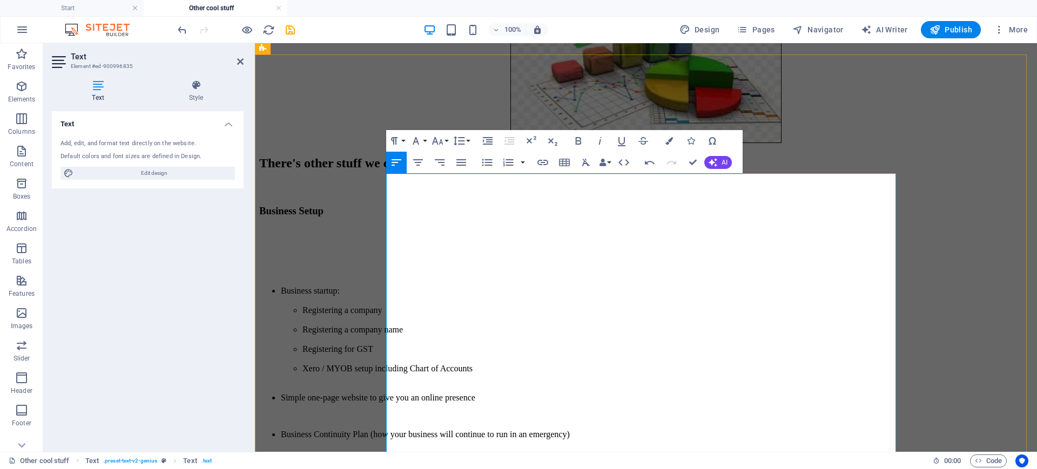
click at [408, 250] on p at bounding box center [646, 255] width 774 height 10
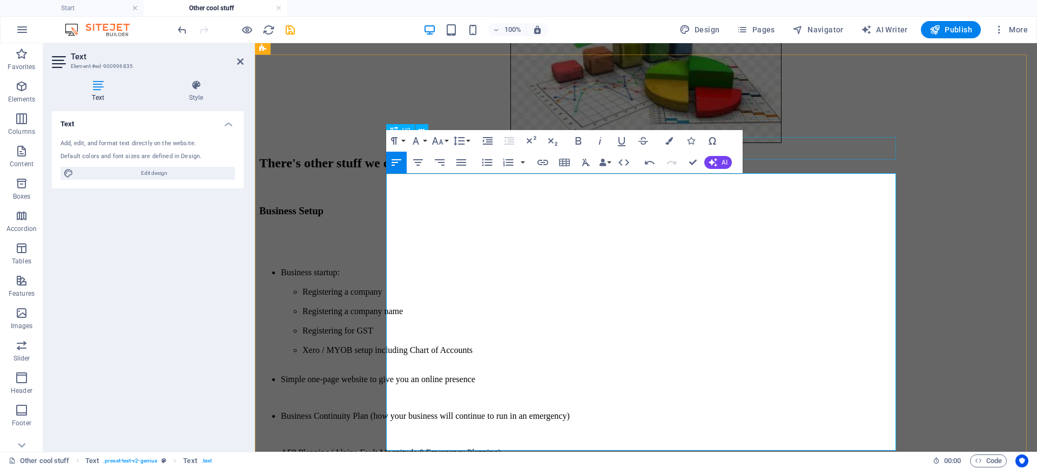
click at [870, 182] on div at bounding box center [646, 189] width 774 height 14
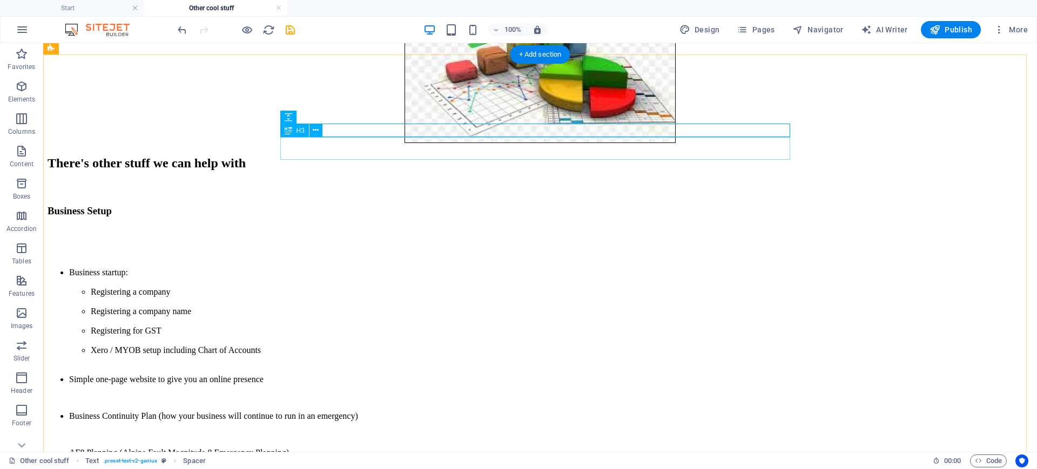
click at [357, 205] on div "Business Setup" at bounding box center [540, 211] width 985 height 12
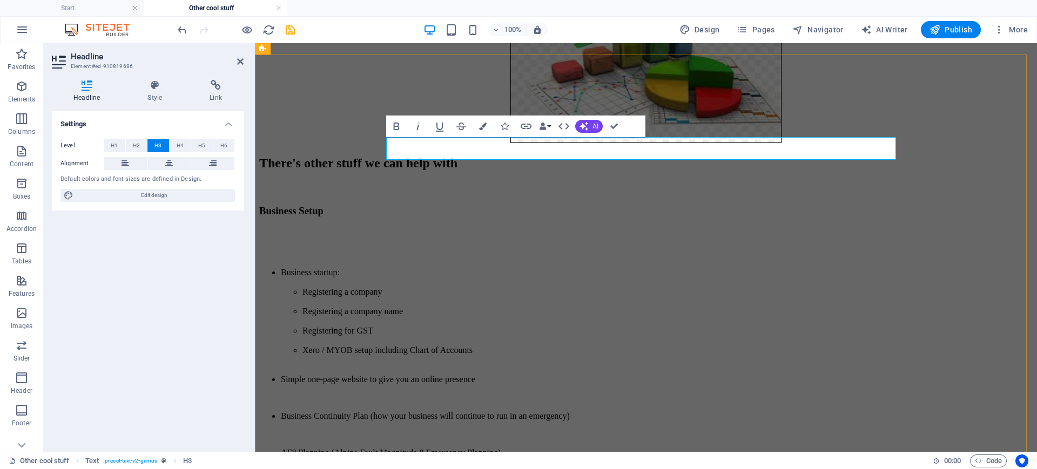
click at [524, 205] on h3 "Business Setup" at bounding box center [646, 211] width 774 height 12
click at [504, 250] on div "Business startup: Registering a company Registering a company name Registering …" at bounding box center [646, 382] width 774 height 265
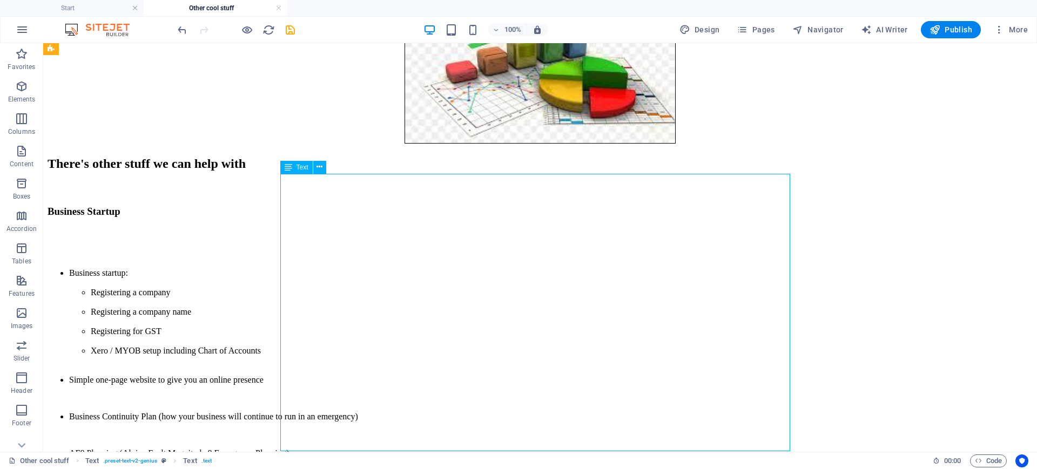
click at [373, 250] on div "Business startup: Registering a company Registering a company name Registering …" at bounding box center [540, 382] width 985 height 265
click at [364, 250] on div "Business startup: Registering a company Registering a company name Registering …" at bounding box center [540, 382] width 985 height 265
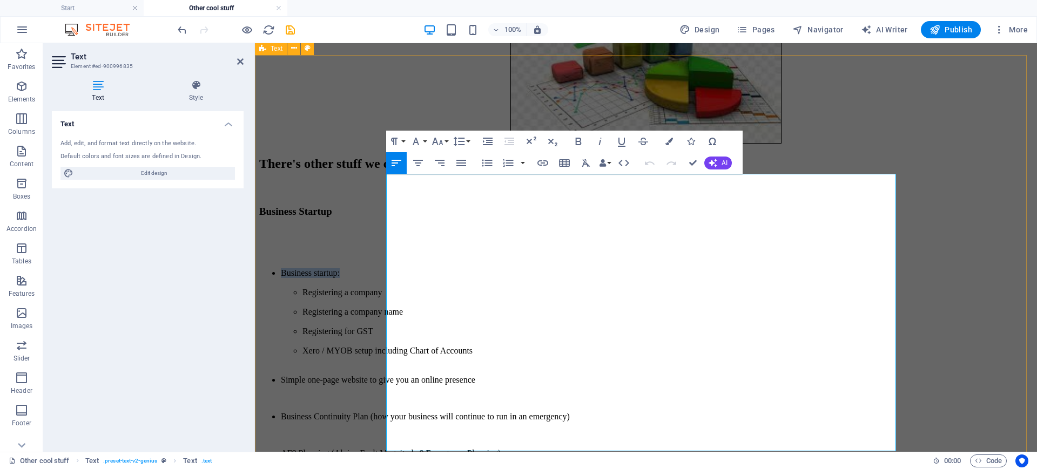
drag, startPoint x: 464, startPoint y: 191, endPoint x: 366, endPoint y: 193, distance: 97.8
click at [366, 193] on div "There's other stuff we can help with Business Startup Business startup: Registe…" at bounding box center [646, 444] width 774 height 574
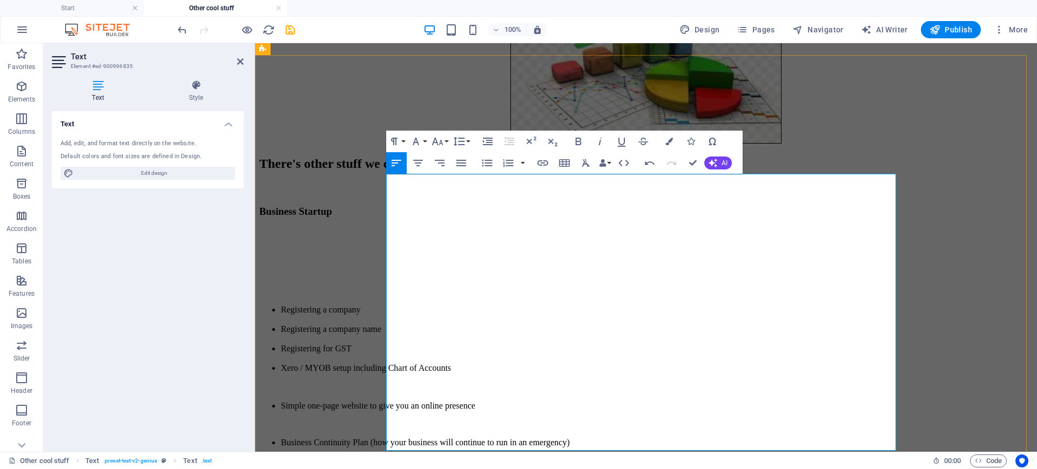
click at [396, 250] on p at bounding box center [646, 255] width 774 height 10
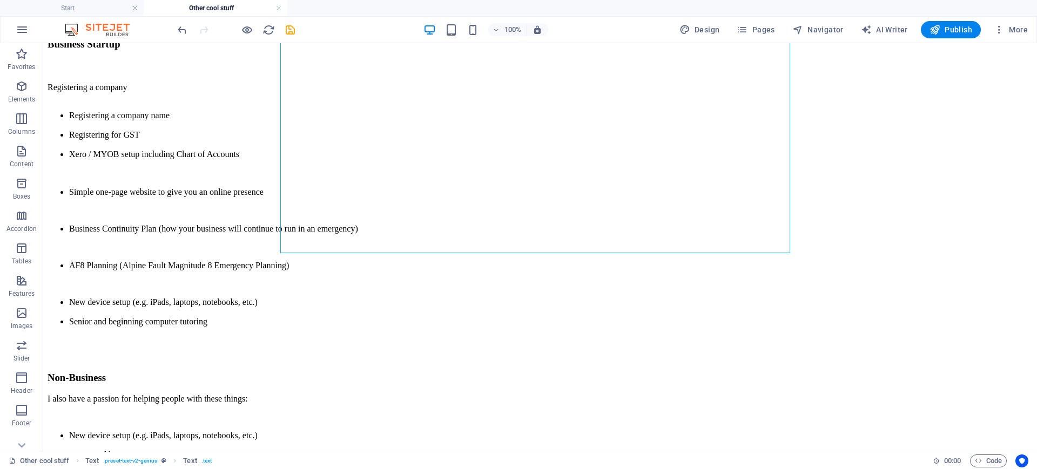
scroll to position [482, 0]
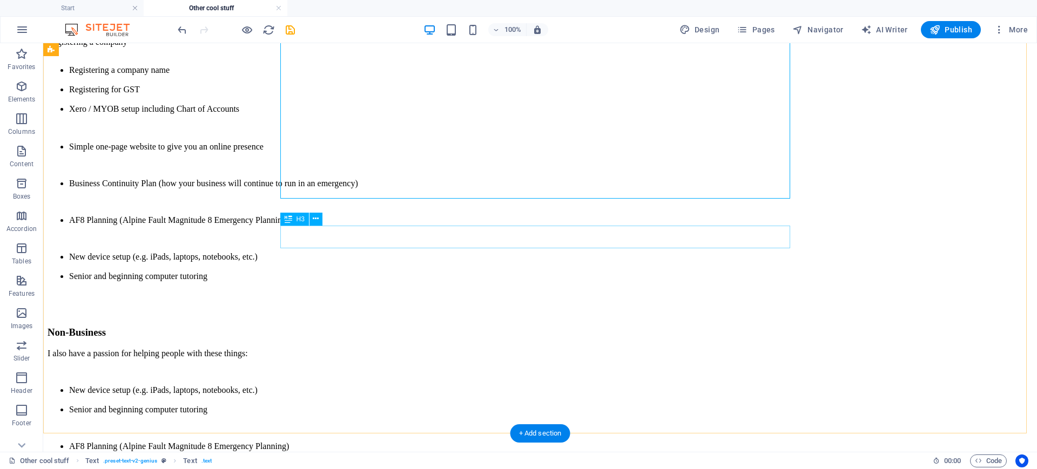
click at [350, 327] on div "Non-Business" at bounding box center [540, 333] width 985 height 12
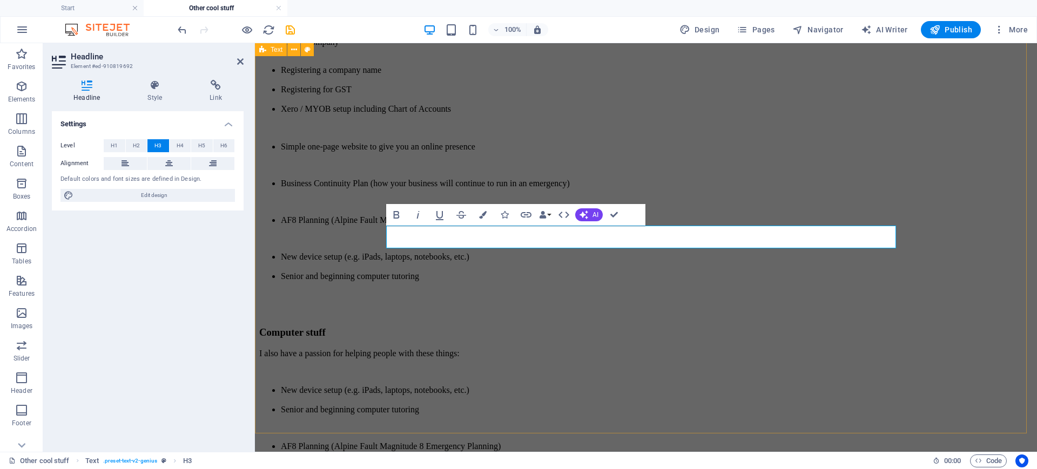
click at [950, 150] on div "There's other stuff we can help with Business Startup Registering a company Reg…" at bounding box center [646, 220] width 774 height 553
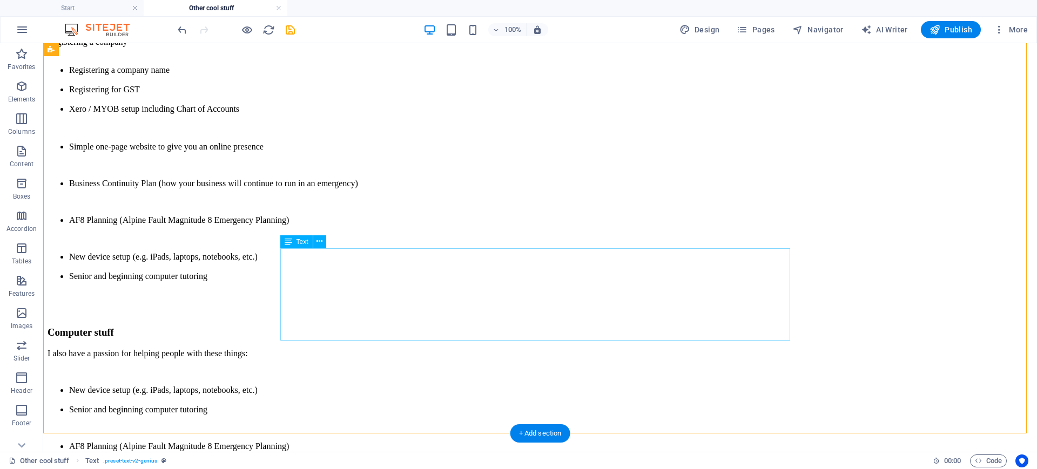
click at [422, 349] on div "I also have a passion for helping people with these things: New device setup (e…" at bounding box center [540, 400] width 985 height 103
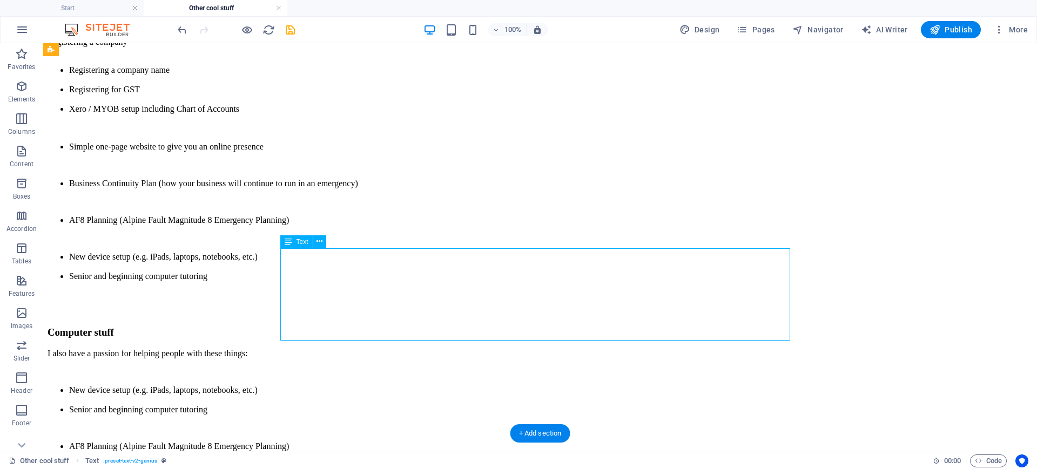
click at [422, 349] on div "I also have a passion for helping people with these things: New device setup (e…" at bounding box center [540, 400] width 985 height 103
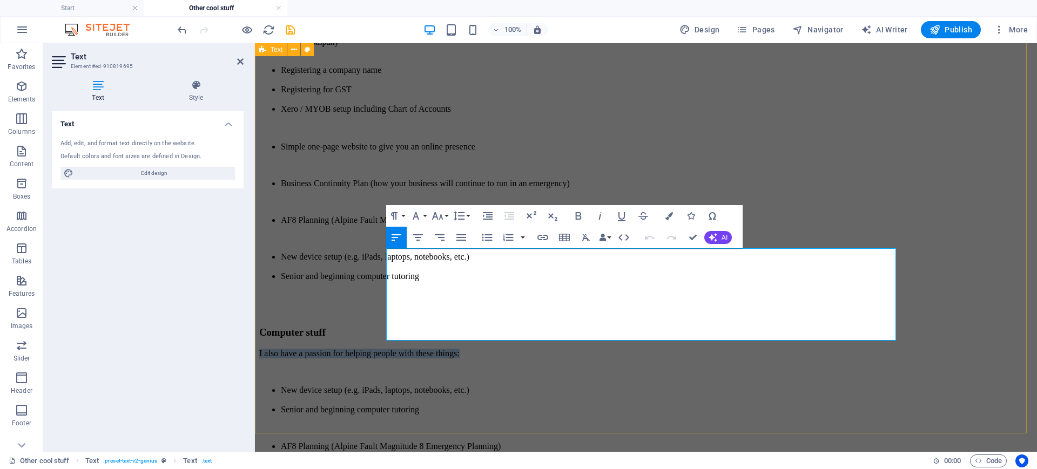
drag, startPoint x: 618, startPoint y: 257, endPoint x: 380, endPoint y: 258, distance: 238.3
click at [380, 258] on div "There's other stuff we can help with Business Startup Registering a company Reg…" at bounding box center [646, 220] width 774 height 553
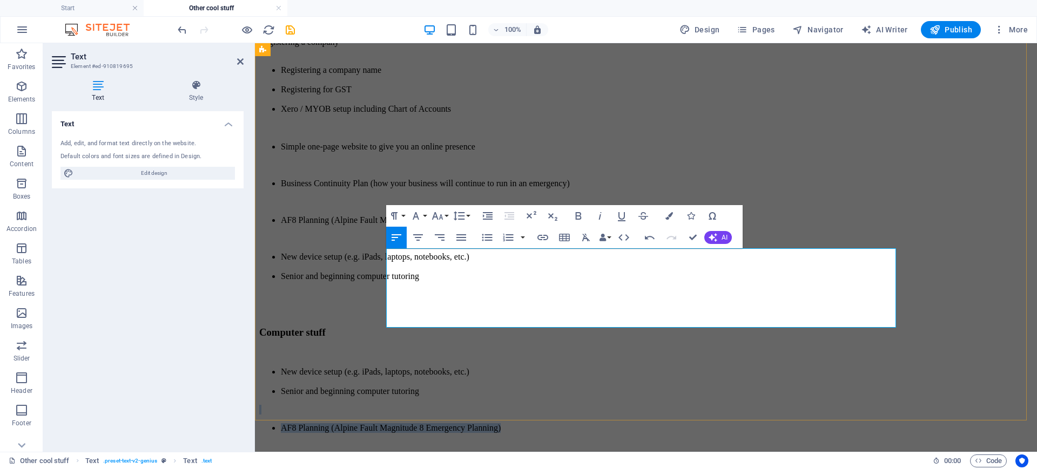
drag, startPoint x: 580, startPoint y: 293, endPoint x: 664, endPoint y: 319, distance: 87.7
click at [664, 349] on div "New device setup (e.g. iPads, laptops, notebooks, etc.) Senior and beginning co…" at bounding box center [646, 391] width 774 height 84
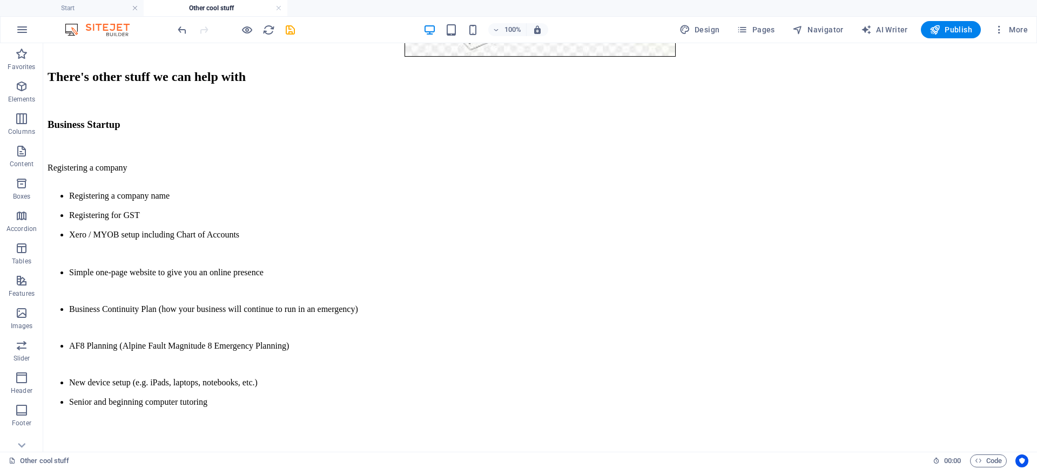
scroll to position [358, 0]
click at [468, 297] on div "Registering a company Registering a company name Registering for GST Xero / MYO…" at bounding box center [540, 284] width 985 height 244
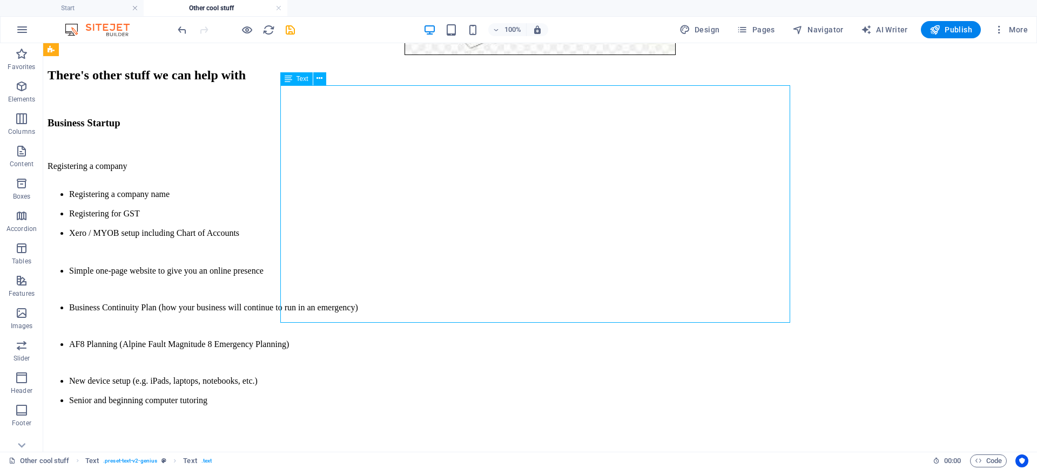
drag, startPoint x: 468, startPoint y: 297, endPoint x: 257, endPoint y: 296, distance: 211.2
click at [469, 296] on div "Registering a company Registering a company name Registering for GST Xero / MYO…" at bounding box center [540, 284] width 985 height 244
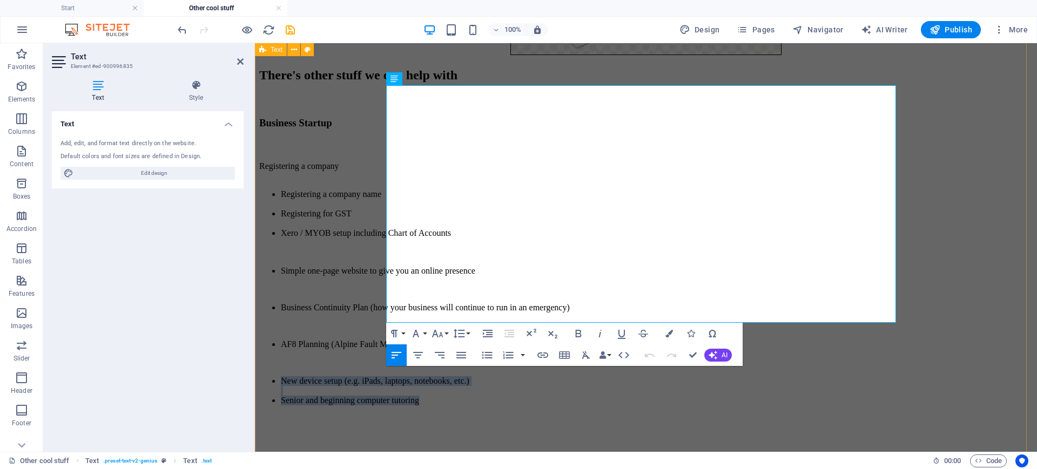
drag, startPoint x: 559, startPoint y: 314, endPoint x: 373, endPoint y: 293, distance: 187.6
click at [373, 293] on div "There's other stuff we can help with Business Startup Registering a company Reg…" at bounding box center [646, 326] width 774 height 516
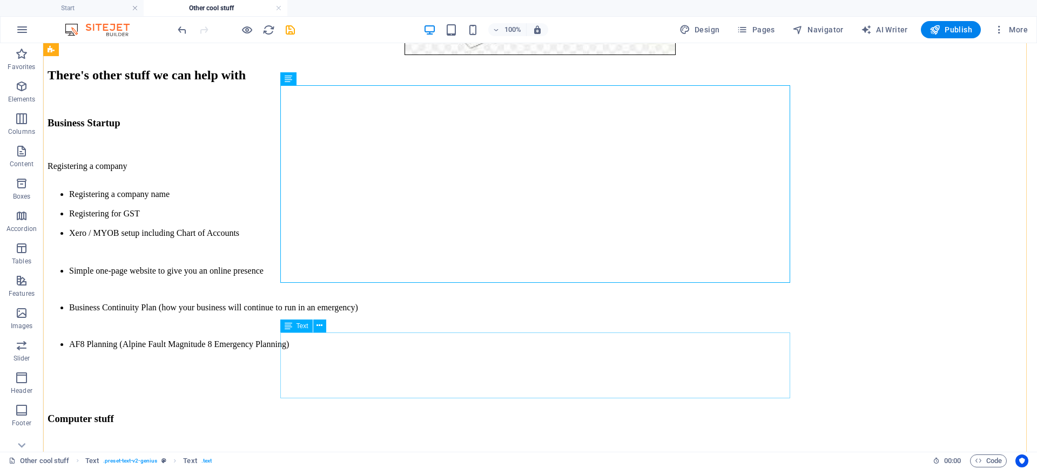
click at [357, 435] on div "New device setup (e.g. iPads, laptops, notebooks, etc.) Senior and beginning co…" at bounding box center [540, 468] width 985 height 66
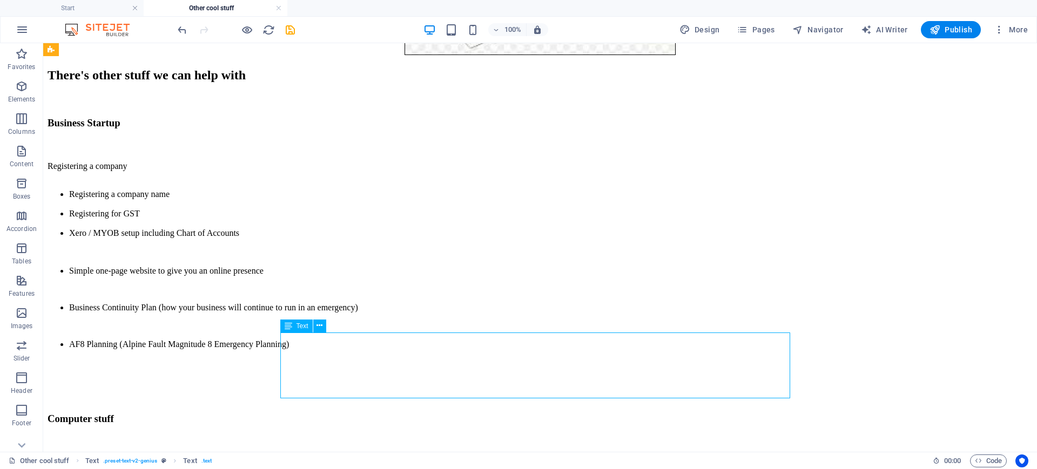
click at [357, 435] on div "New device setup (e.g. iPads, laptops, notebooks, etc.) Senior and beginning co…" at bounding box center [540, 468] width 985 height 66
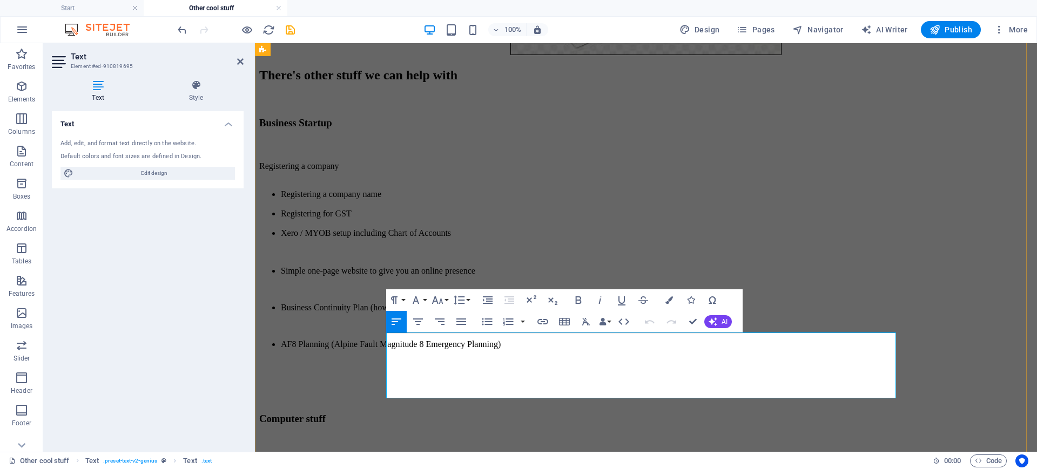
click at [475, 469] on li "Senior and beginning computer tutoring" at bounding box center [657, 478] width 752 height 10
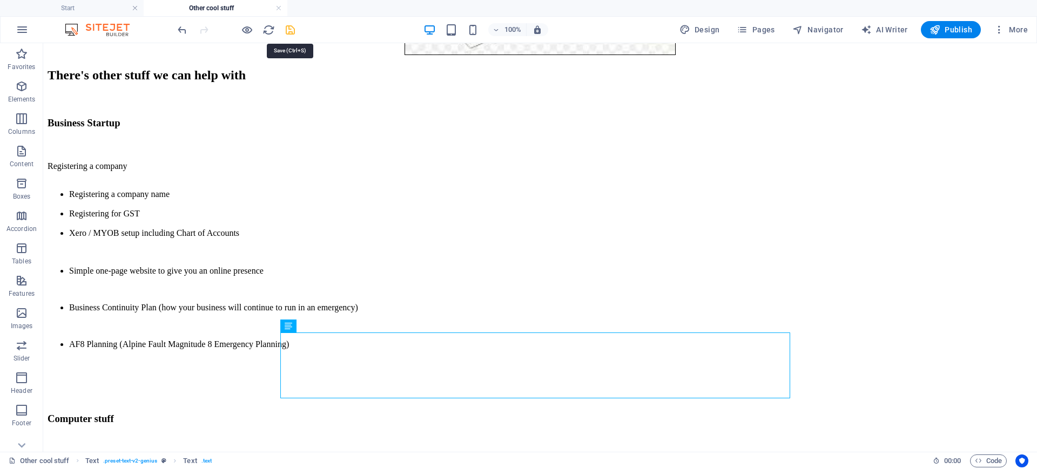
click at [292, 32] on icon "save" at bounding box center [290, 30] width 12 height 12
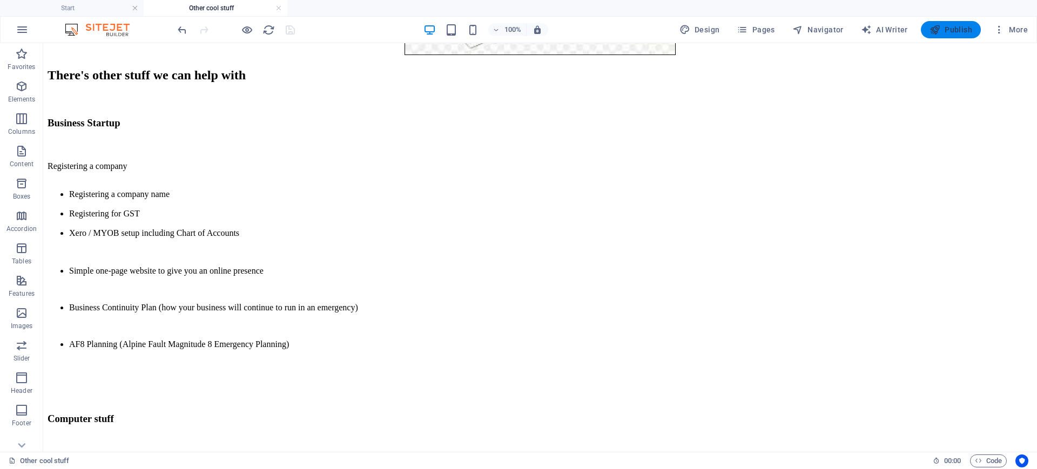
click at [941, 28] on icon "button" at bounding box center [935, 29] width 11 height 11
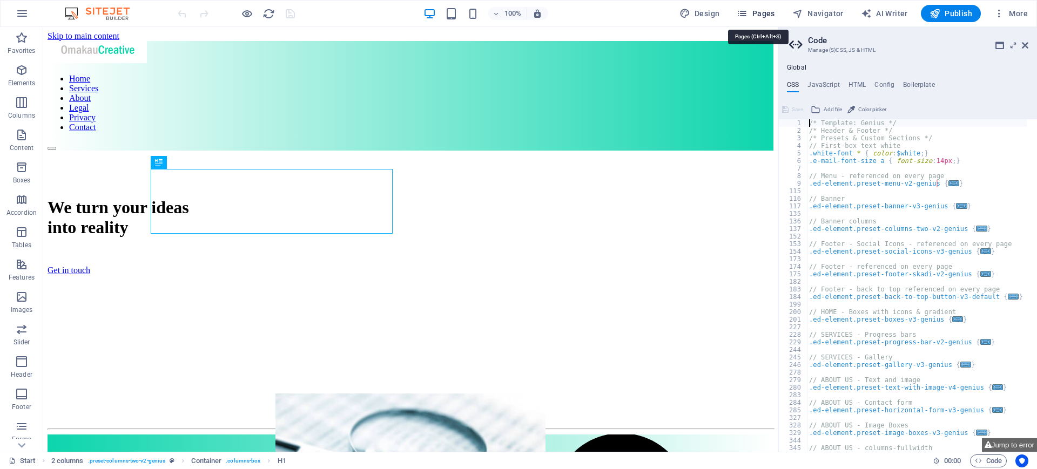
click at [770, 15] on span "Pages" at bounding box center [756, 13] width 38 height 11
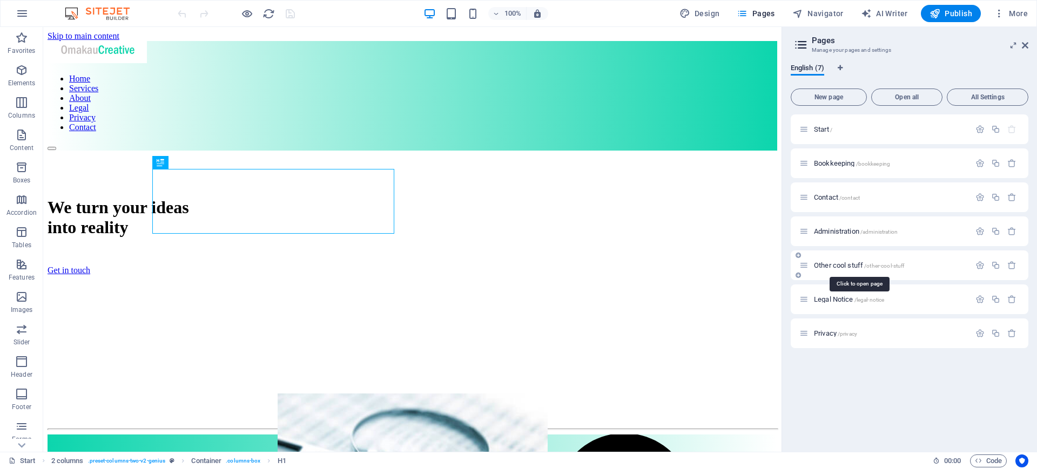
click at [844, 267] on span "Other cool stuff /other-cool-stuff" at bounding box center [859, 265] width 91 height 8
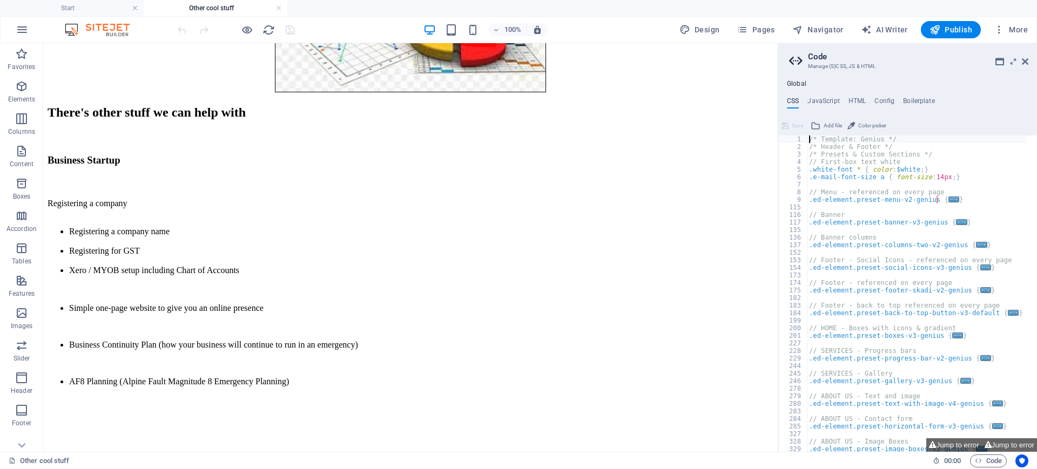
scroll to position [324, 0]
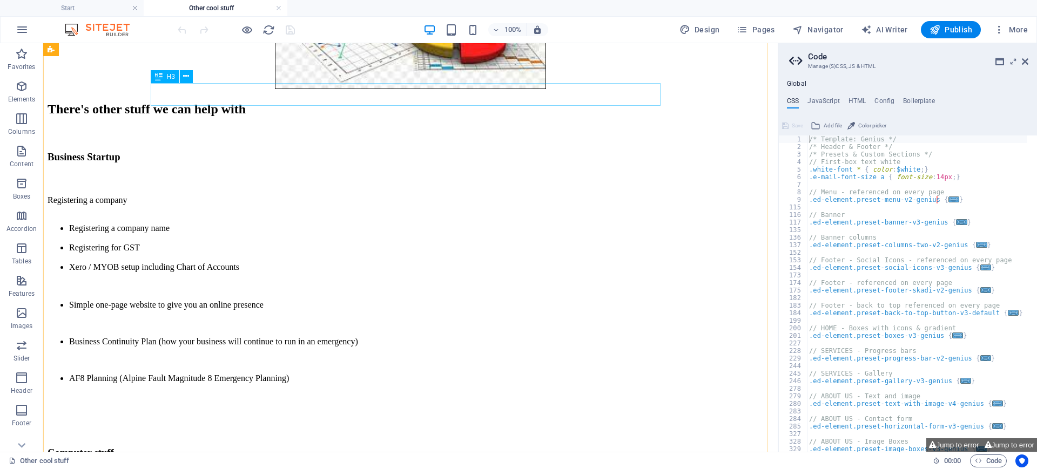
click at [209, 151] on div "Business Startup" at bounding box center [411, 157] width 726 height 12
click at [232, 151] on div "Business Startup" at bounding box center [411, 157] width 726 height 12
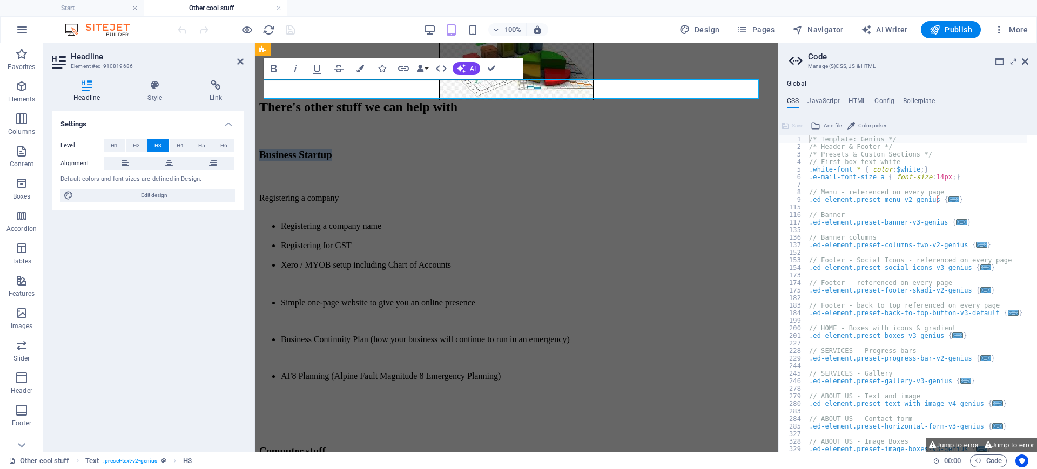
click at [336, 149] on h3 "Business Startup" at bounding box center [516, 155] width 514 height 12
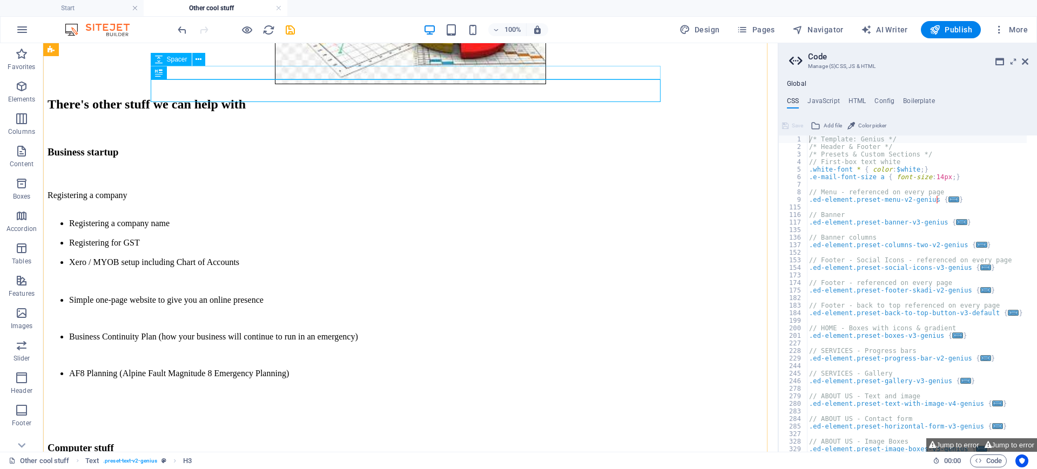
scroll to position [328, 0]
click at [164, 221] on div "Registering a company Registering a company name Registering for GST Xero / MYO…" at bounding box center [411, 294] width 726 height 206
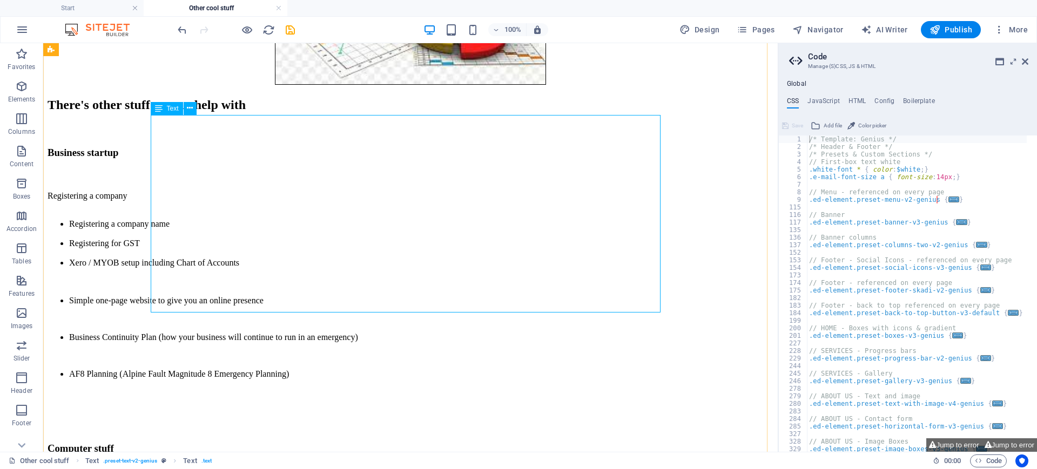
click at [154, 191] on div "Registering a company Registering a company name Registering for GST Xero / MYO…" at bounding box center [411, 294] width 726 height 206
click at [160, 191] on div "Registering a company Registering a company name Registering for GST Xero / MYO…" at bounding box center [411, 294] width 726 height 206
click at [190, 110] on icon at bounding box center [190, 108] width 6 height 11
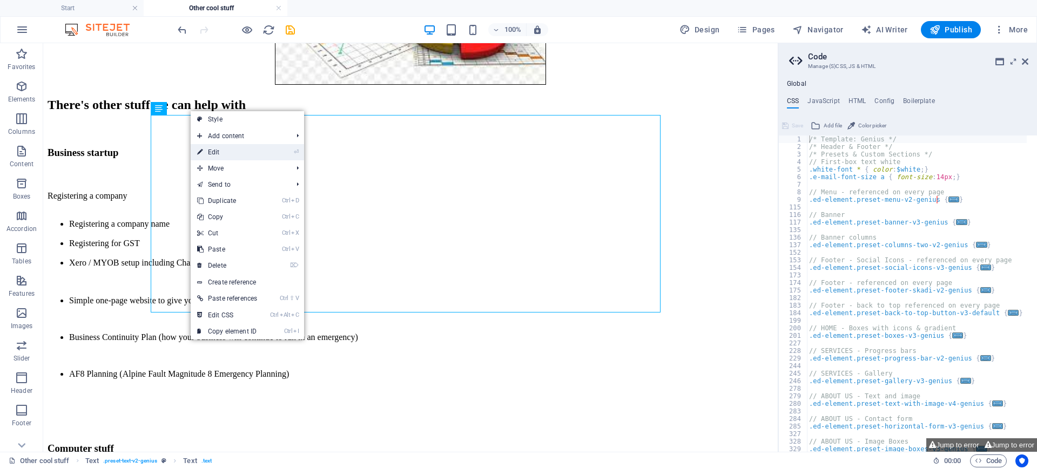
click at [217, 150] on link "⏎ Edit" at bounding box center [227, 152] width 73 height 16
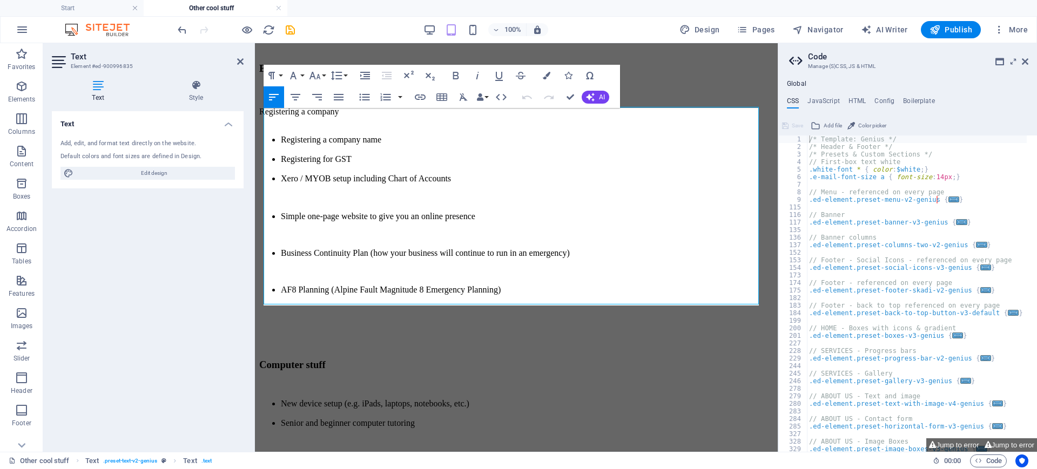
scroll to position [246, 0]
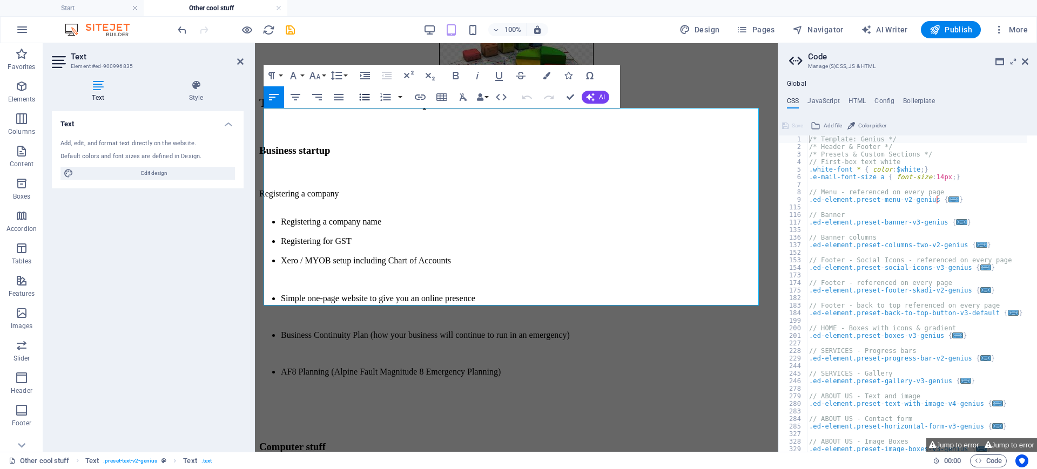
click at [364, 97] on icon "button" at bounding box center [365, 97] width 10 height 7
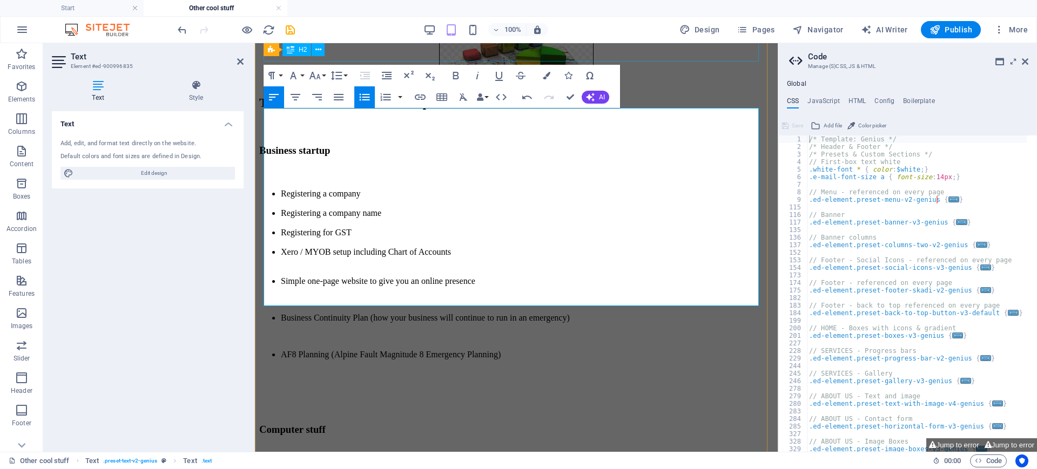
click at [671, 96] on div "There's other stuff we can help with" at bounding box center [516, 103] width 514 height 15
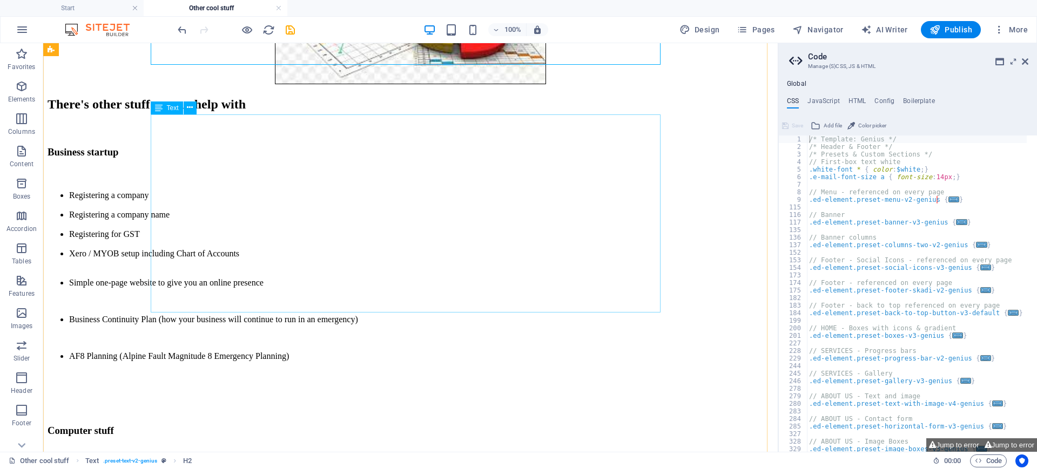
click at [380, 204] on div "Registering a company Registering a company name Registering for GST Xero / MYO…" at bounding box center [411, 285] width 726 height 189
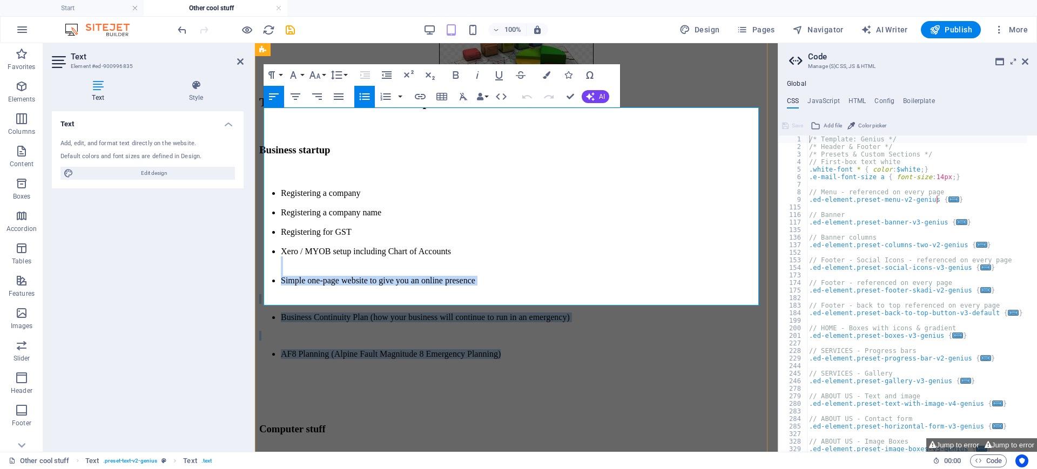
drag, startPoint x: 272, startPoint y: 220, endPoint x: 581, endPoint y: 292, distance: 317.8
click at [581, 292] on div "Registering a company Registering a company name Registering for GST Xero / MYO…" at bounding box center [516, 283] width 514 height 189
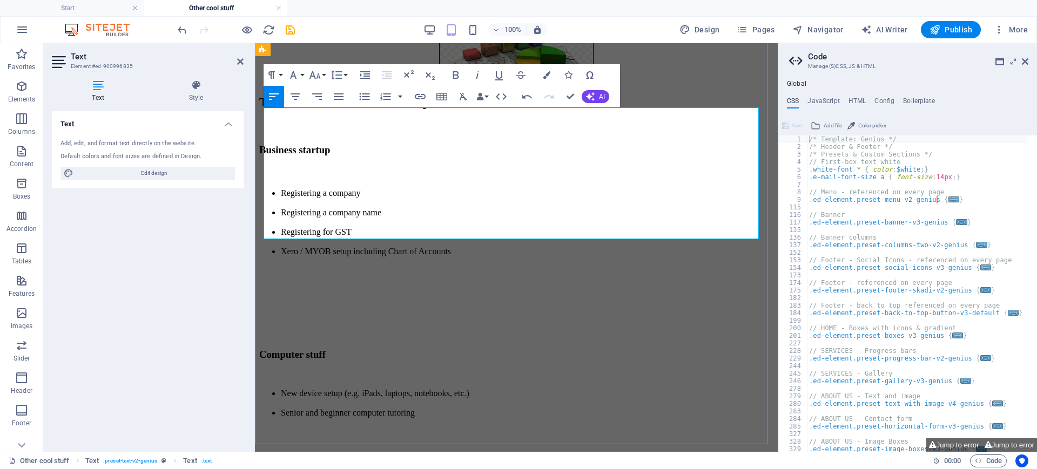
click at [291, 275] on p at bounding box center [516, 280] width 514 height 10
click at [285, 293] on p at bounding box center [516, 298] width 514 height 10
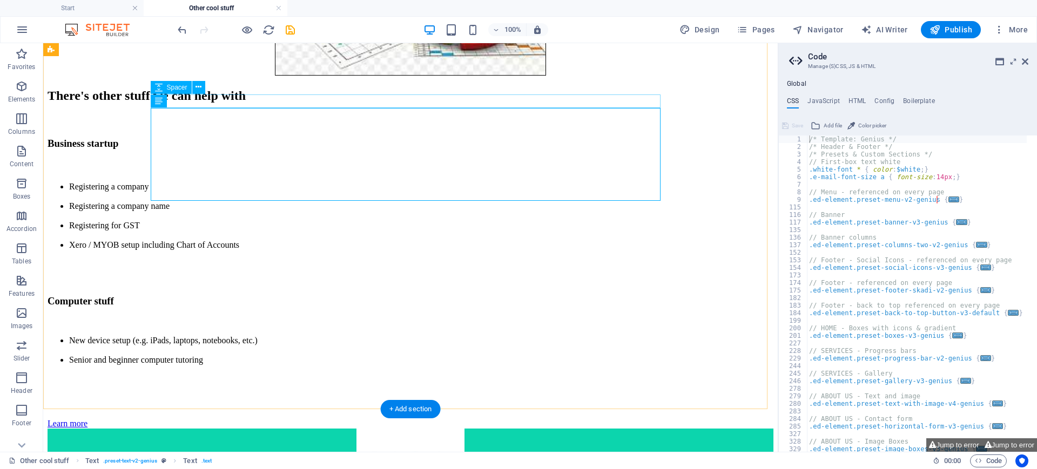
scroll to position [337, 0]
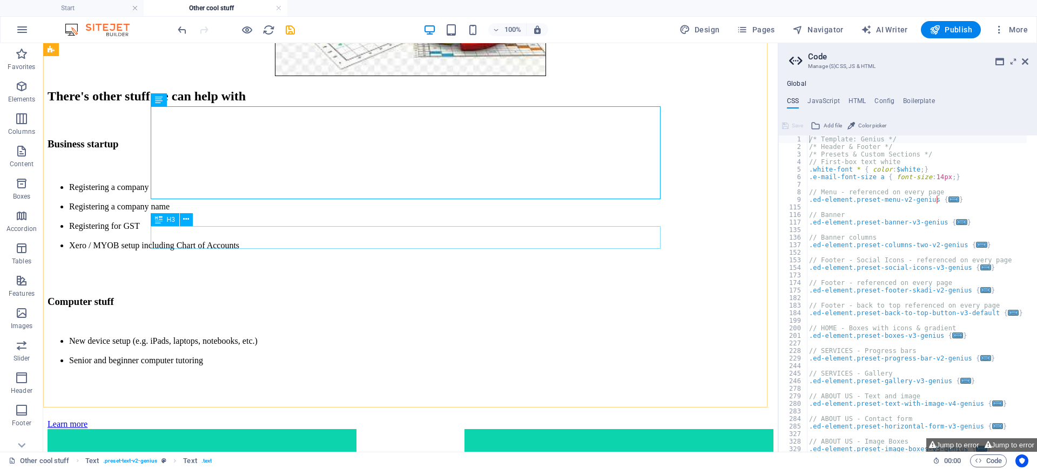
click at [172, 219] on span "H3" at bounding box center [171, 220] width 8 height 6
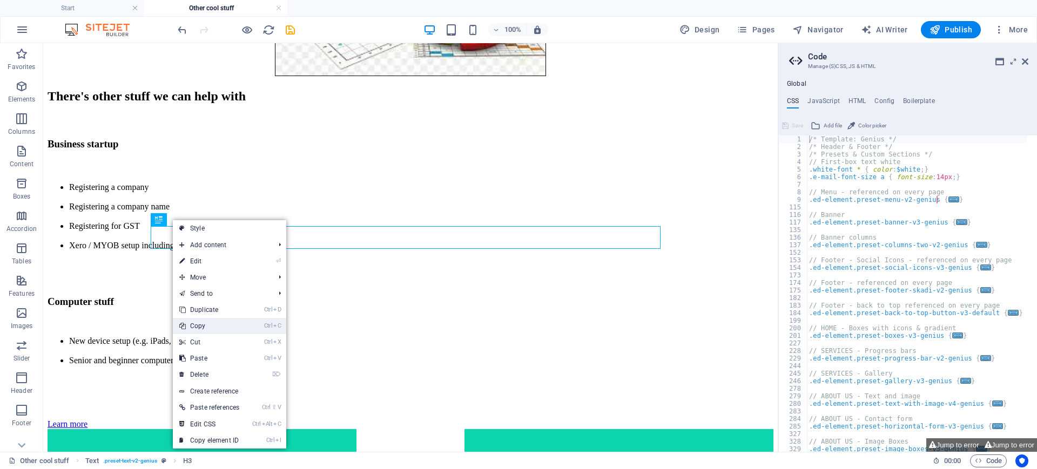
click at [205, 326] on link "Ctrl C Copy" at bounding box center [209, 326] width 73 height 16
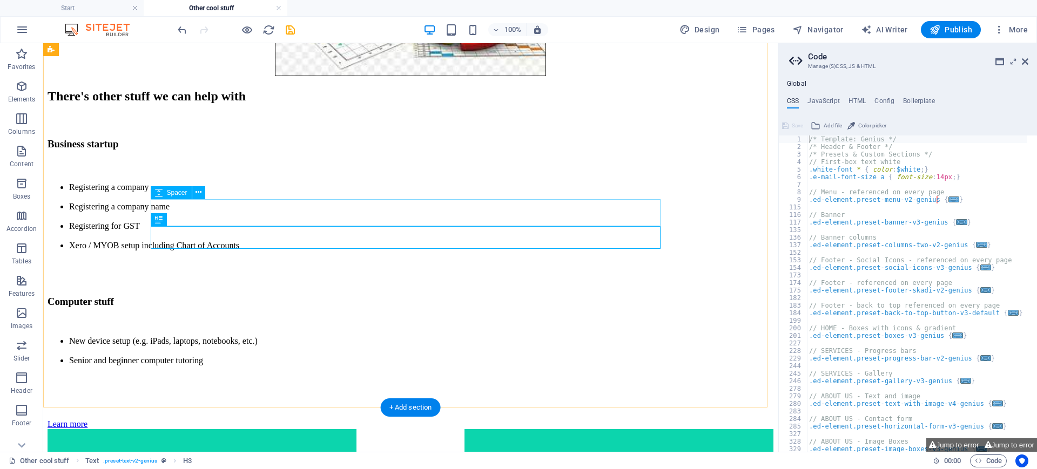
click at [157, 259] on div at bounding box center [411, 272] width 726 height 27
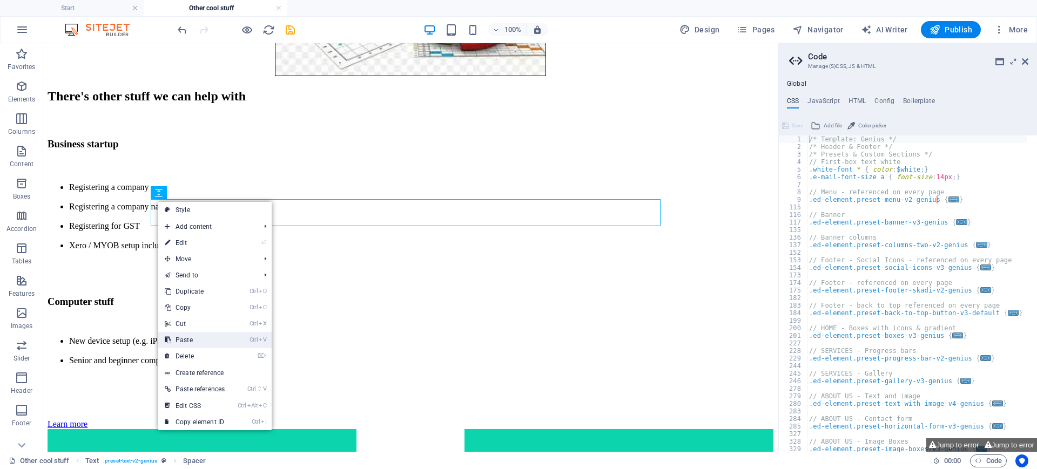
click at [197, 340] on link "Ctrl V Paste" at bounding box center [194, 340] width 73 height 16
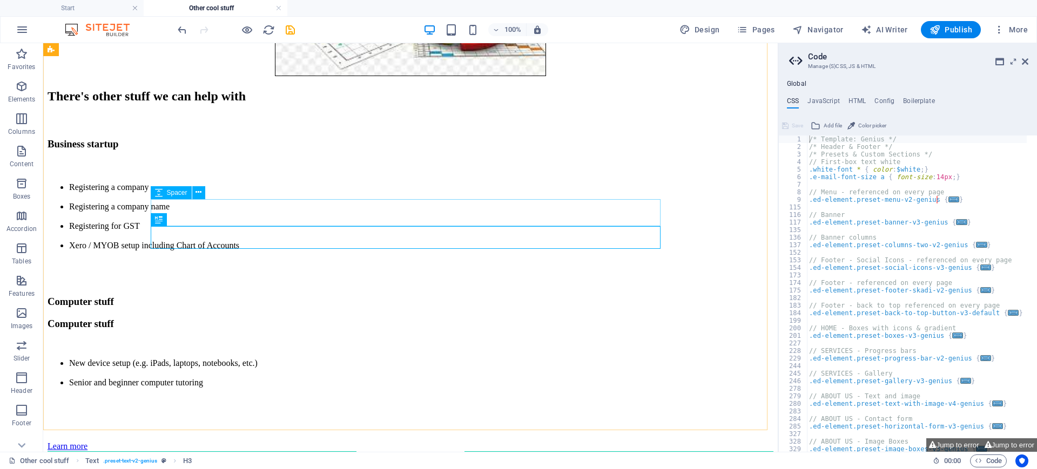
click at [179, 192] on span "Spacer" at bounding box center [177, 193] width 21 height 6
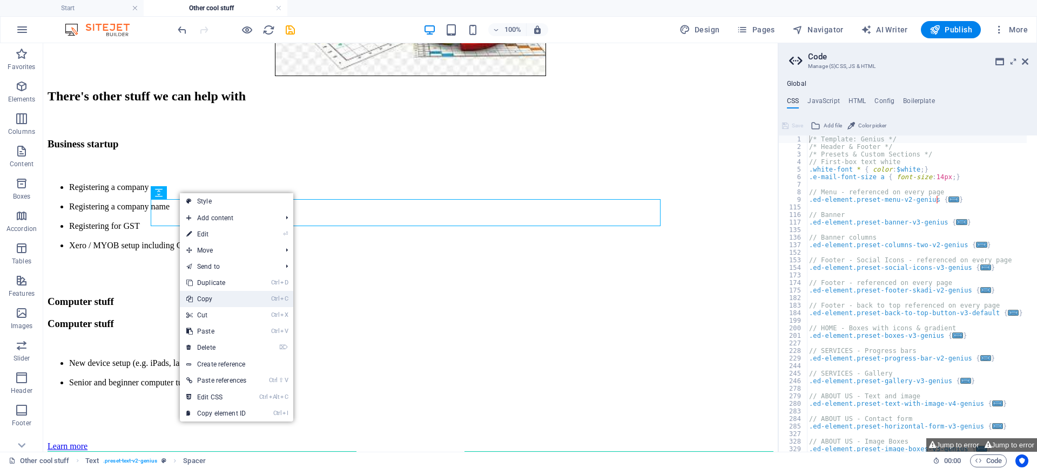
click at [210, 297] on link "Ctrl C Copy" at bounding box center [216, 299] width 73 height 16
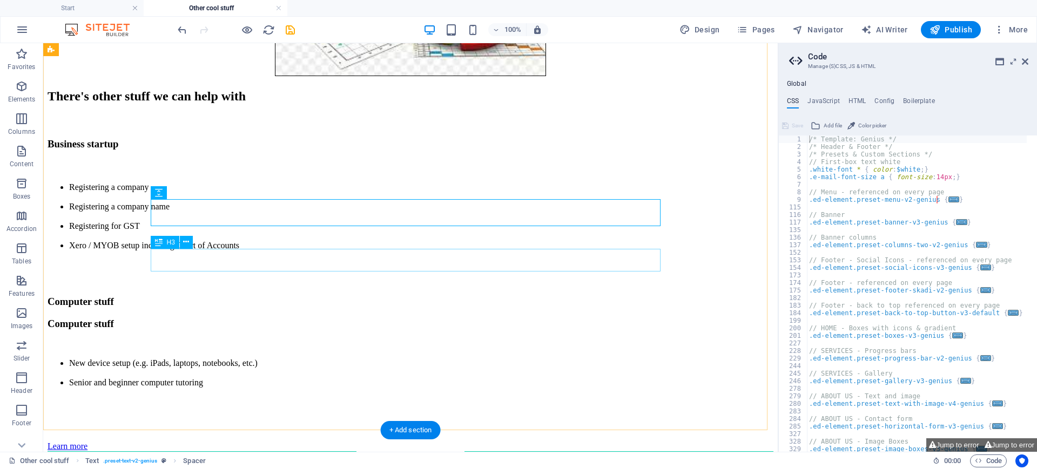
click at [158, 318] on div "Computer stuff" at bounding box center [411, 324] width 726 height 12
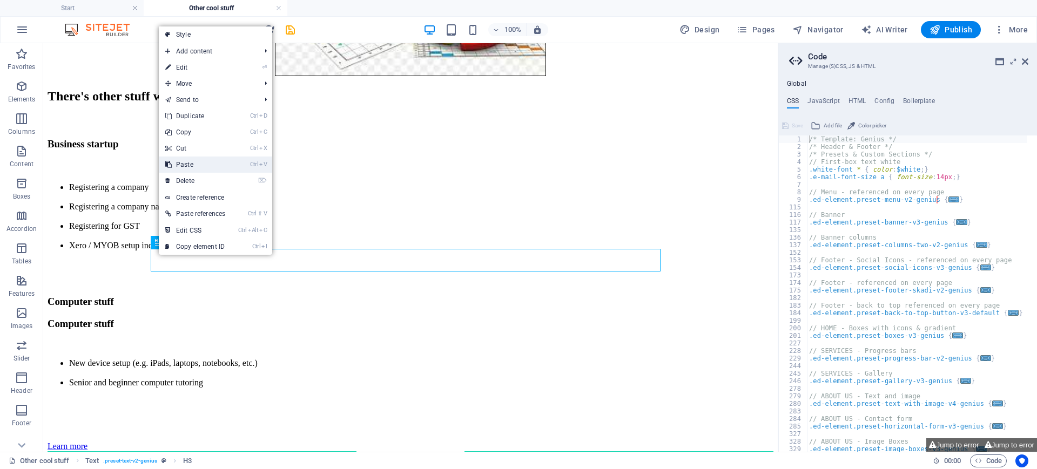
click at [197, 166] on link "Ctrl V Paste" at bounding box center [195, 165] width 73 height 16
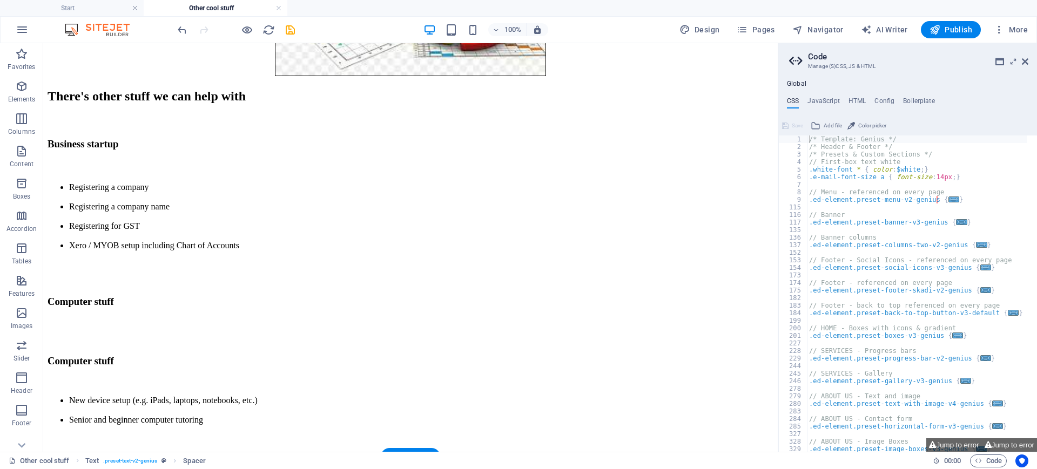
drag, startPoint x: 205, startPoint y: 307, endPoint x: 162, endPoint y: 252, distance: 70.0
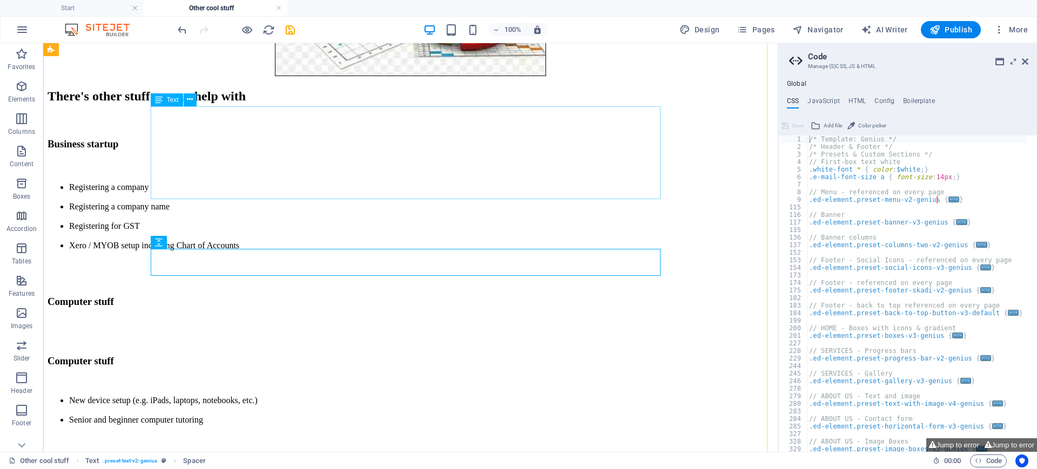
click at [172, 100] on span "Text" at bounding box center [173, 100] width 12 height 6
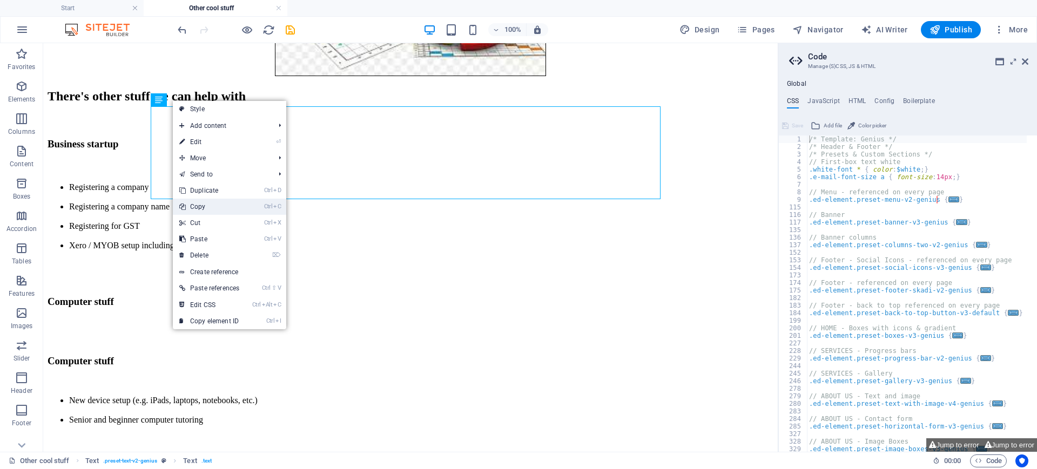
click at [199, 207] on link "Ctrl C Copy" at bounding box center [209, 207] width 73 height 16
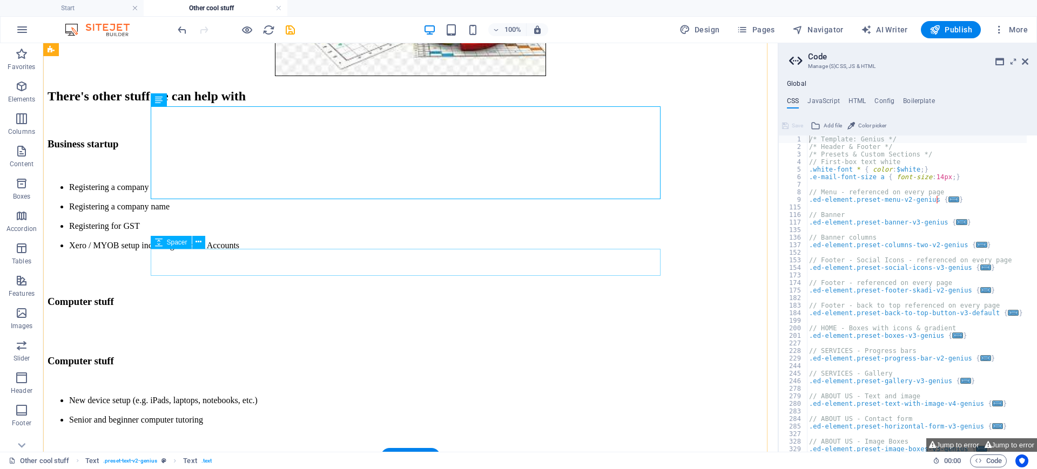
click at [162, 318] on div at bounding box center [411, 331] width 726 height 27
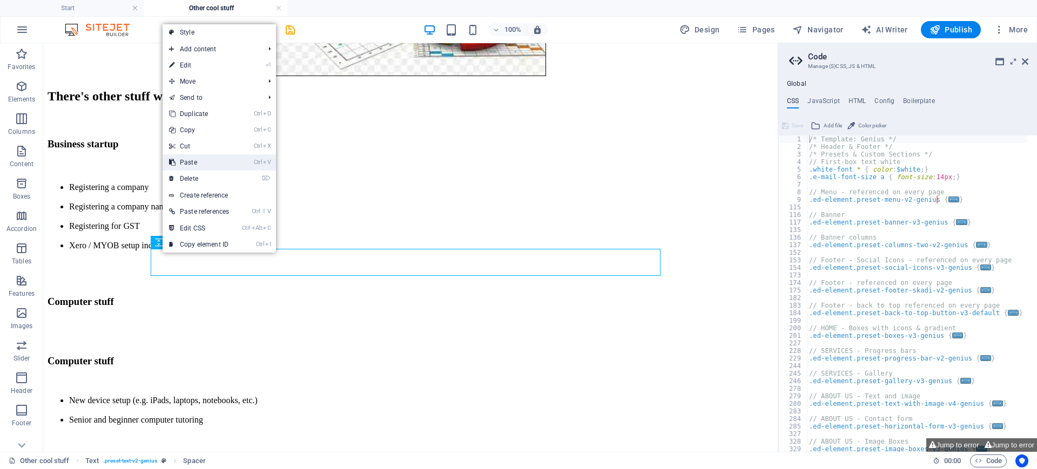
click at [197, 159] on link "Ctrl V Paste" at bounding box center [199, 163] width 73 height 16
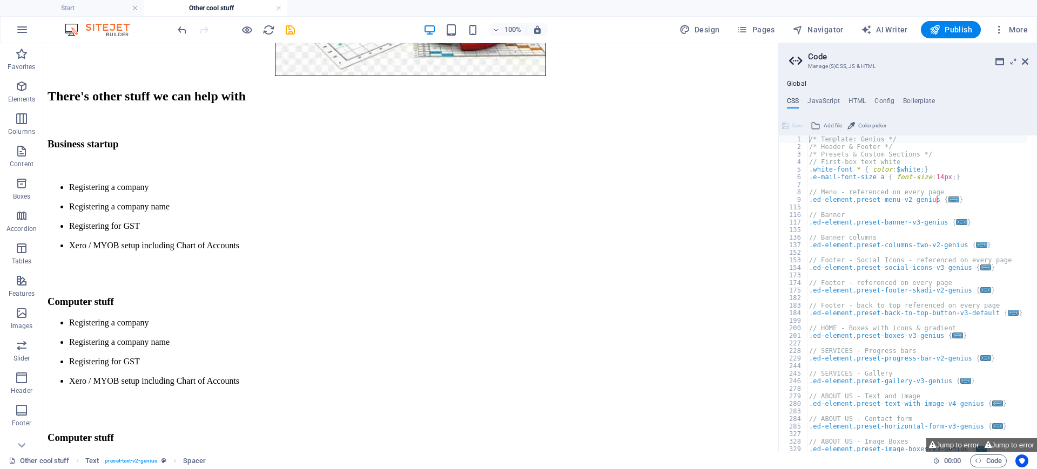
drag, startPoint x: 216, startPoint y: 288, endPoint x: 179, endPoint y: 357, distance: 77.4
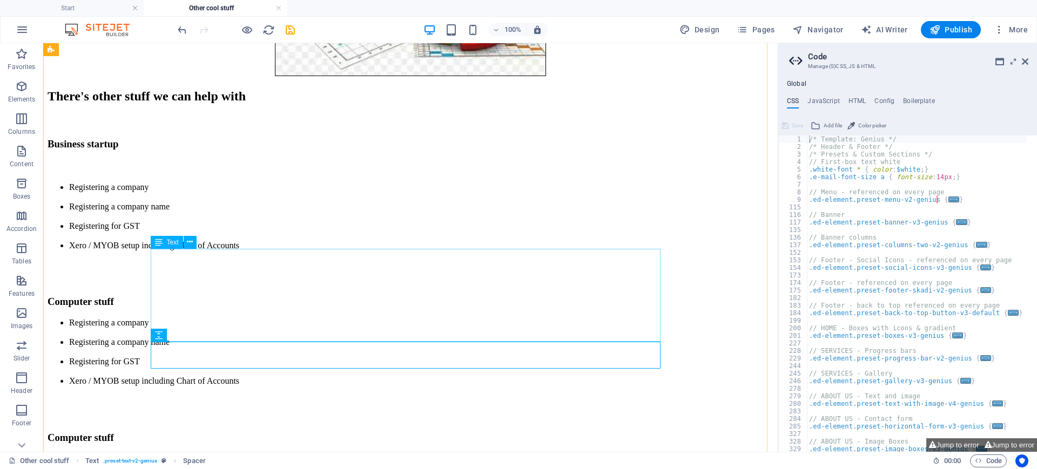
click at [474, 318] on div "Registering a company Registering a company name Registering for GST Xero / MYO…" at bounding box center [411, 352] width 726 height 68
click at [245, 296] on div "Computer stuff" at bounding box center [411, 302] width 726 height 12
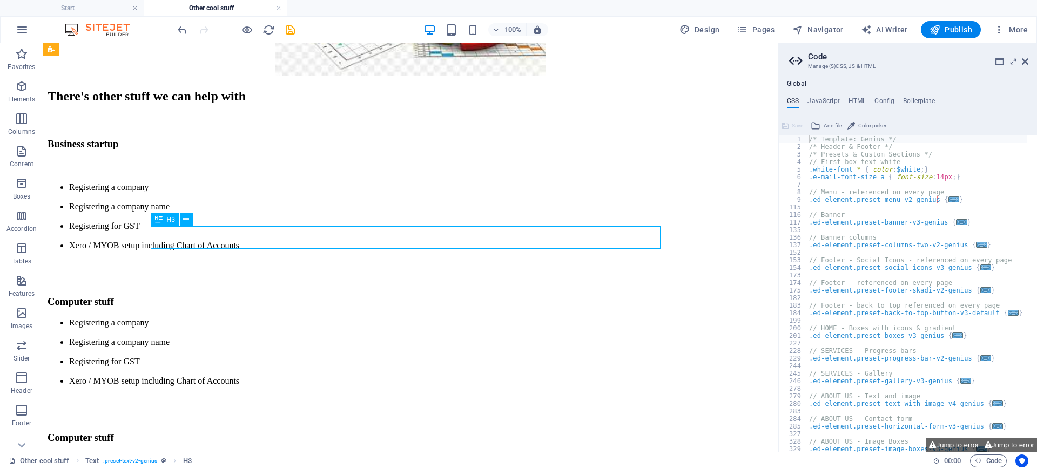
click at [245, 296] on div "Computer stuff" at bounding box center [411, 302] width 726 height 12
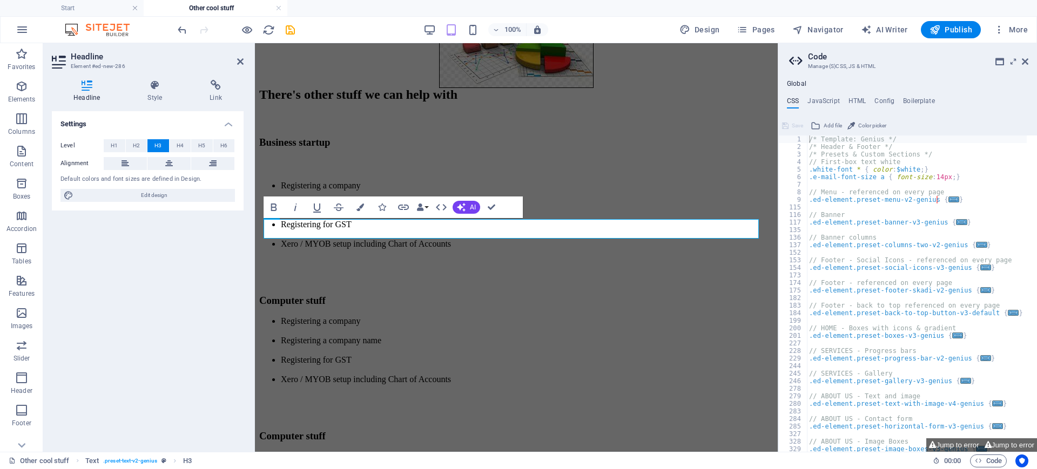
scroll to position [254, 0]
drag, startPoint x: 331, startPoint y: 227, endPoint x: 509, endPoint y: 275, distance: 184.6
click at [332, 294] on h3 "Computer stuff" at bounding box center [516, 300] width 514 height 12
click at [332, 294] on h3 "Computestuff" at bounding box center [516, 300] width 514 height 12
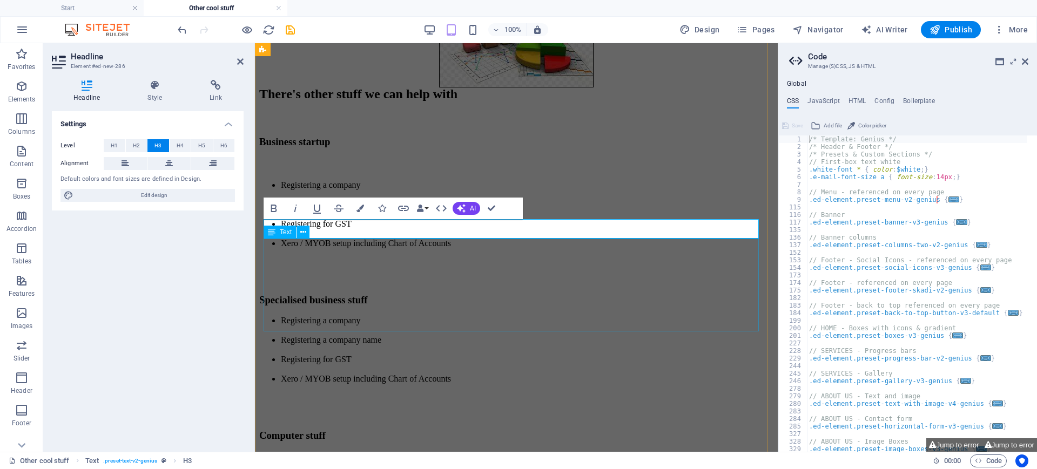
click at [388, 316] on div "Registering a company Registering a company name Registering for GST Xero / MYO…" at bounding box center [516, 350] width 514 height 68
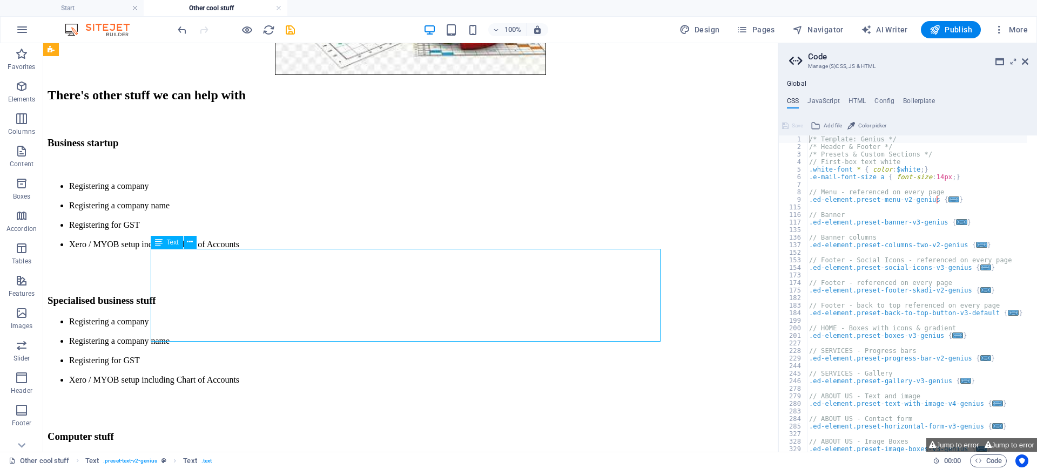
scroll to position [337, 0]
click at [251, 318] on div "Registering a company Registering a company name Registering for GST Xero / MYO…" at bounding box center [411, 352] width 726 height 68
click at [250, 318] on div "Registering a company Registering a company name Registering for GST Xero / MYO…" at bounding box center [411, 352] width 726 height 68
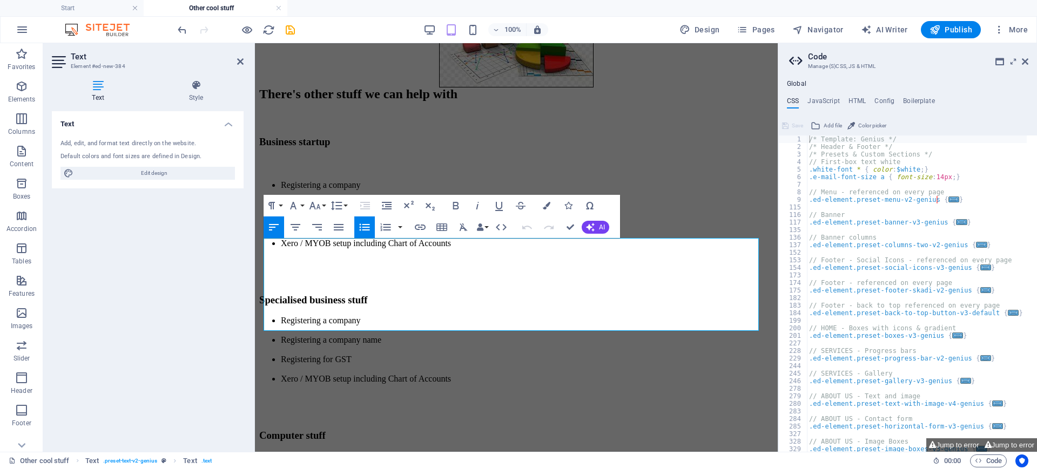
scroll to position [255, 0]
drag, startPoint x: 363, startPoint y: 244, endPoint x: 276, endPoint y: 248, distance: 87.1
click at [281, 316] on li "Registering a company" at bounding box center [527, 325] width 493 height 19
click at [281, 316] on li "BRegistering a company" at bounding box center [527, 325] width 493 height 19
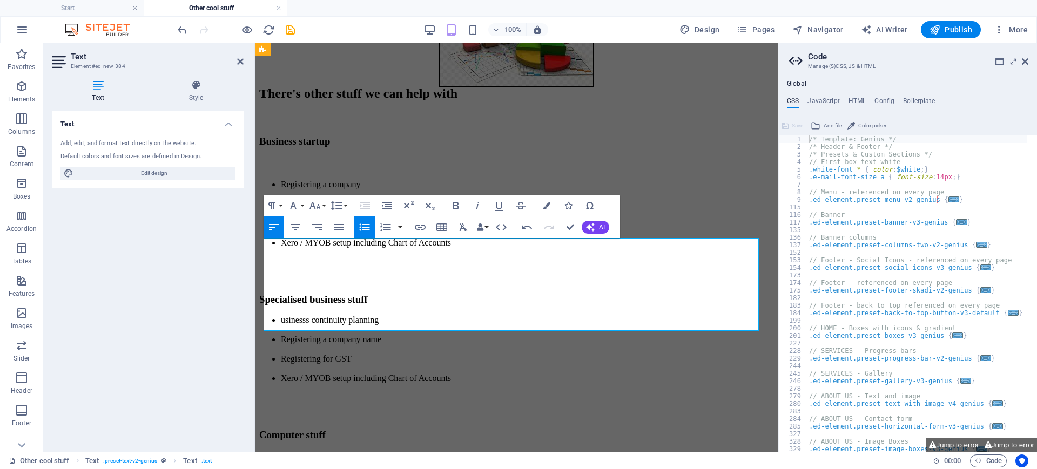
click at [281, 316] on li "usinesss continuity planning" at bounding box center [527, 325] width 493 height 19
drag, startPoint x: 386, startPoint y: 275, endPoint x: 273, endPoint y: 271, distance: 113.0
click at [281, 335] on li "Registering a company name" at bounding box center [527, 344] width 493 height 19
drag, startPoint x: 269, startPoint y: 307, endPoint x: 461, endPoint y: 330, distance: 193.7
click at [461, 330] on ul "Businesss continuity planning AF8 planning (Alpine Fault Magnitude 8 Emergency …" at bounding box center [516, 350] width 514 height 68
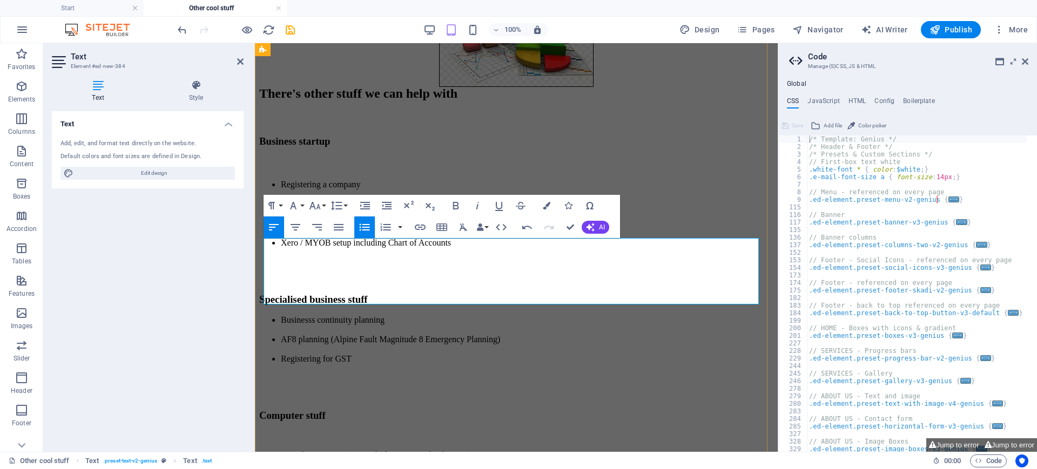
click at [322, 316] on li "Businesss continuity planning" at bounding box center [527, 325] width 493 height 19
click at [360, 316] on li "Businesss Continuity planning" at bounding box center [527, 325] width 493 height 19
click at [361, 316] on li "Businesss Continuity lanning" at bounding box center [527, 325] width 493 height 19
click at [313, 316] on li "Businesss Continuity Plan (how your business will continue to run in an emergen…" at bounding box center [527, 325] width 493 height 19
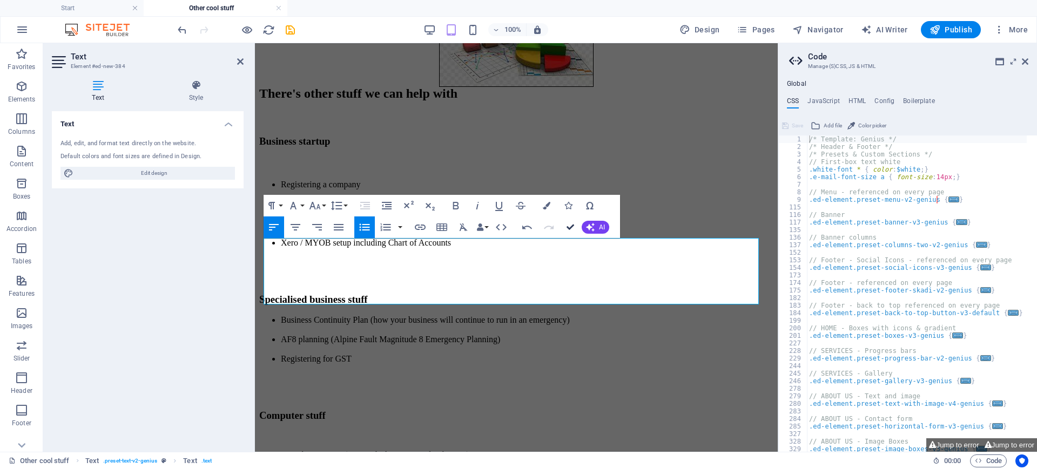
scroll to position [348, 0]
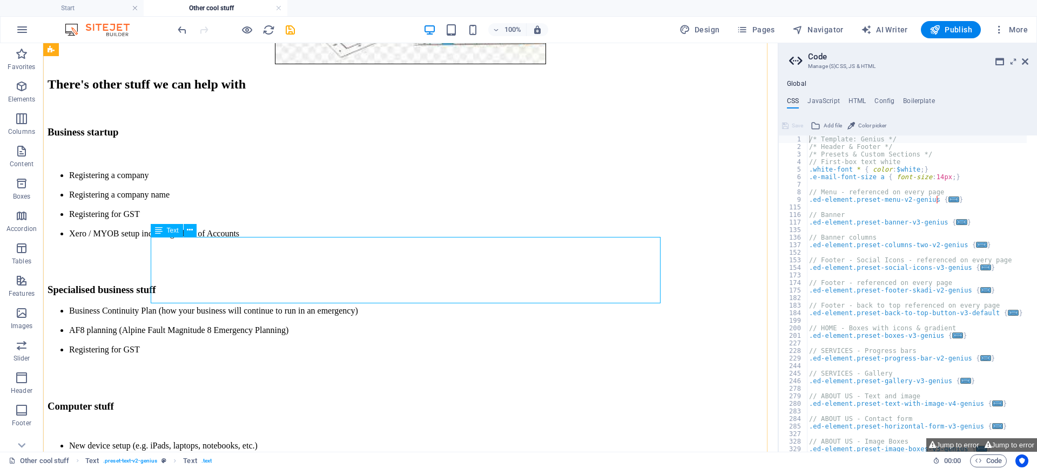
click at [241, 306] on div "Business Continuity Plan (how your business will continue to run in an emergenc…" at bounding box center [411, 330] width 726 height 49
click at [232, 306] on div "Business Continuity Plan (how your business will continue to run in an emergenc…" at bounding box center [411, 330] width 726 height 49
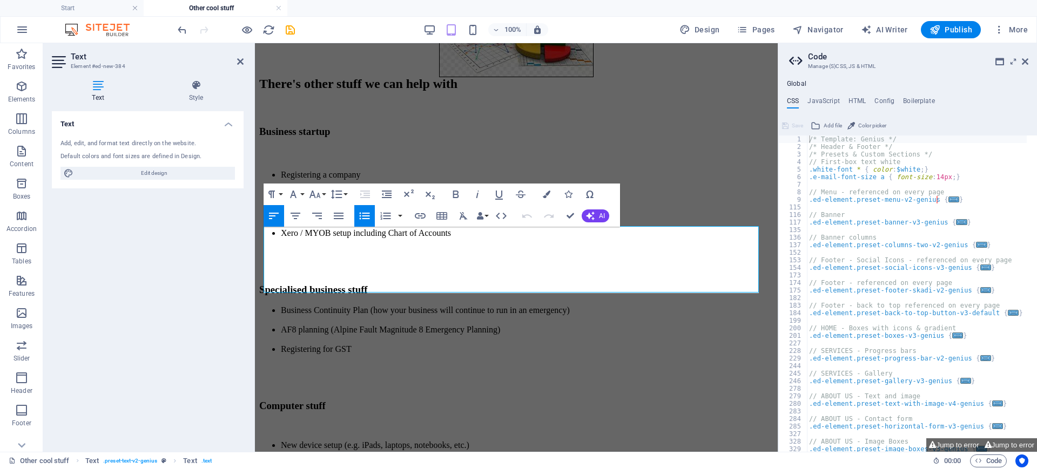
scroll to position [266, 0]
click at [355, 361] on div at bounding box center [516, 374] width 514 height 27
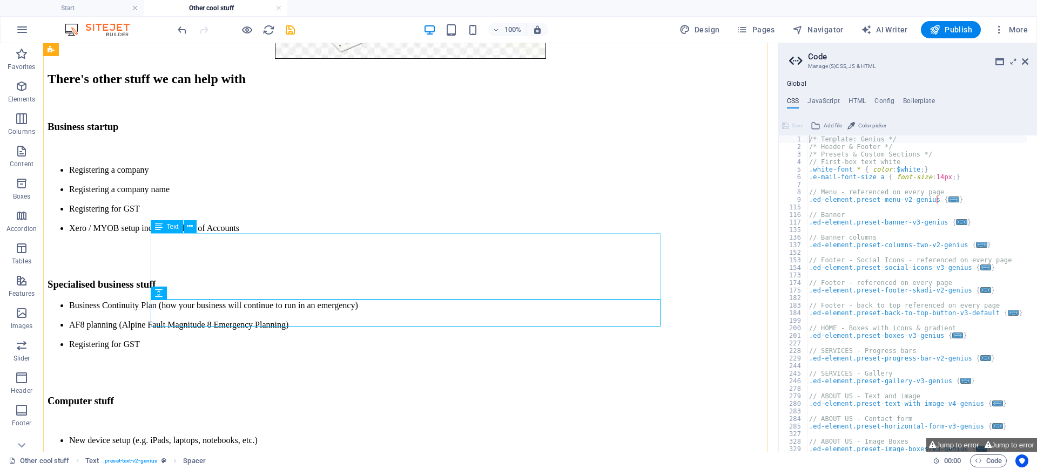
scroll to position [353, 0]
click at [253, 301] on div "Business Continuity Plan (how your business will continue to run in an emergenc…" at bounding box center [411, 325] width 726 height 49
drag, startPoint x: 238, startPoint y: 292, endPoint x: 154, endPoint y: 290, distance: 84.3
click at [154, 301] on div "Business Continuity Plan (how your business will continue to run in an emergenc…" at bounding box center [411, 325] width 726 height 49
click at [238, 301] on div "Business Continuity Plan (how your business will continue to run in an emergenc…" at bounding box center [411, 325] width 726 height 49
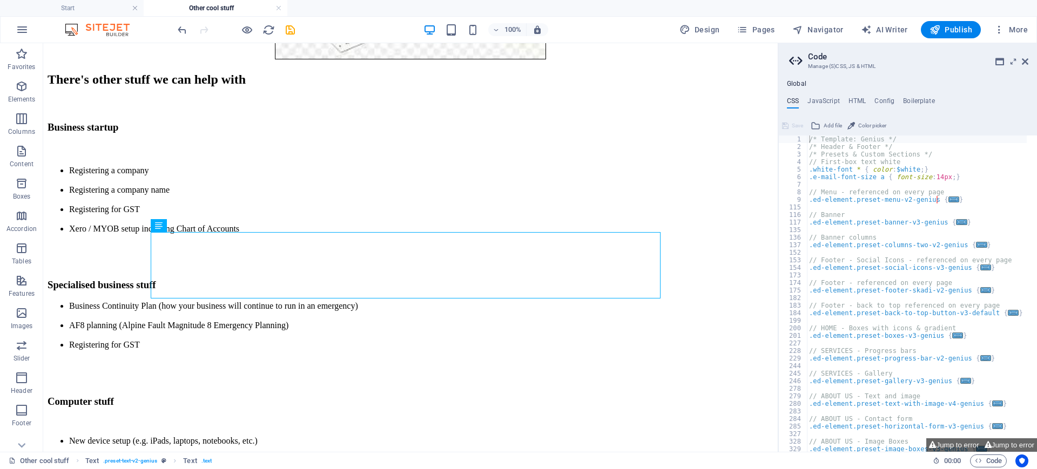
click at [238, 301] on div "Business Continuity Plan (how your business will continue to run in an emergenc…" at bounding box center [411, 325] width 726 height 49
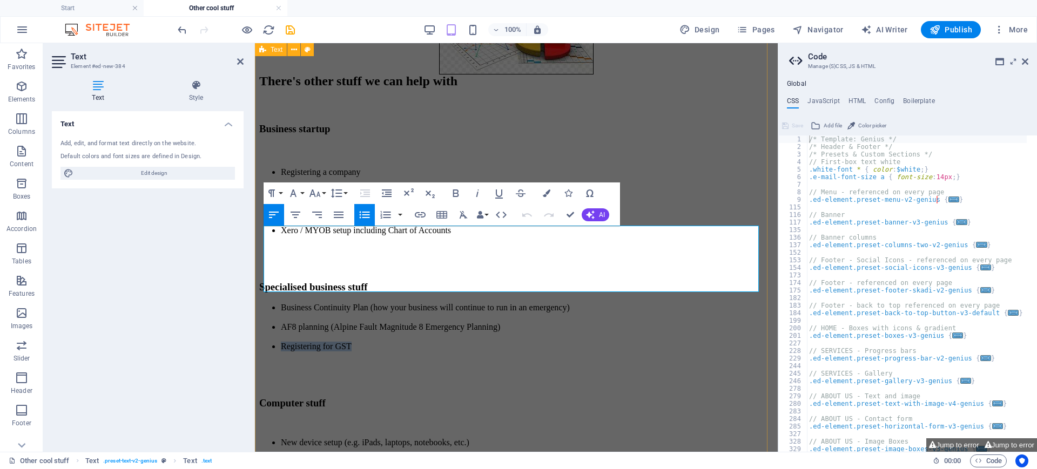
drag, startPoint x: 358, startPoint y: 280, endPoint x: 258, endPoint y: 280, distance: 99.9
click at [259, 280] on div "There's other stuff we can help with Business startup Registering a company Reg…" at bounding box center [516, 302] width 514 height 457
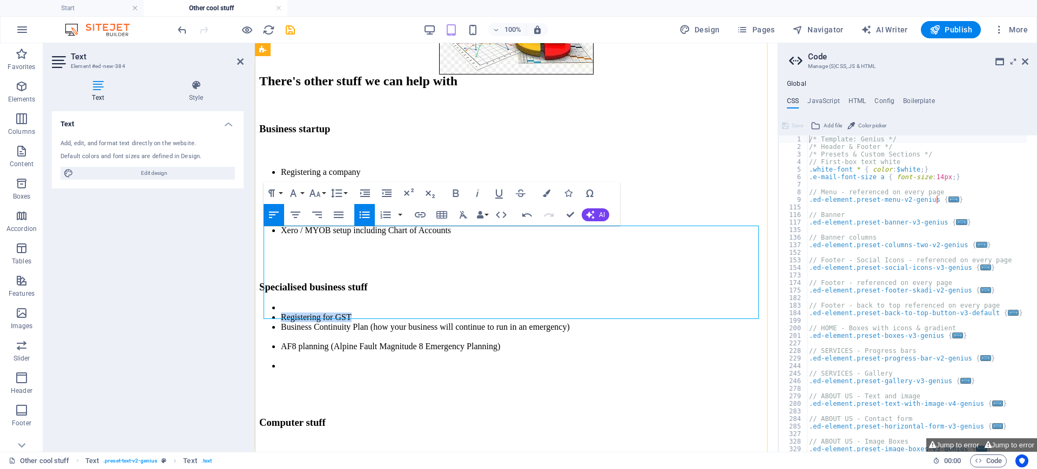
drag, startPoint x: 272, startPoint y: 244, endPoint x: 353, endPoint y: 250, distance: 81.2
click at [353, 313] on li "Registering for GST" at bounding box center [527, 318] width 493 height 10
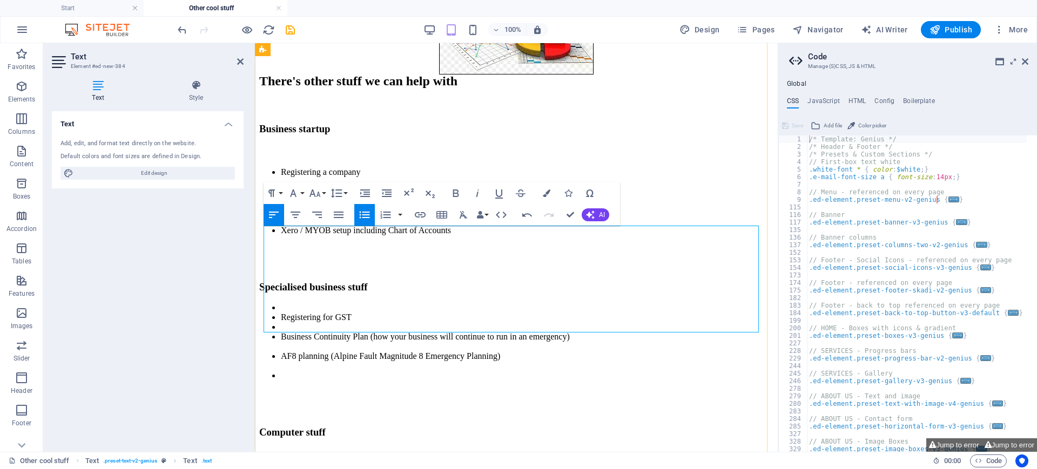
click at [281, 303] on li at bounding box center [527, 308] width 493 height 10
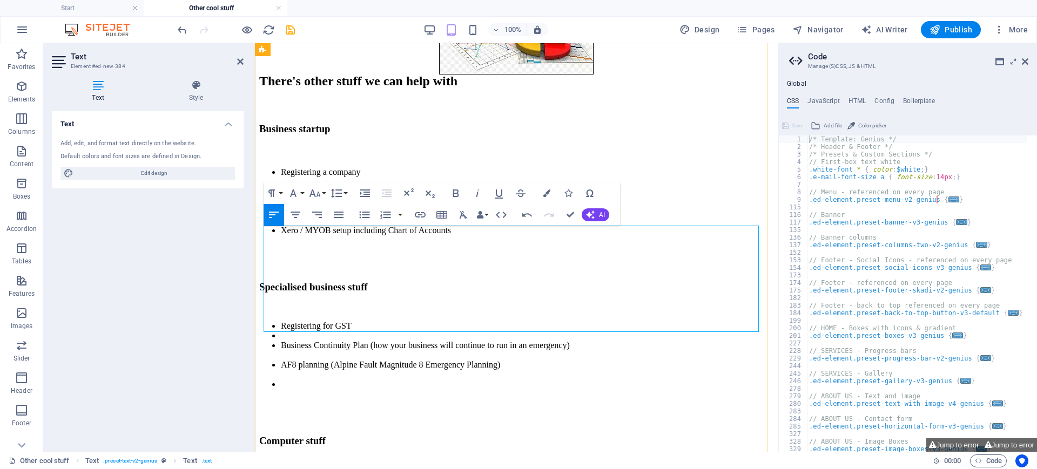
click at [269, 303] on p at bounding box center [516, 308] width 514 height 10
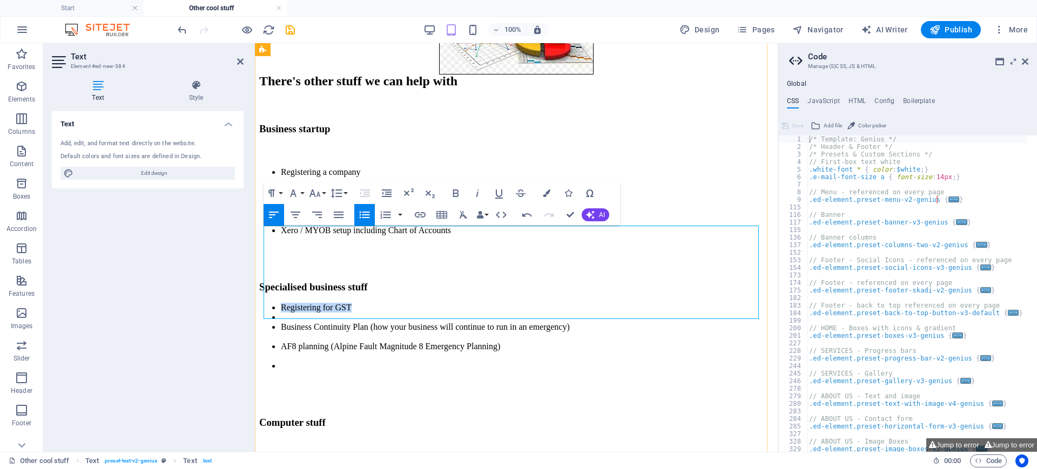
drag, startPoint x: 351, startPoint y: 232, endPoint x: 270, endPoint y: 232, distance: 81.0
click at [281, 303] on li "Registering for GST" at bounding box center [527, 308] width 493 height 10
click at [601, 417] on div "Computer stuff" at bounding box center [516, 423] width 514 height 12
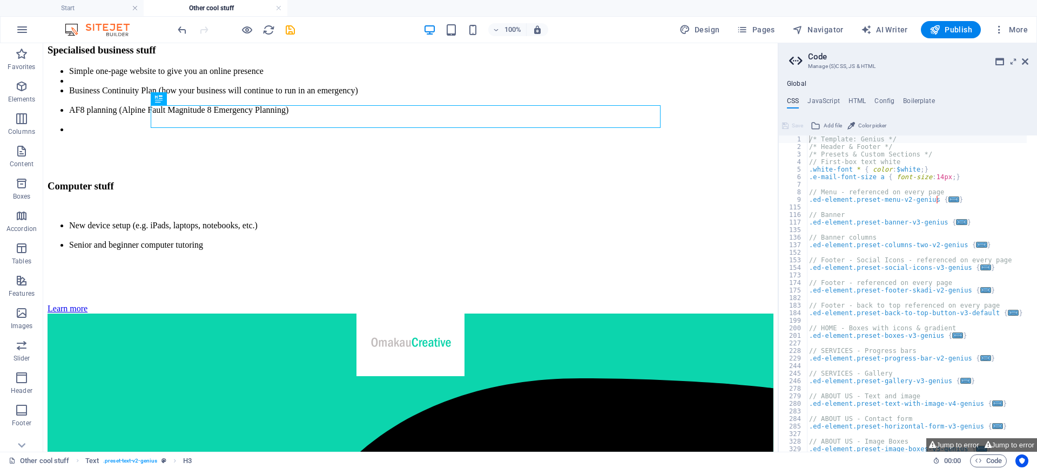
scroll to position [576, 0]
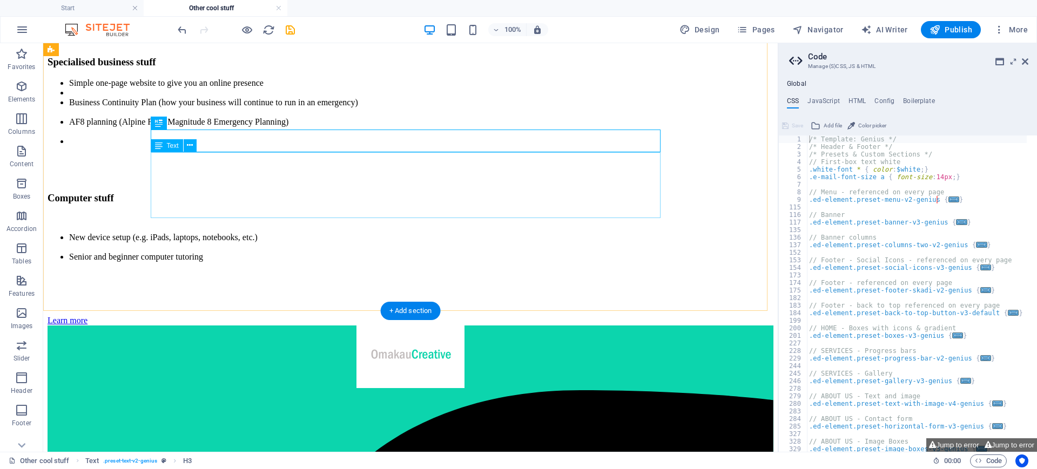
click at [324, 214] on div "New device setup (e.g. iPads, laptops, notebooks, etc.) Senior and beginner com…" at bounding box center [411, 247] width 726 height 66
click at [314, 214] on div "New device setup (e.g. iPads, laptops, notebooks, etc.) Senior and beginner com…" at bounding box center [411, 247] width 726 height 66
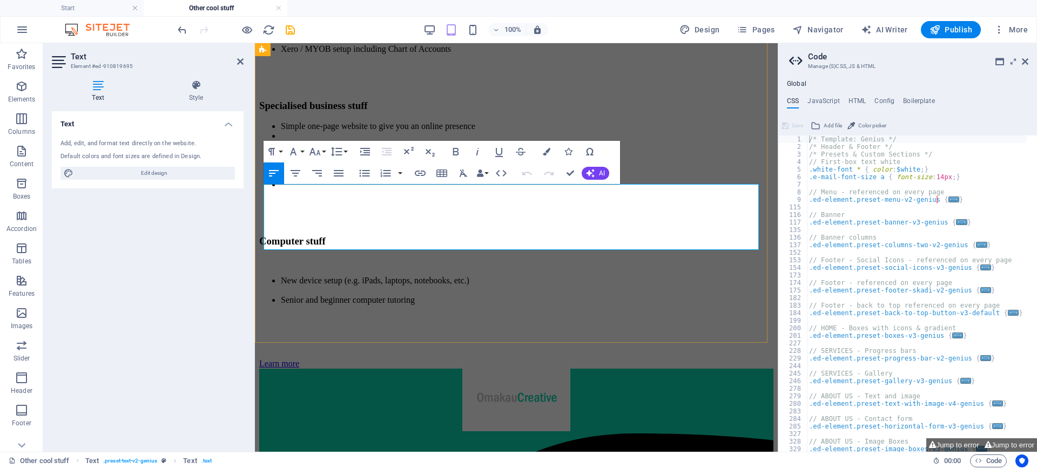
click at [427, 296] on li "Senior and beginner computer tutoring" at bounding box center [527, 301] width 493 height 10
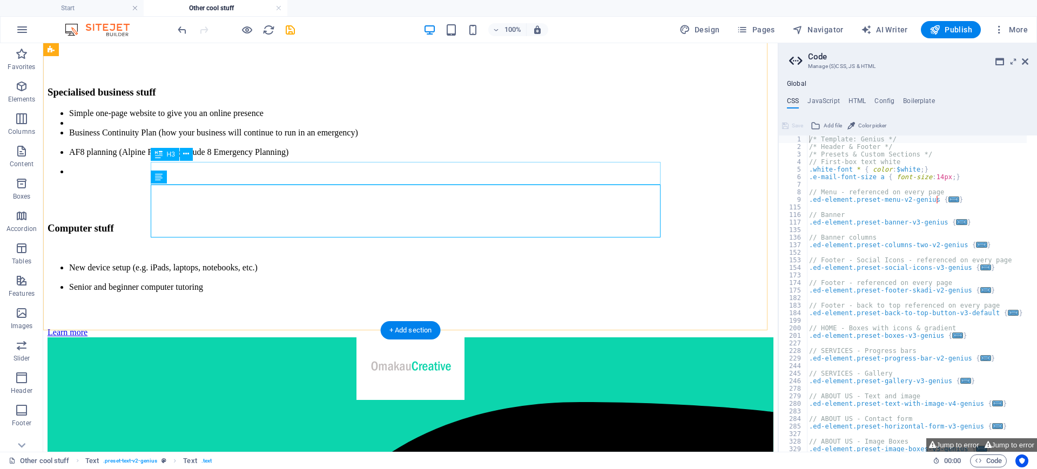
scroll to position [546, 0]
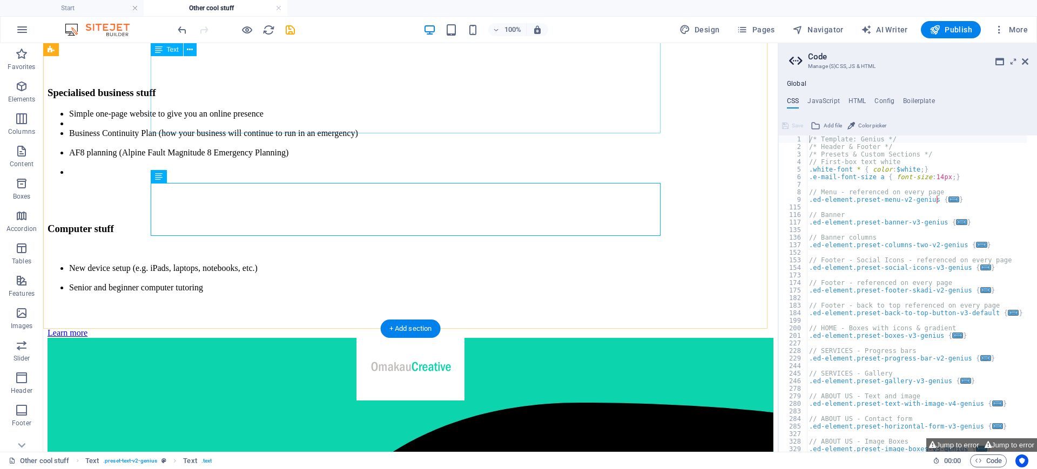
click at [280, 126] on div "Simple one-page website to give you an online presence Business Continuity Plan…" at bounding box center [411, 143] width 726 height 68
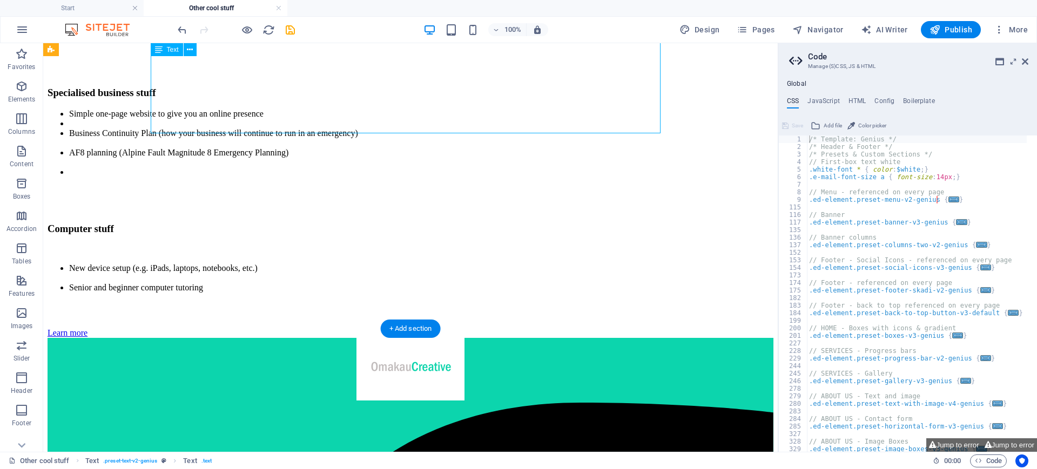
click at [280, 126] on div "Simple one-page website to give you an online presence Business Continuity Plan…" at bounding box center [411, 143] width 726 height 68
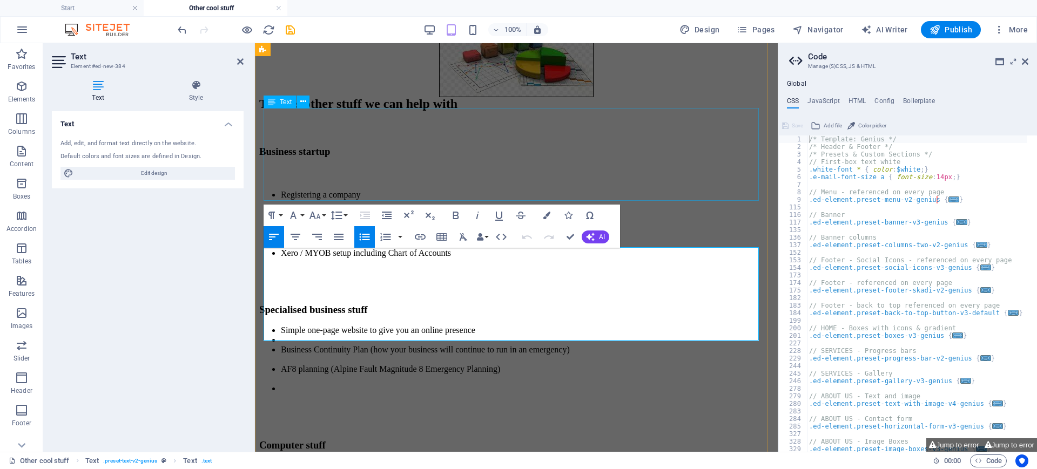
scroll to position [245, 0]
click at [338, 384] on li at bounding box center [527, 389] width 493 height 10
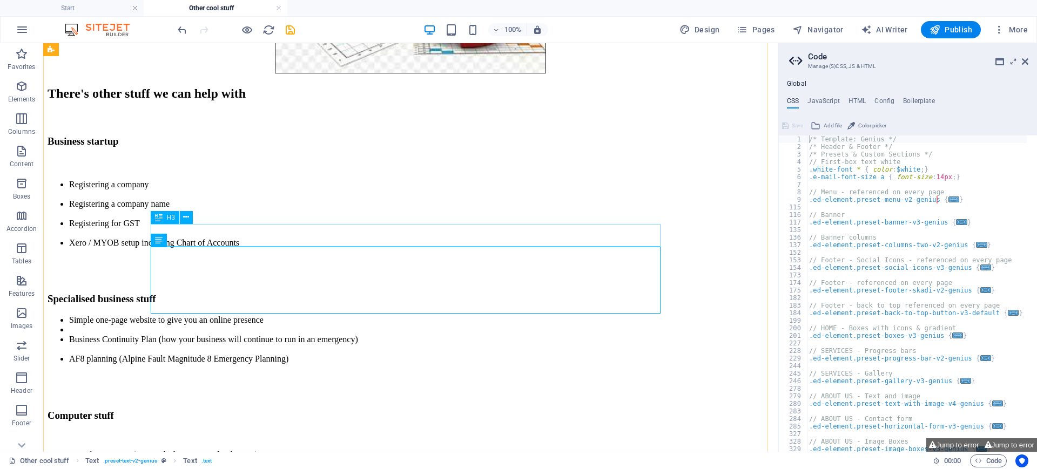
scroll to position [339, 0]
click at [290, 26] on icon "save" at bounding box center [290, 30] width 12 height 12
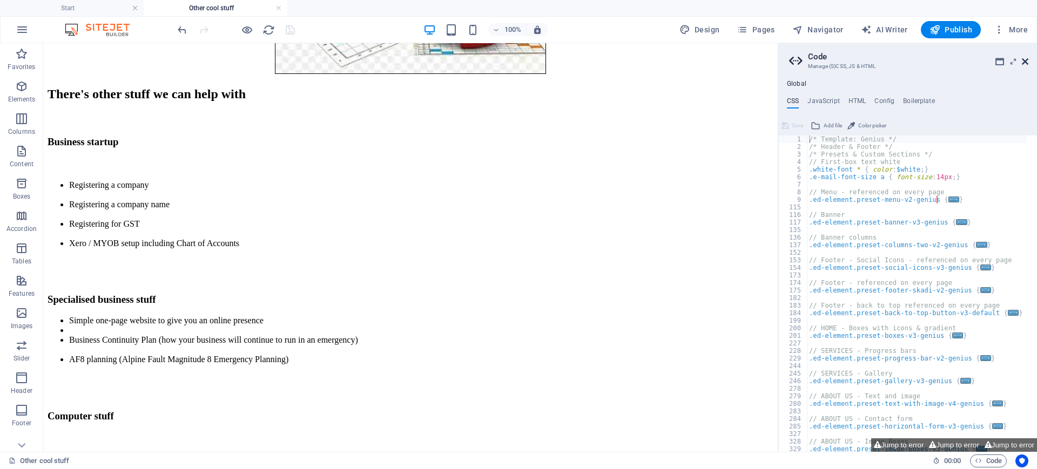
click at [1023, 63] on icon at bounding box center [1025, 61] width 6 height 9
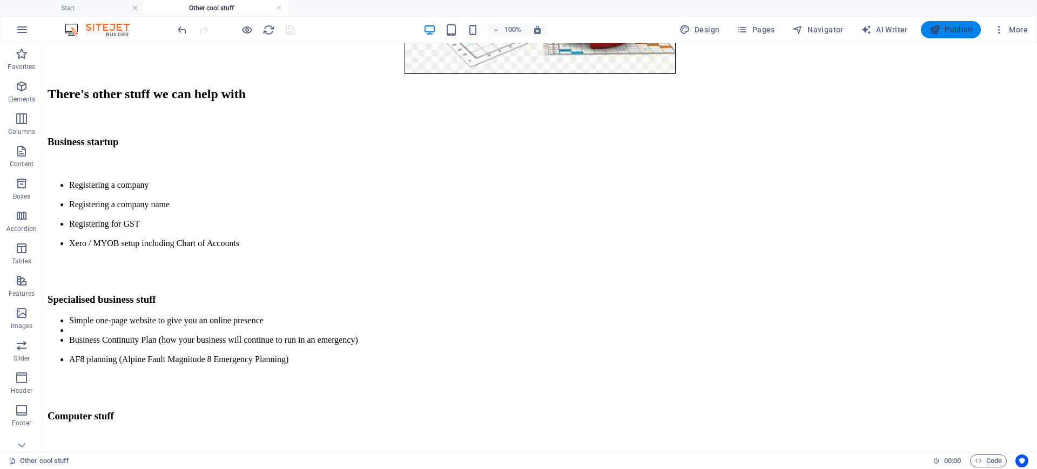
click at [954, 32] on span "Publish" at bounding box center [951, 29] width 43 height 11
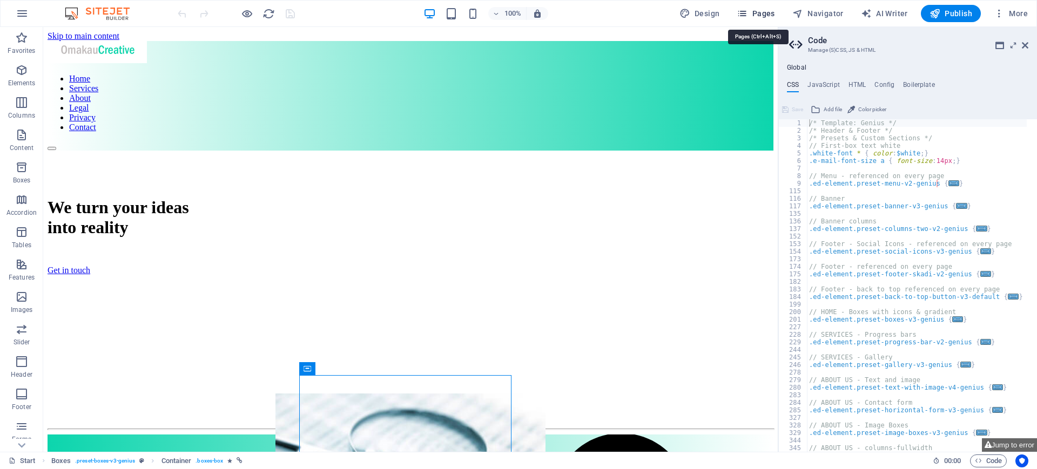
click at [758, 17] on span "Pages" at bounding box center [756, 13] width 38 height 11
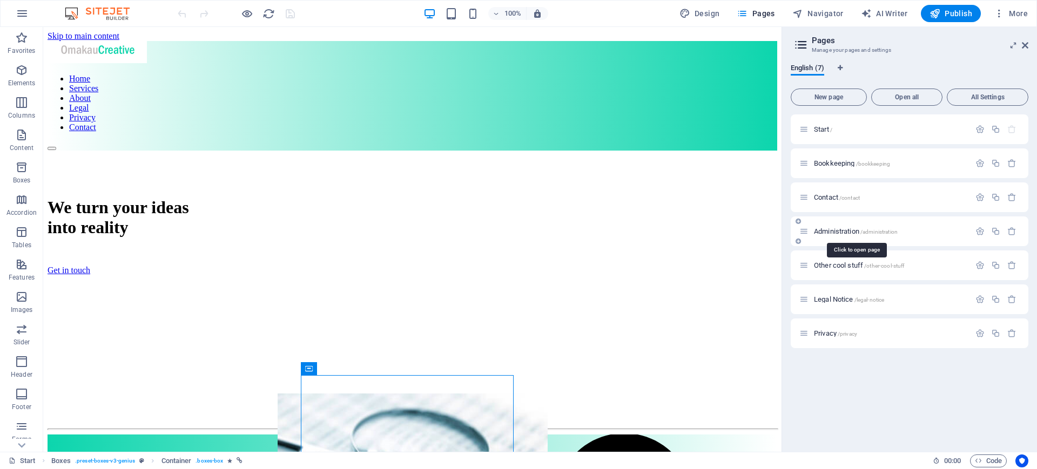
click at [847, 230] on span "Administration /administration" at bounding box center [856, 231] width 84 height 8
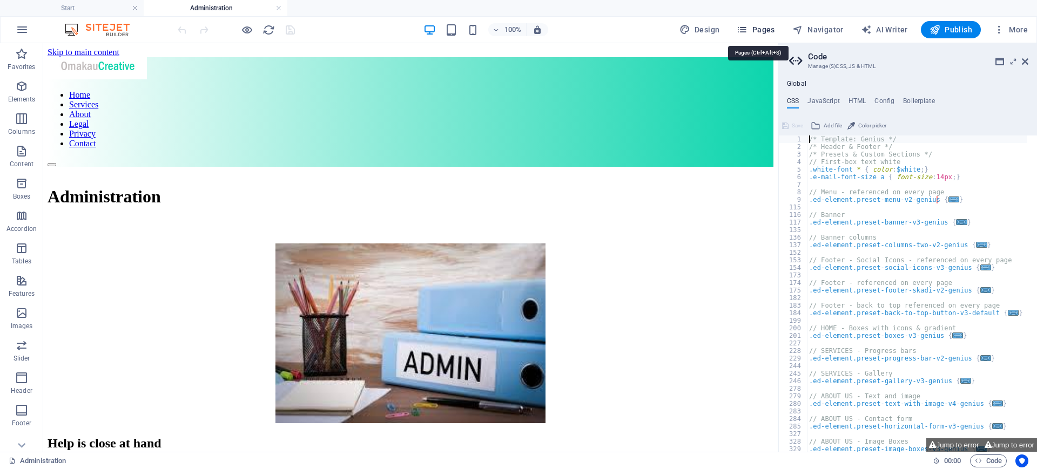
click at [771, 28] on span "Pages" at bounding box center [756, 29] width 38 height 11
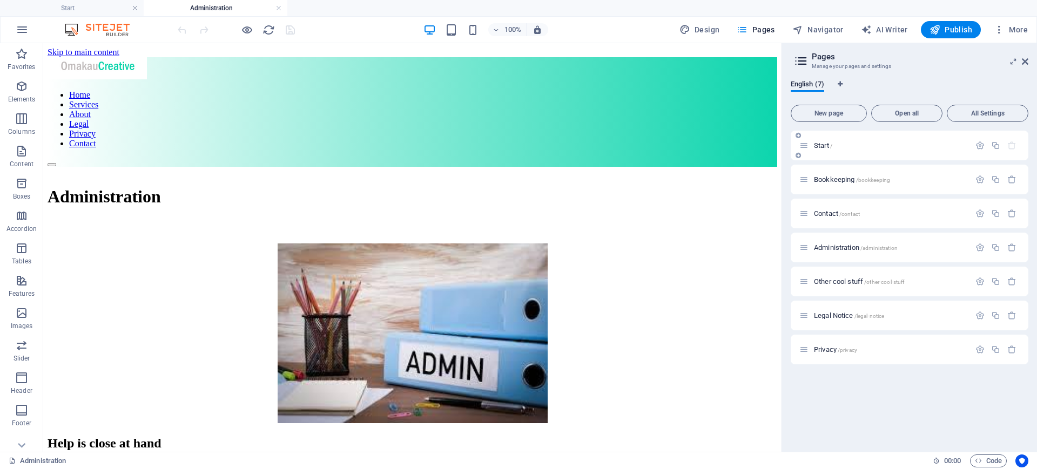
click at [827, 144] on span "Start /" at bounding box center [823, 146] width 18 height 8
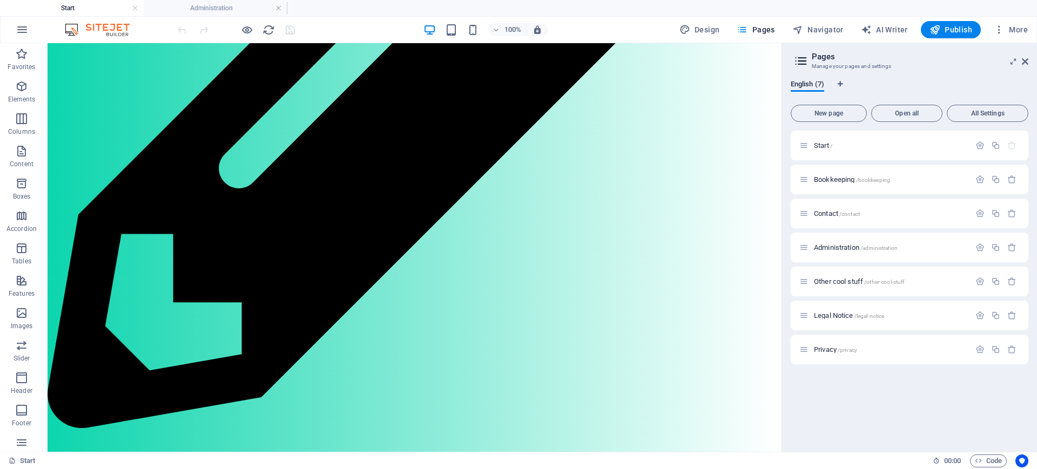
scroll to position [760, 0]
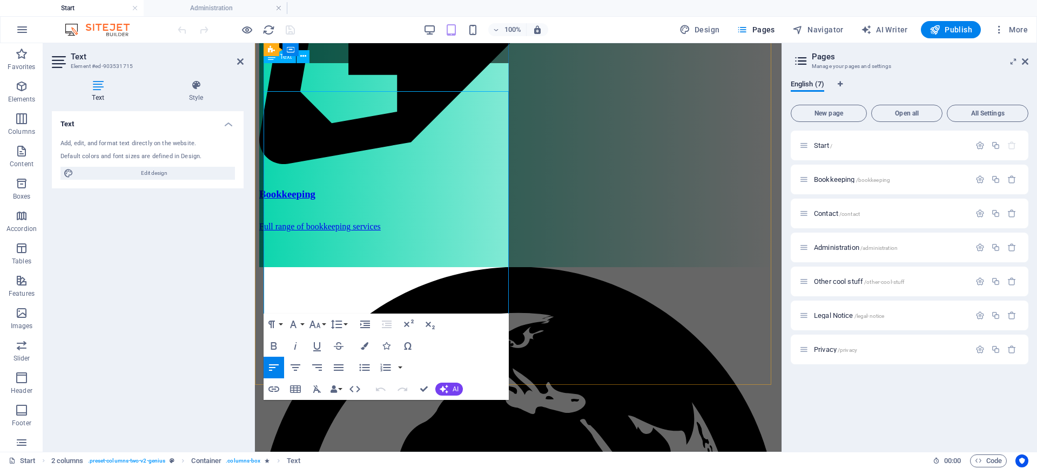
scroll to position [732, 0]
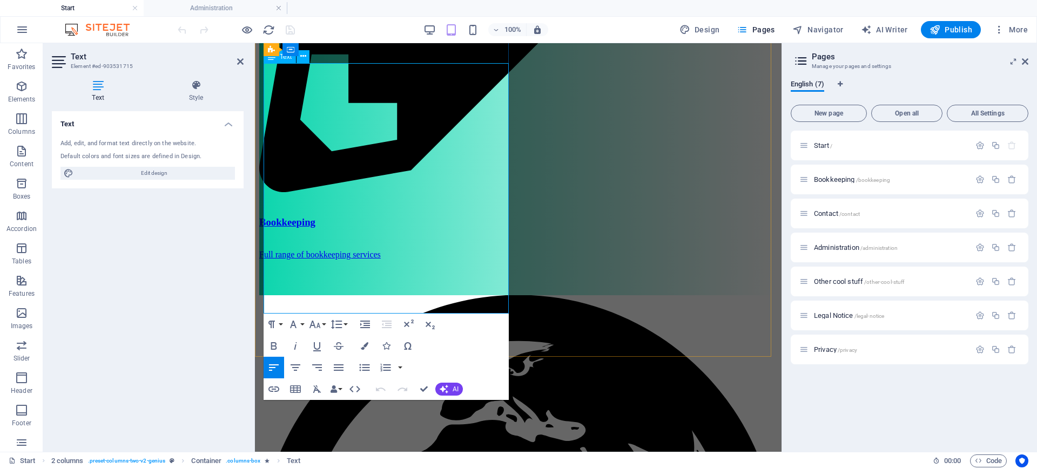
drag, startPoint x: 403, startPoint y: 80, endPoint x: 285, endPoint y: 83, distance: 118.3
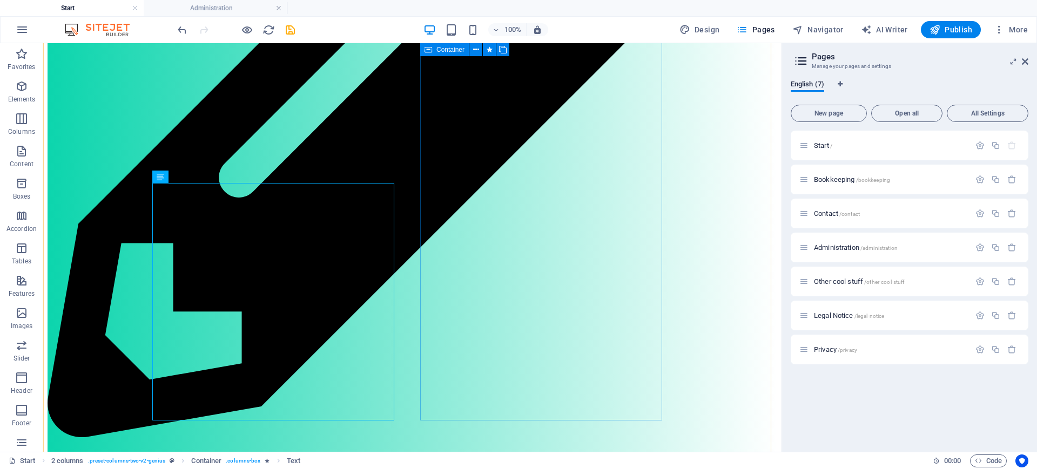
scroll to position [744, 0]
click at [290, 26] on icon "save" at bounding box center [290, 30] width 12 height 12
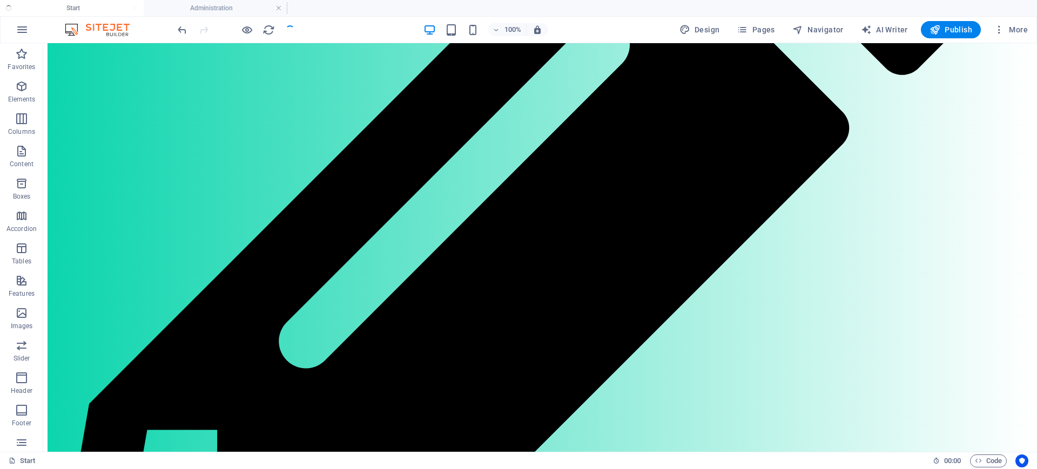
scroll to position [759, 0]
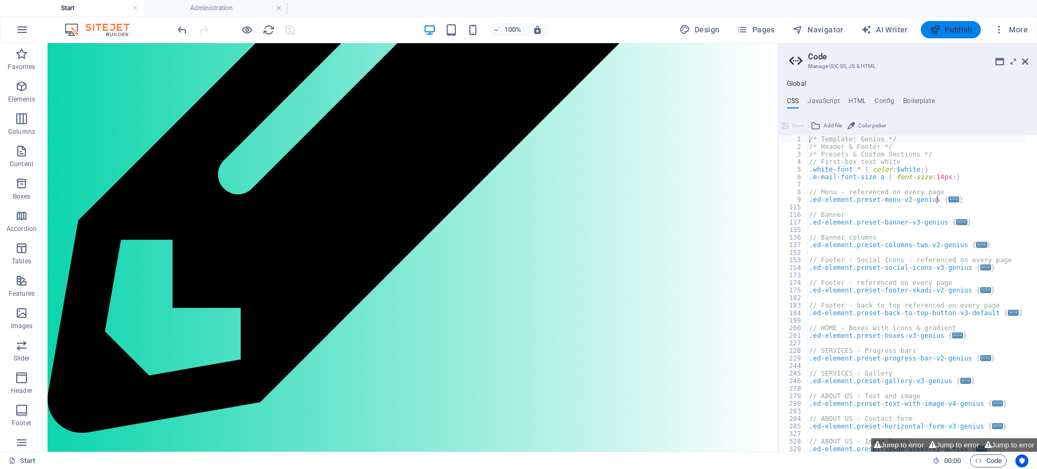
click at [951, 29] on span "Publish" at bounding box center [951, 29] width 43 height 11
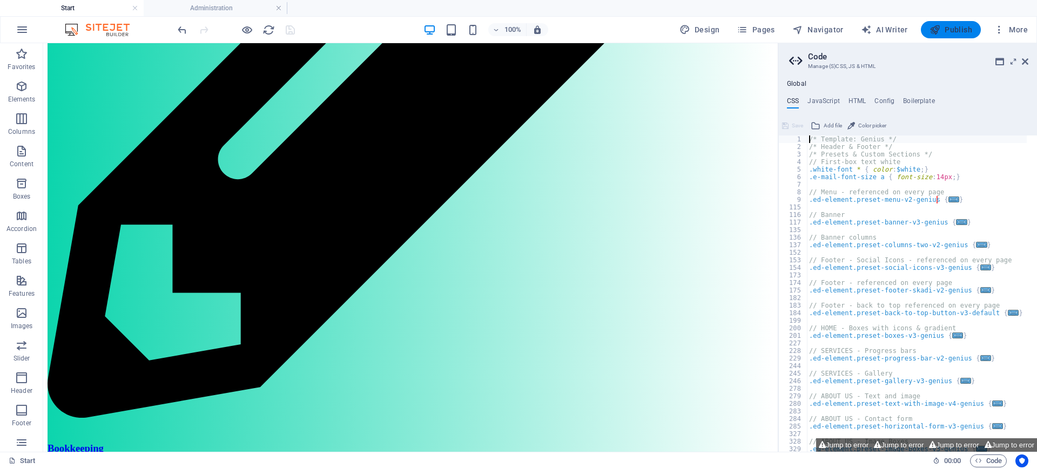
scroll to position [744, 0]
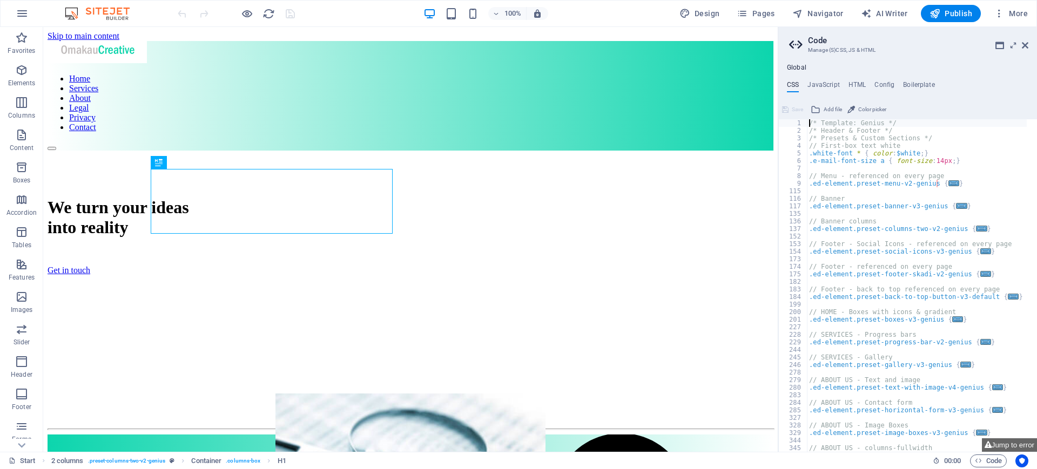
drag, startPoint x: 1030, startPoint y: 82, endPoint x: 851, endPoint y: 97, distance: 179.0
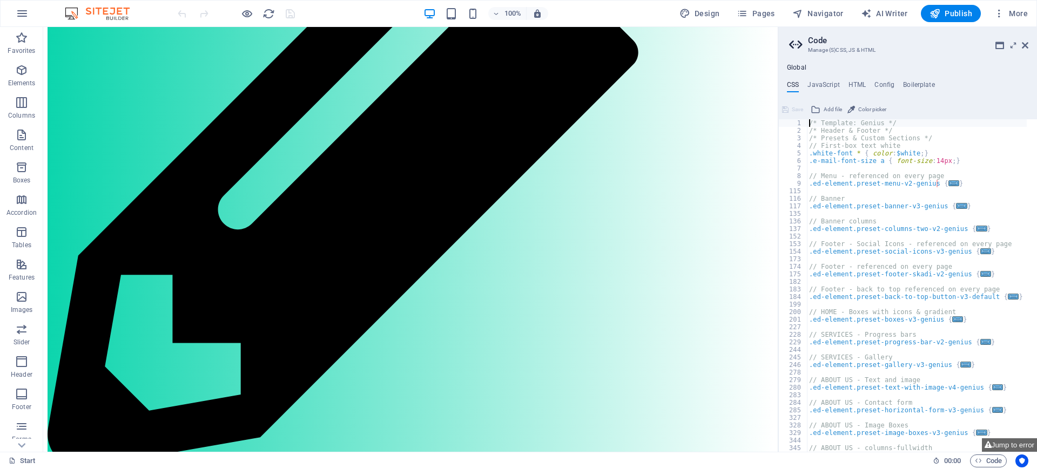
scroll to position [686, 0]
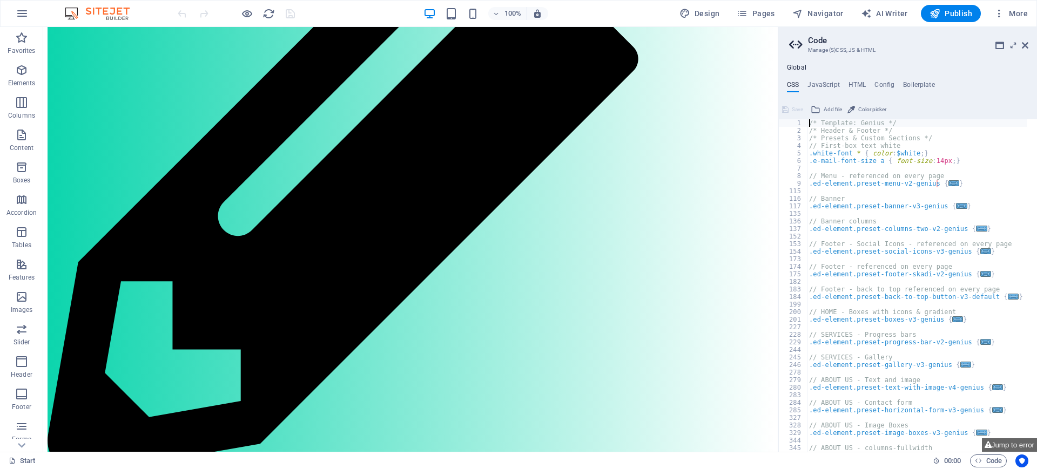
drag, startPoint x: 776, startPoint y: 73, endPoint x: 838, endPoint y: 191, distance: 132.7
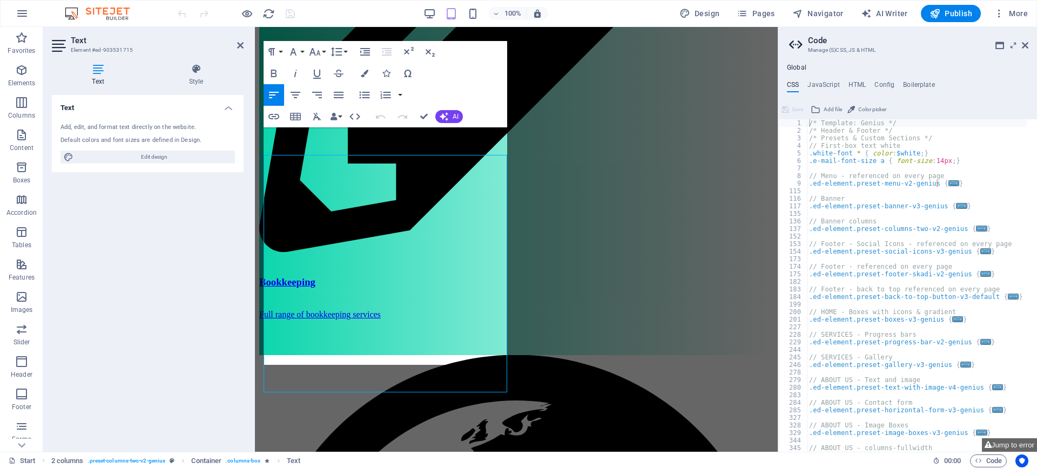
scroll to position [651, 0]
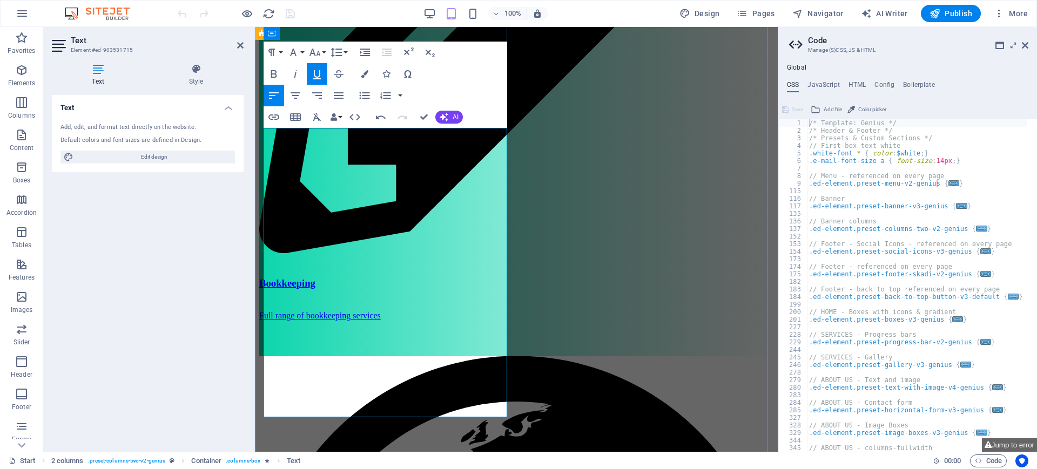
drag, startPoint x: 286, startPoint y: 411, endPoint x: 265, endPoint y: 384, distance: 33.5
click at [317, 78] on icon "button" at bounding box center [317, 74] width 8 height 9
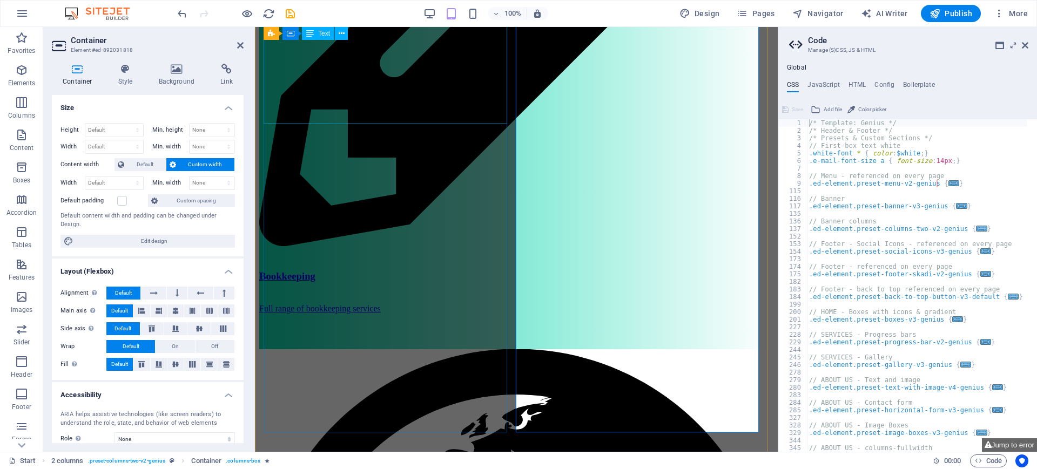
scroll to position [636, 0]
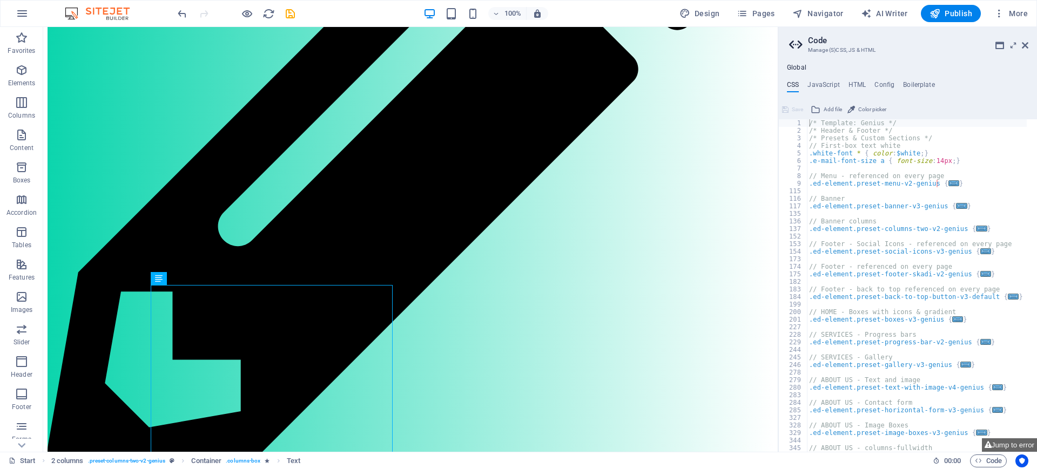
scroll to position [581, 0]
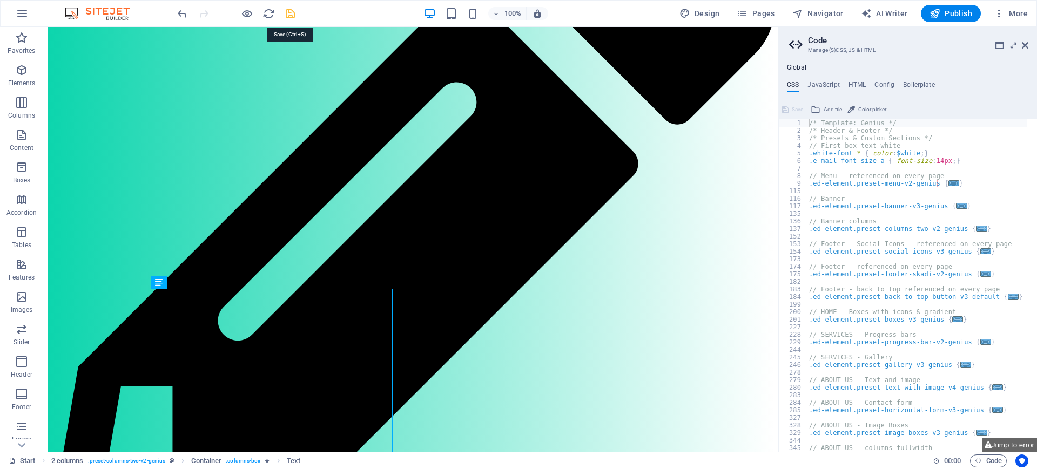
click at [293, 17] on icon "save" at bounding box center [290, 14] width 12 height 12
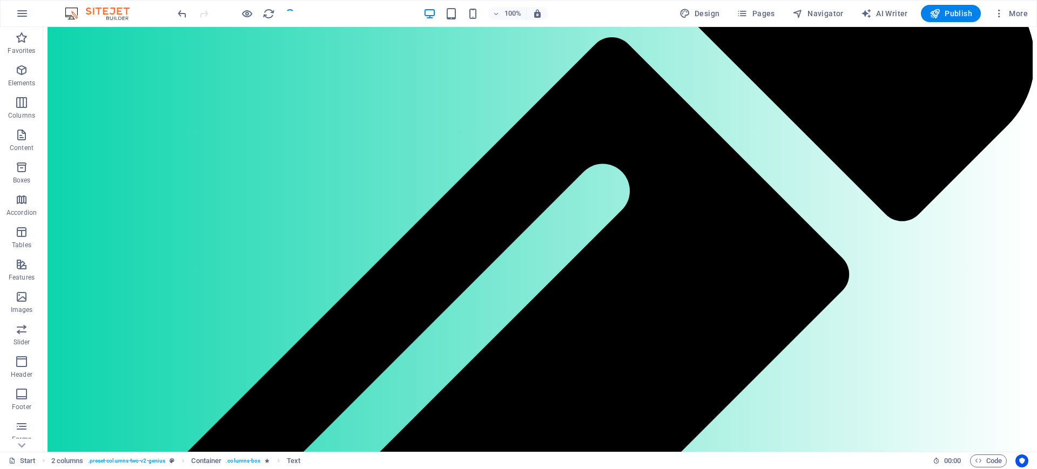
scroll to position [596, 0]
click at [956, 16] on span "Publish" at bounding box center [951, 13] width 43 height 11
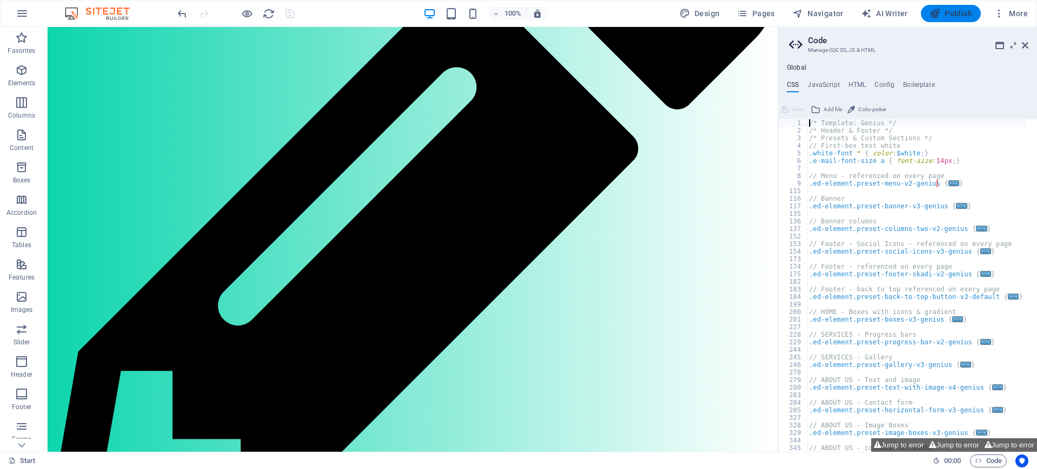
scroll to position [581, 0]
